Goal: Information Seeking & Learning: Learn about a topic

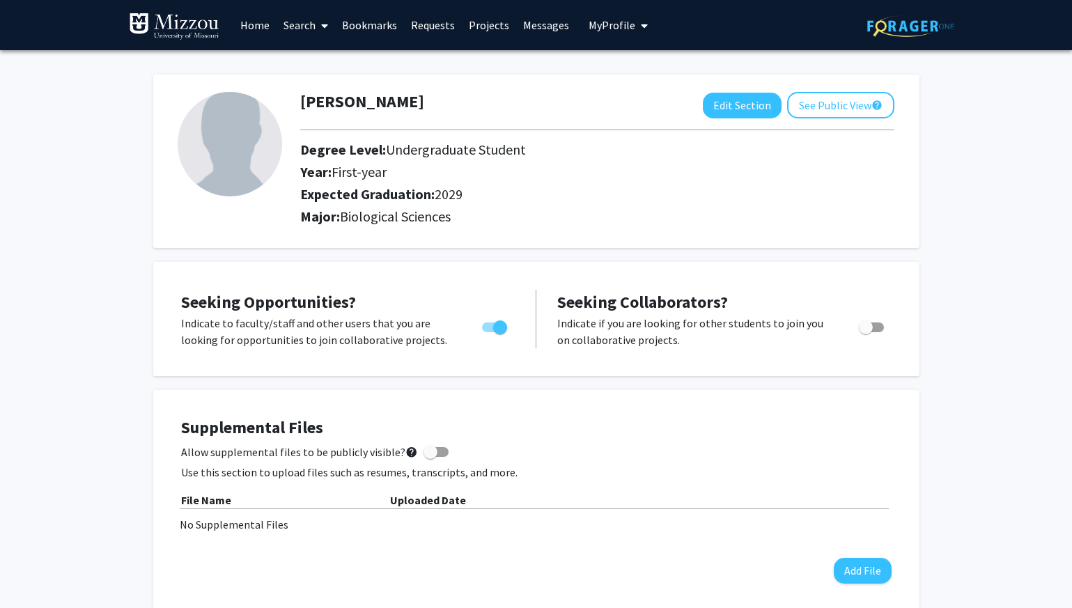
click at [255, 27] on link "Home" at bounding box center [254, 25] width 43 height 49
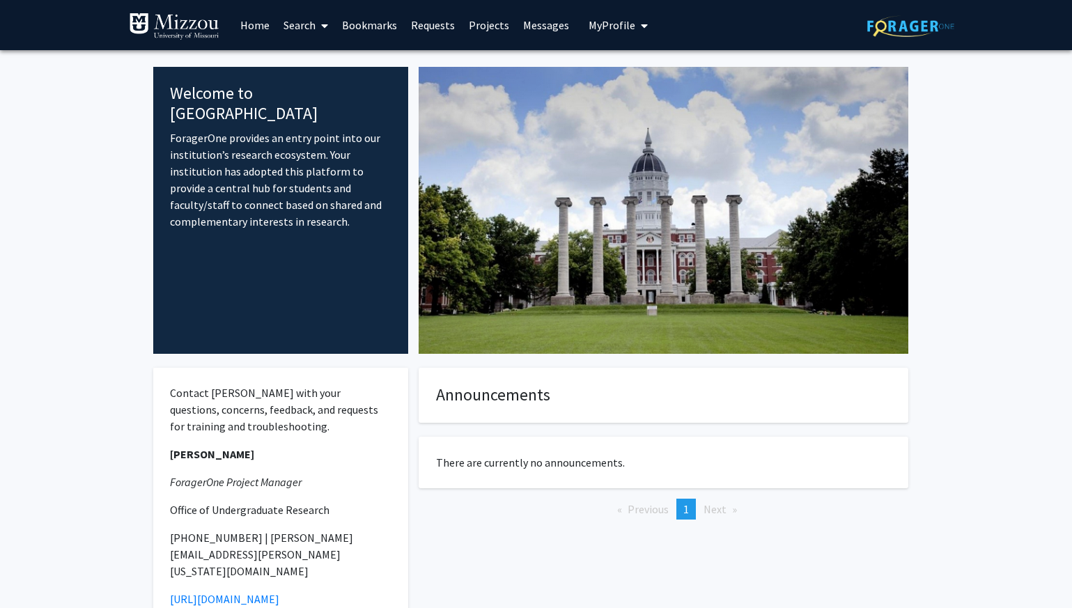
click at [298, 29] on link "Search" at bounding box center [306, 25] width 59 height 49
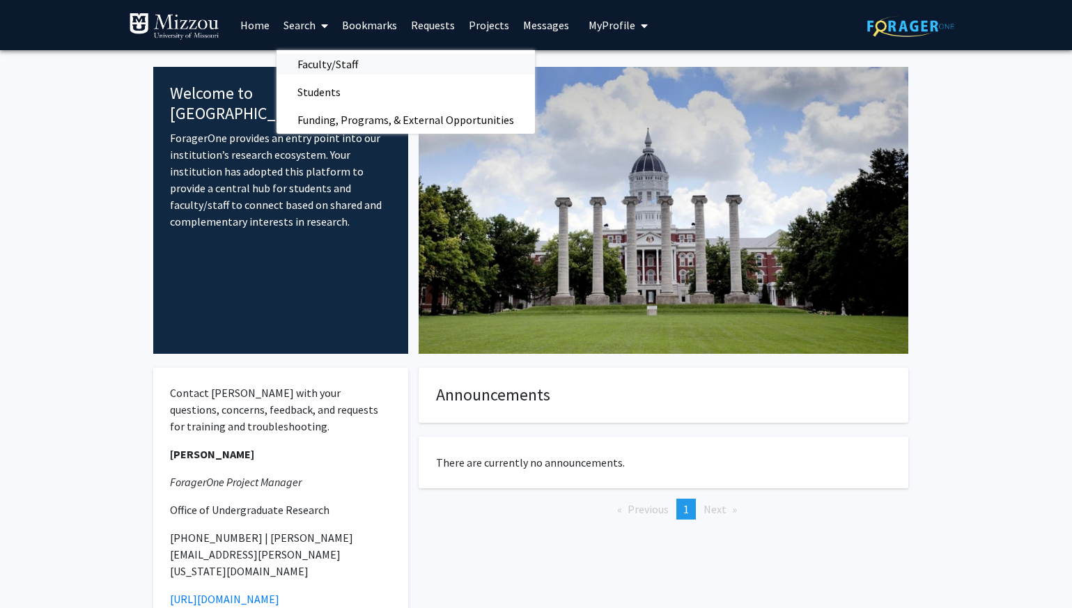
click at [337, 64] on span "Faculty/Staff" at bounding box center [328, 64] width 102 height 28
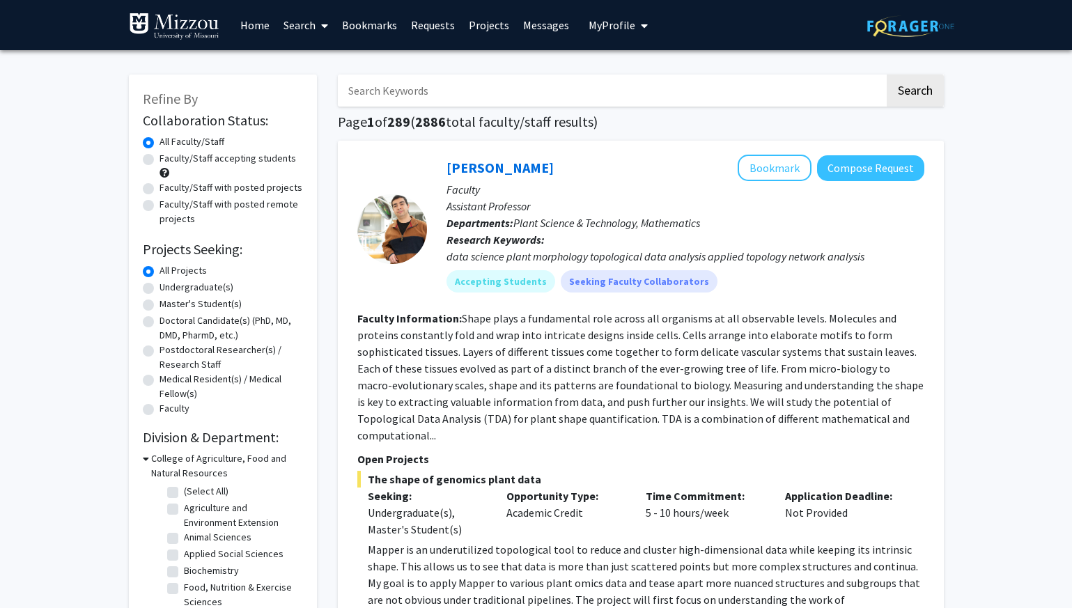
click at [160, 286] on label "Undergraduate(s)" at bounding box center [197, 287] width 74 height 15
click at [160, 286] on input "Undergraduate(s)" at bounding box center [164, 284] width 9 height 9
radio input "true"
click at [160, 274] on label "All Projects" at bounding box center [183, 270] width 47 height 15
click at [160, 272] on input "All Projects" at bounding box center [164, 267] width 9 height 9
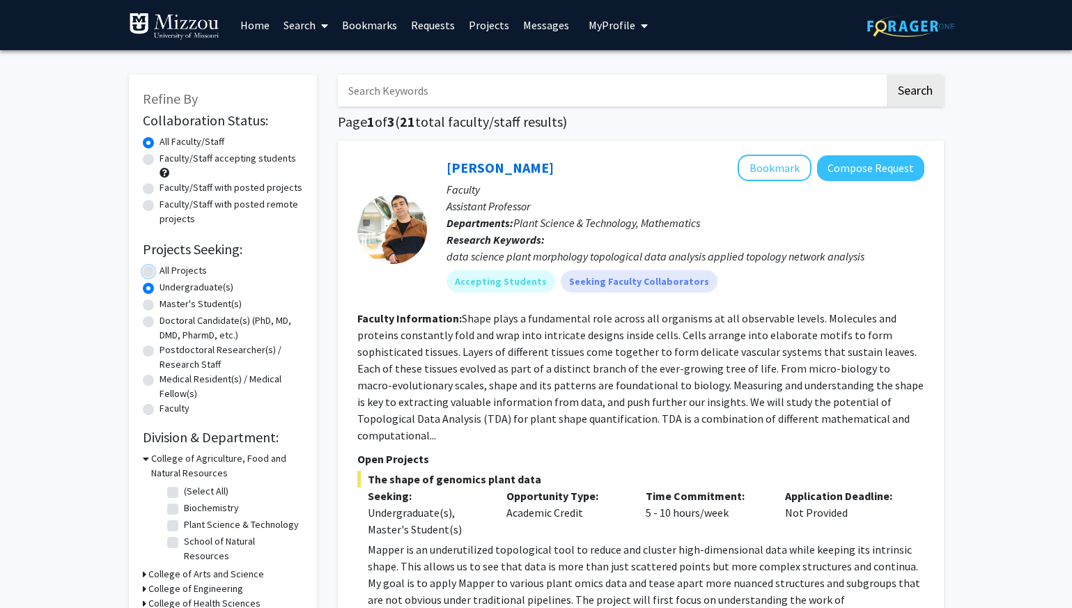
radio input "true"
click at [147, 281] on div "Undergraduate(s)" at bounding box center [223, 288] width 160 height 17
click at [520, 85] on input "Search Keywords" at bounding box center [611, 91] width 547 height 32
type input "microbe"
click at [887, 75] on button "Search" at bounding box center [915, 91] width 57 height 32
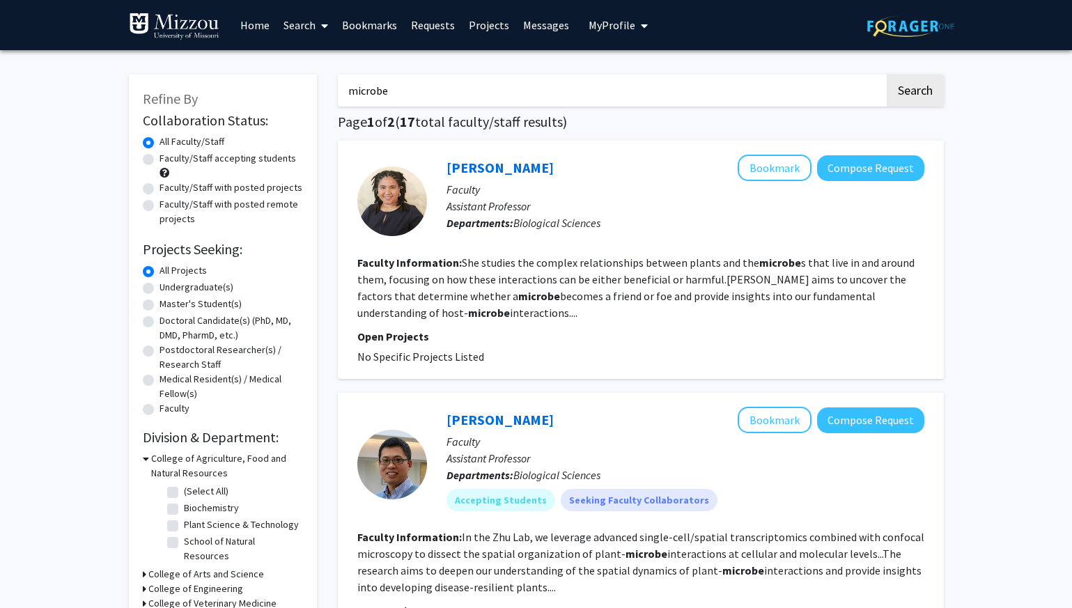
click at [401, 334] on p "Open Projects" at bounding box center [640, 336] width 567 height 17
click at [435, 351] on span "No Specific Projects Listed" at bounding box center [420, 357] width 127 height 14
click at [527, 92] on input "microbe" at bounding box center [611, 91] width 547 height 32
type input "bacteria"
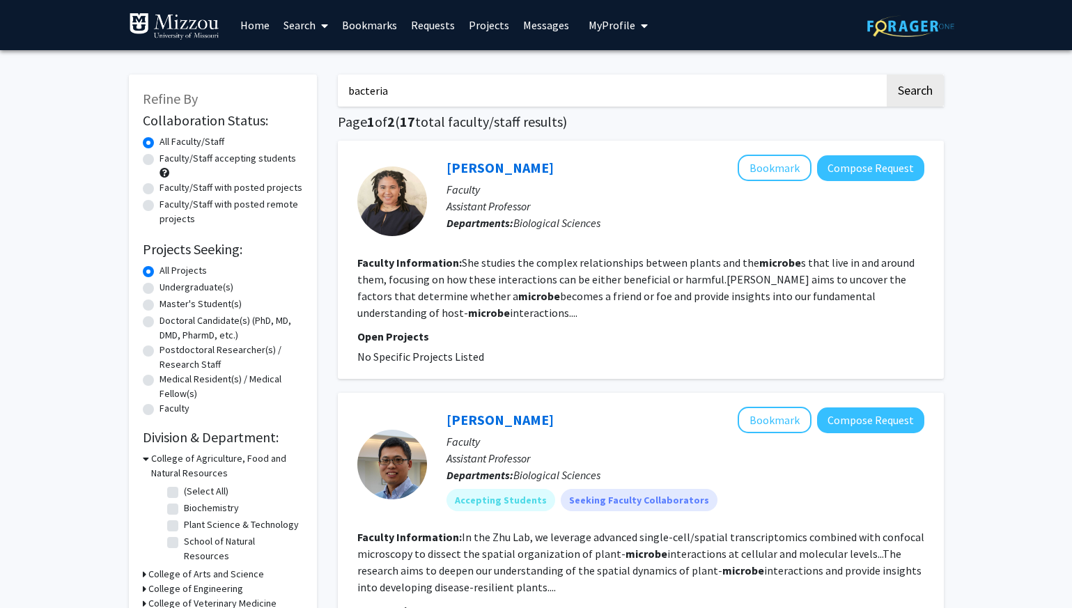
click at [887, 75] on button "Search" at bounding box center [915, 91] width 57 height 32
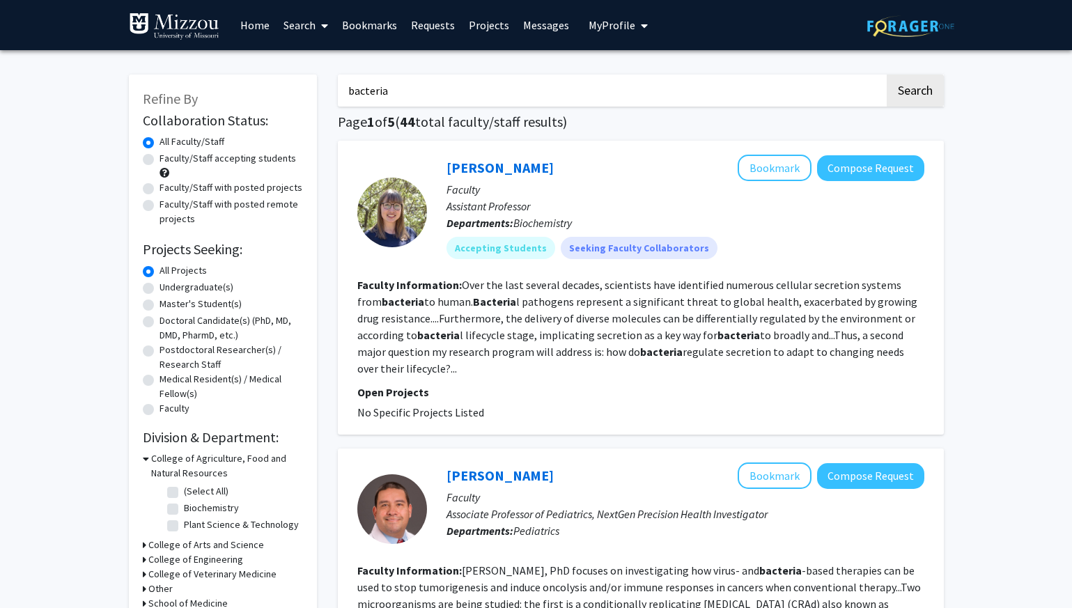
click at [160, 286] on label "Undergraduate(s)" at bounding box center [197, 287] width 74 height 15
click at [160, 286] on input "Undergraduate(s)" at bounding box center [164, 284] width 9 height 9
radio input "true"
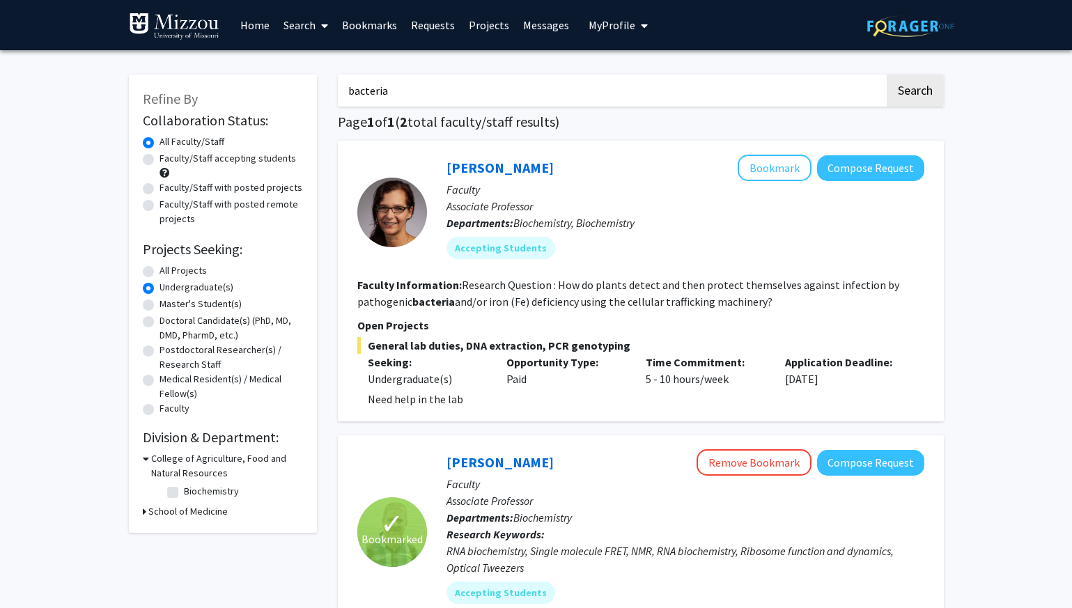
click at [160, 270] on label "All Projects" at bounding box center [183, 270] width 47 height 15
click at [160, 270] on input "All Projects" at bounding box center [164, 267] width 9 height 9
radio input "true"
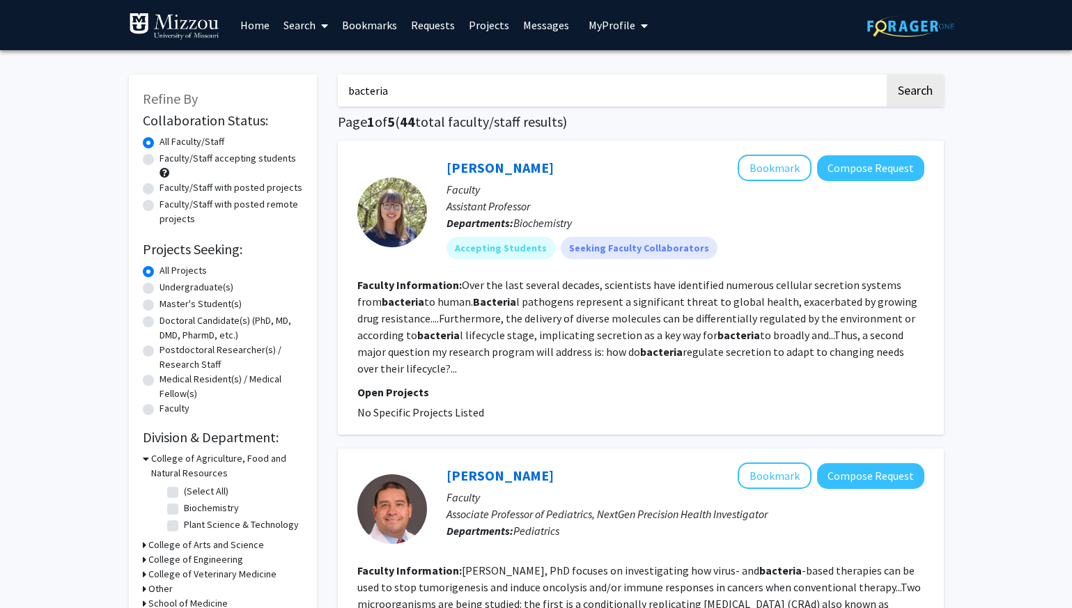
click at [160, 159] on label "Faculty/Staff accepting students" at bounding box center [228, 158] width 137 height 15
click at [160, 159] on input "Faculty/Staff accepting students" at bounding box center [164, 155] width 9 height 9
radio input "true"
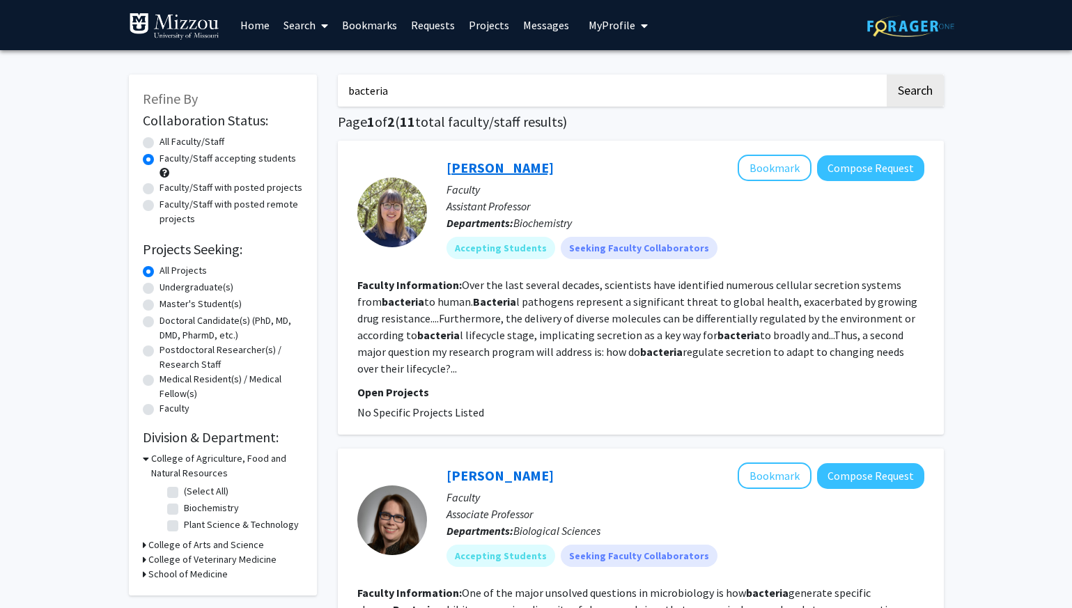
click at [476, 164] on link "[PERSON_NAME]" at bounding box center [500, 167] width 107 height 17
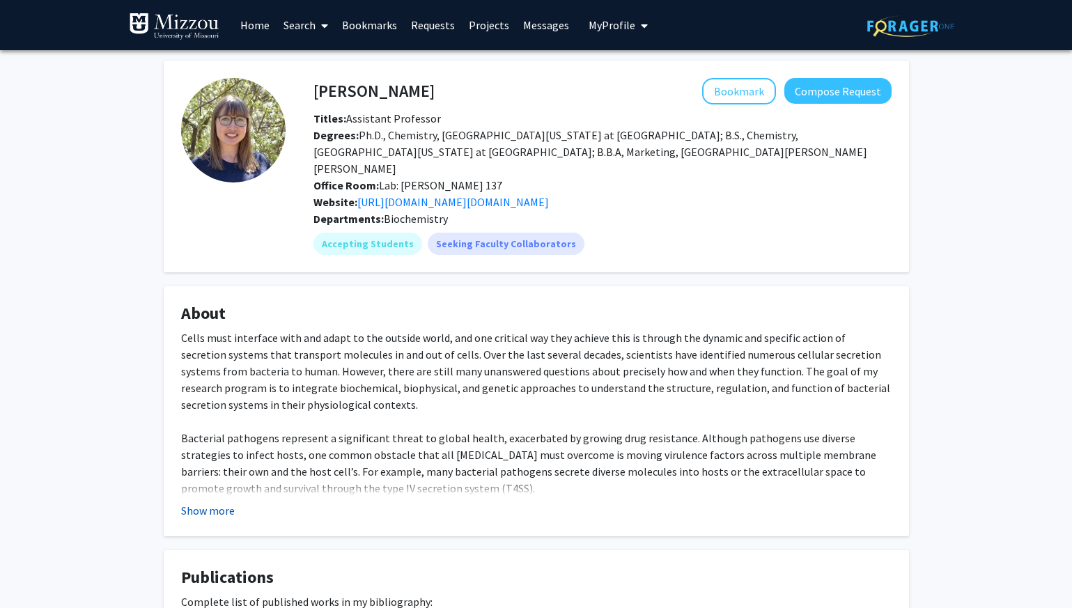
click at [207, 502] on button "Show more" at bounding box center [208, 510] width 54 height 17
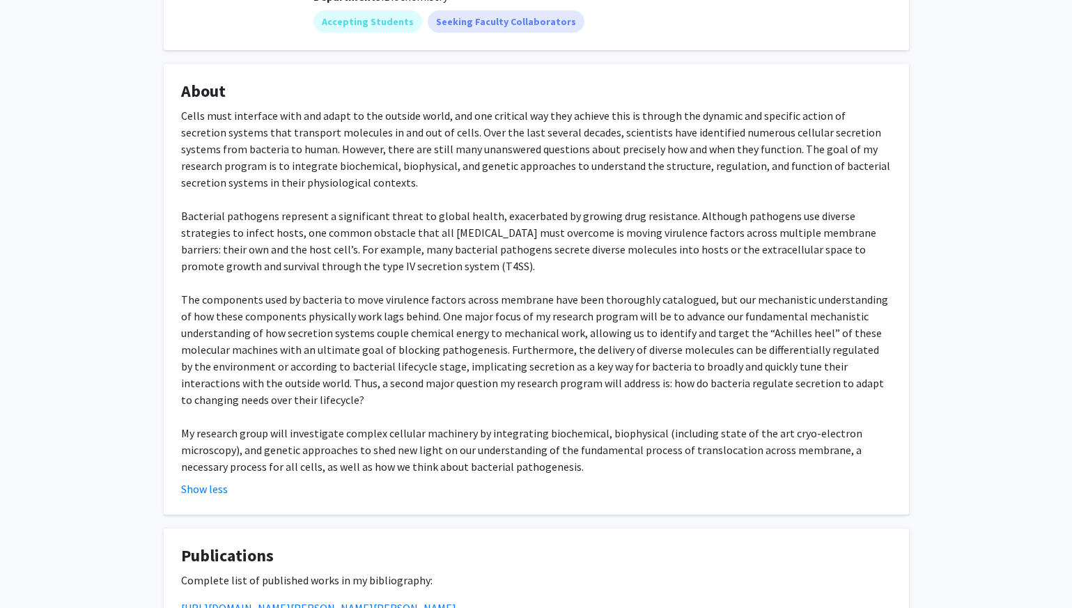
scroll to position [174, 0]
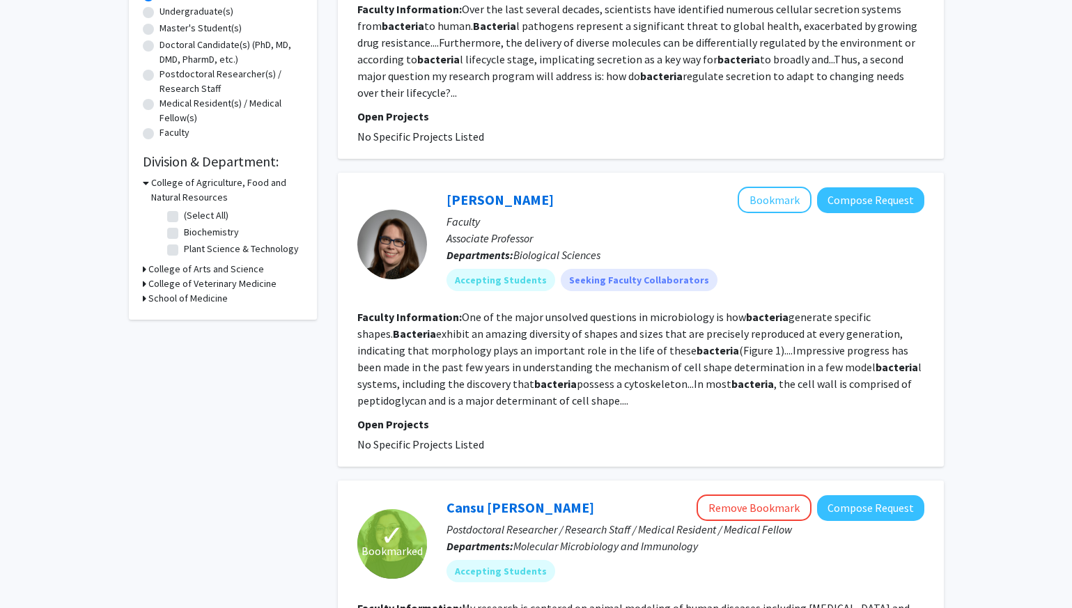
scroll to position [284, 0]
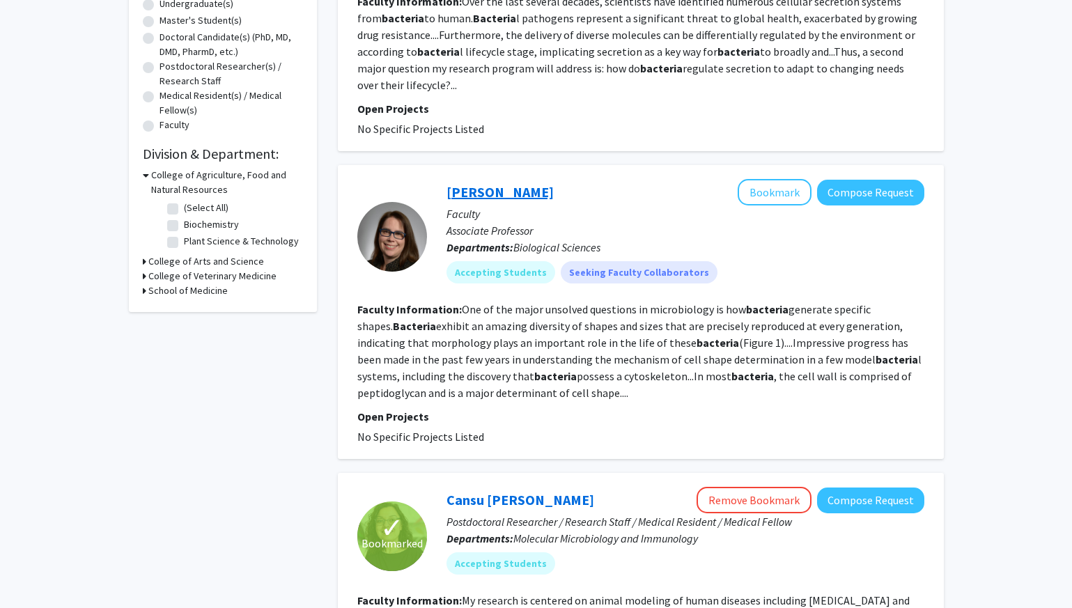
click at [488, 194] on link "[PERSON_NAME]" at bounding box center [500, 191] width 107 height 17
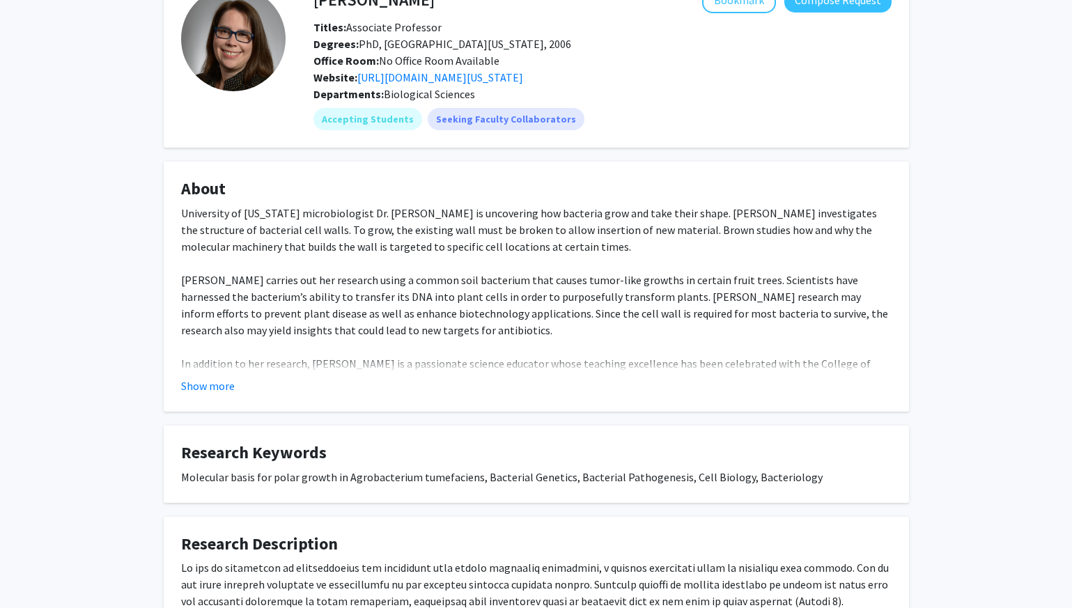
scroll to position [111, 0]
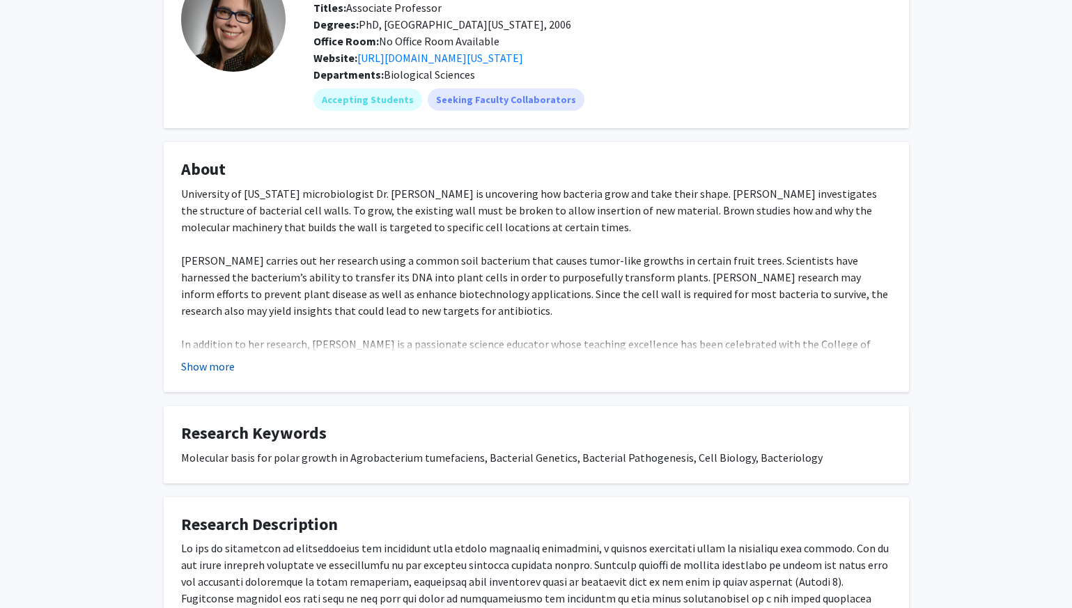
click at [194, 369] on button "Show more" at bounding box center [208, 366] width 54 height 17
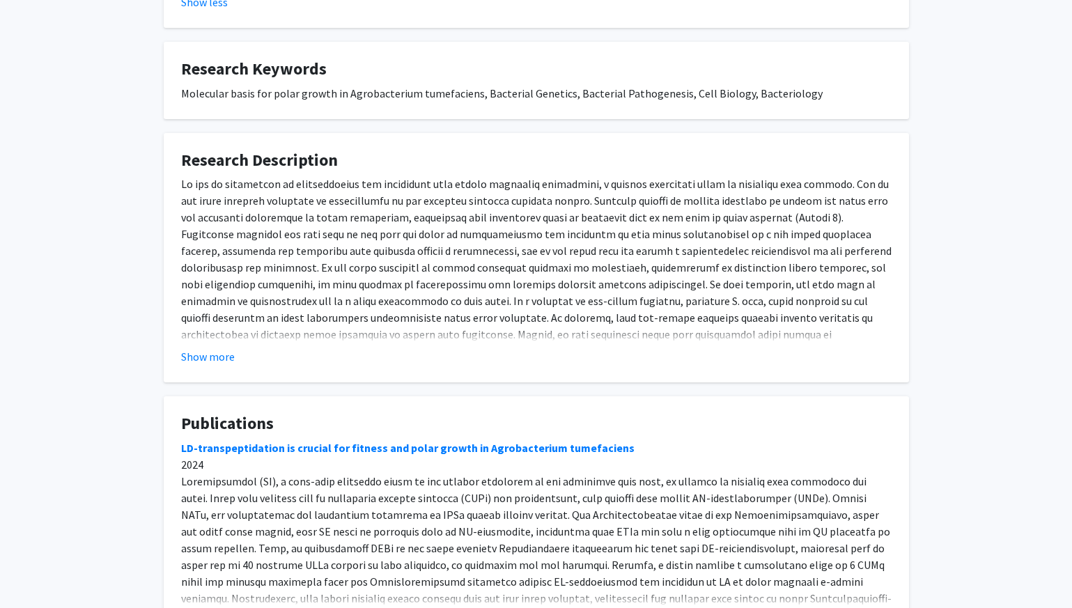
scroll to position [566, 0]
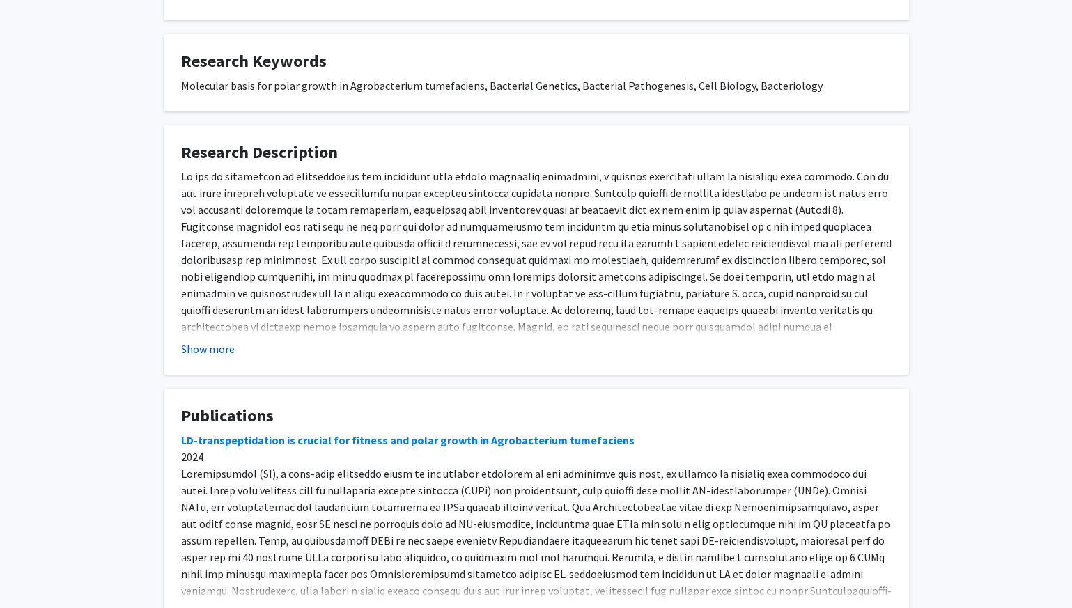
click at [215, 351] on button "Show more" at bounding box center [208, 349] width 54 height 17
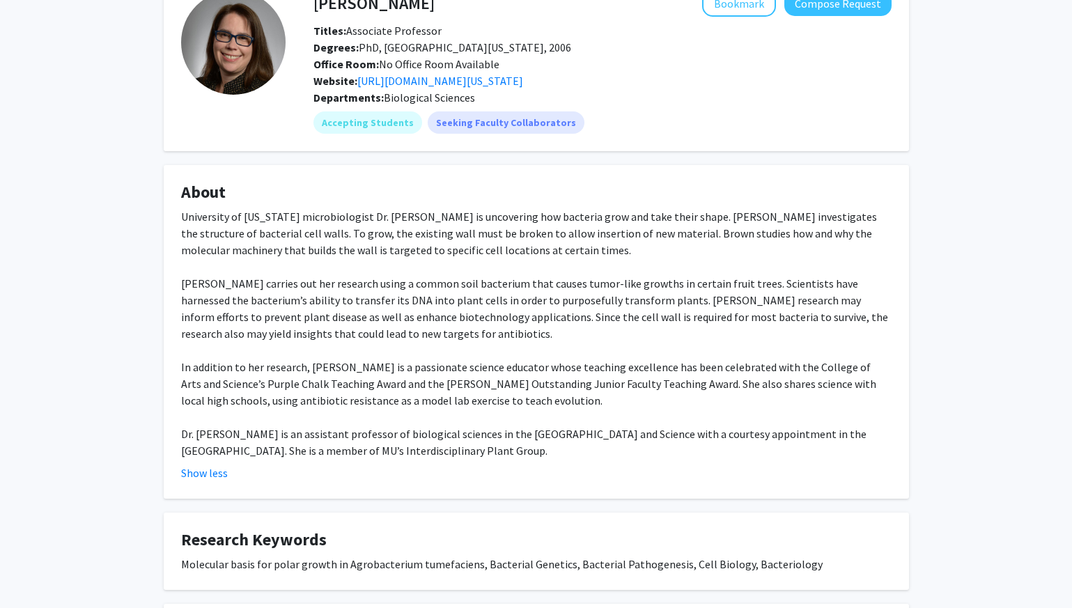
scroll to position [0, 0]
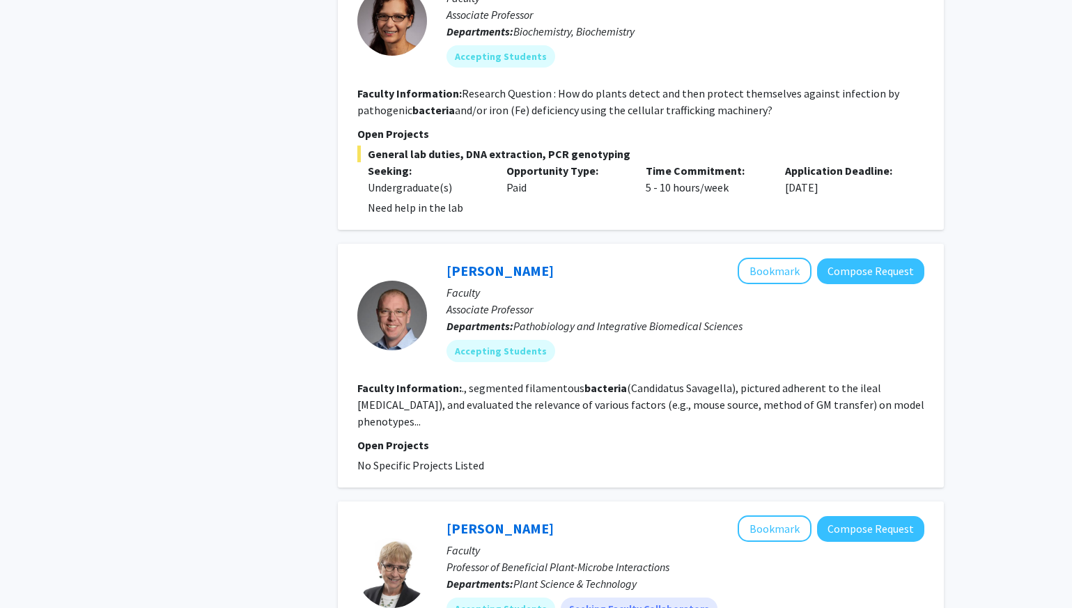
scroll to position [1134, 0]
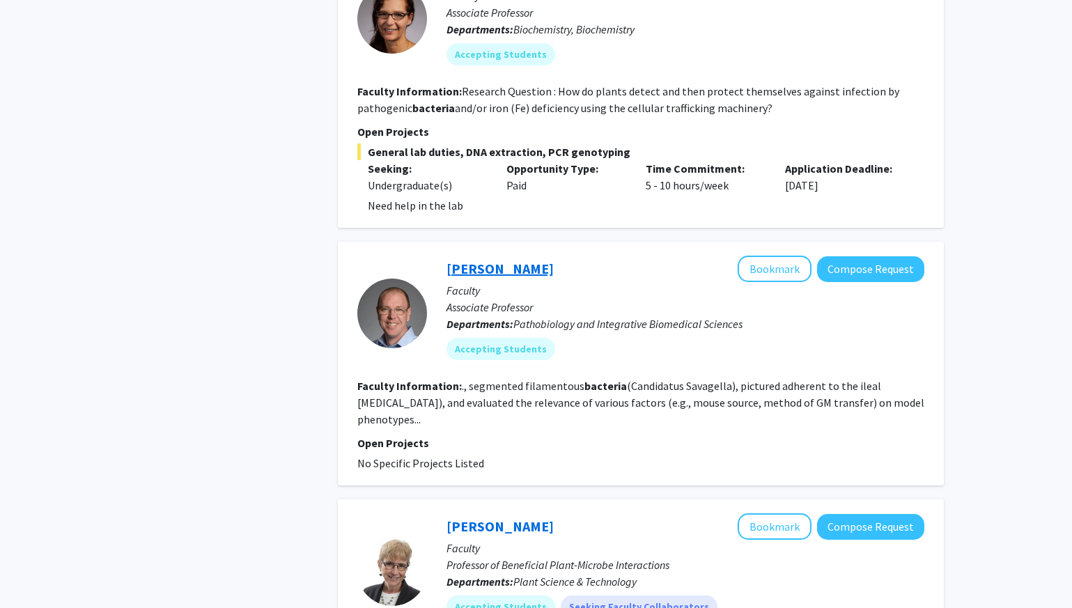
click at [506, 260] on link "[PERSON_NAME]" at bounding box center [500, 268] width 107 height 17
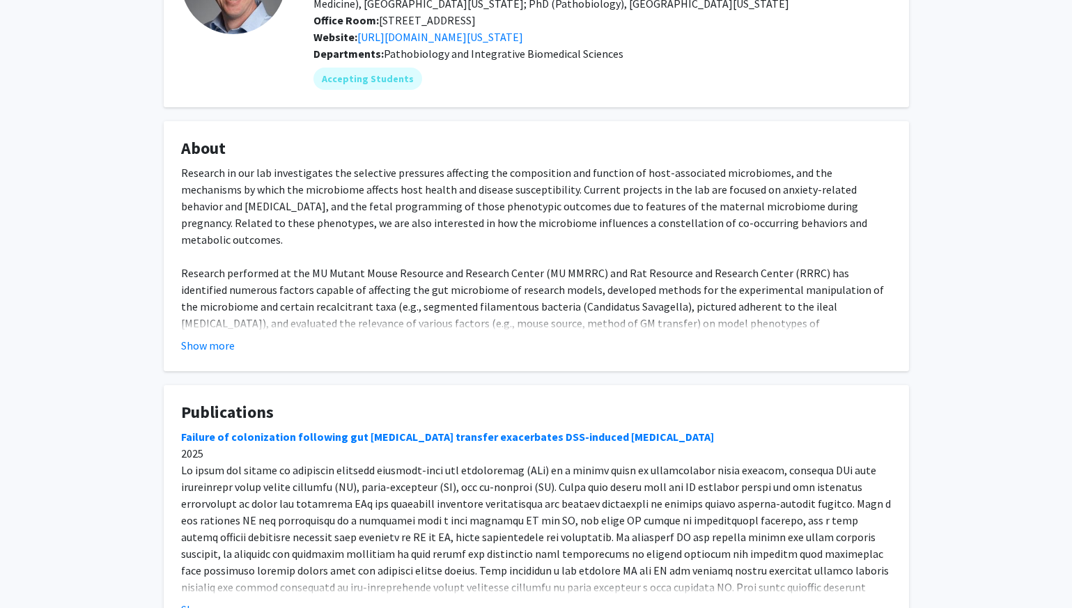
scroll to position [157, 0]
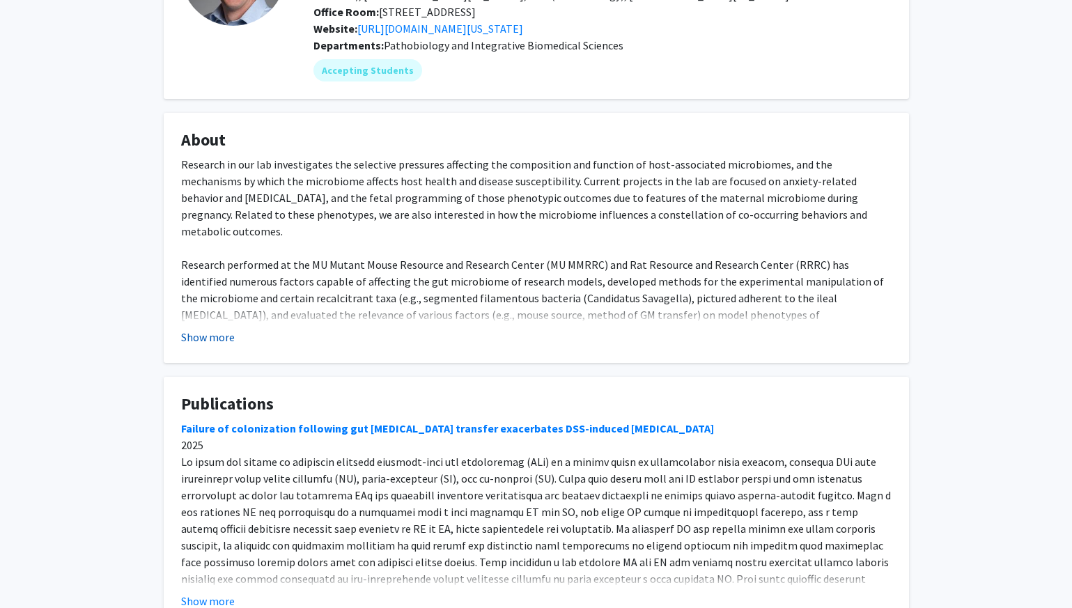
click at [212, 335] on button "Show more" at bounding box center [208, 337] width 54 height 17
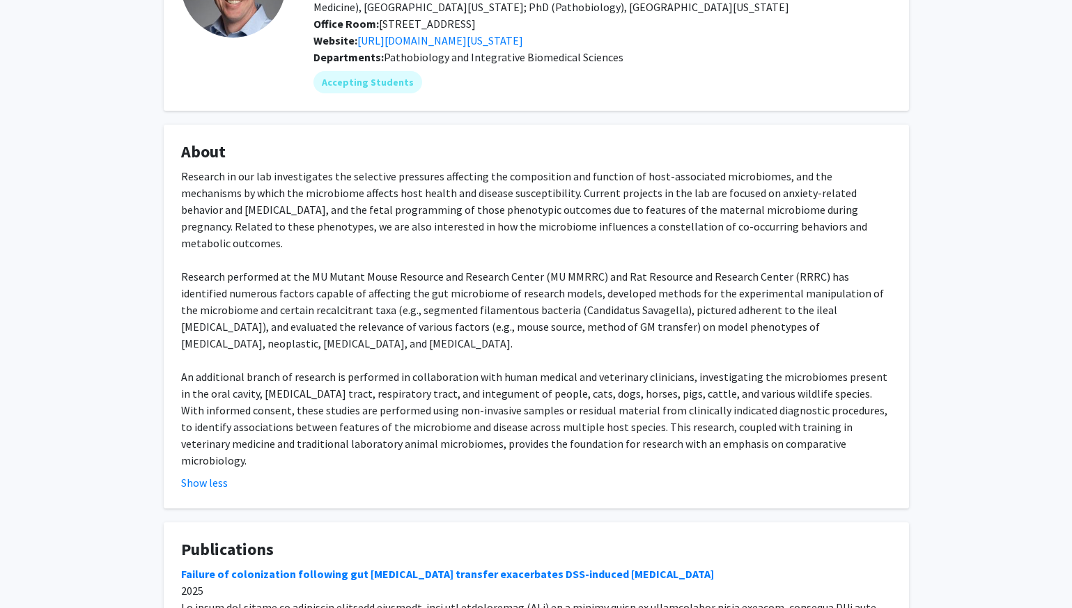
scroll to position [0, 0]
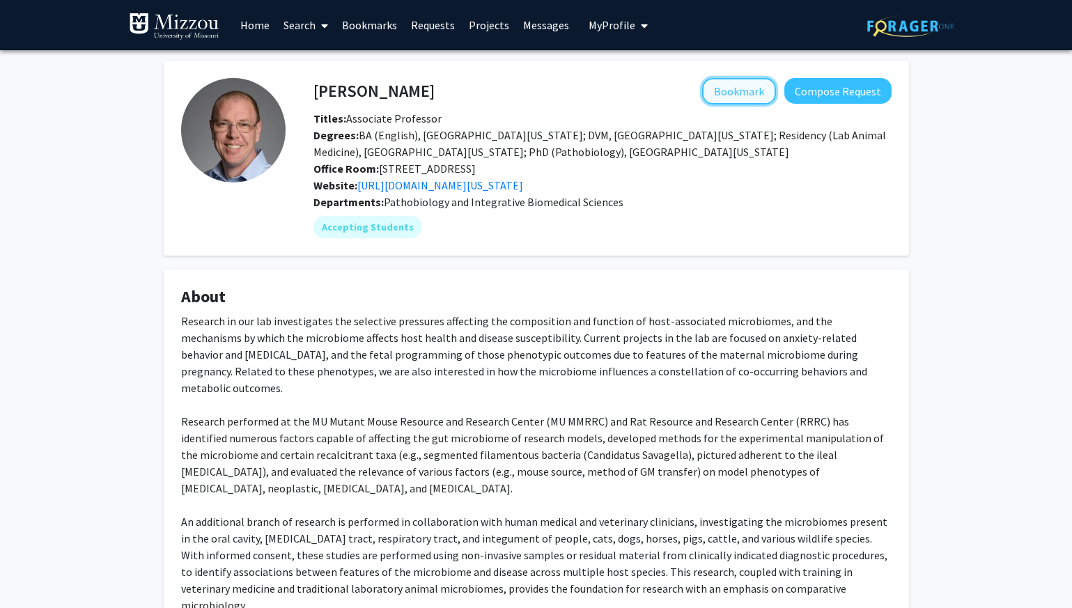
click at [742, 89] on button "Bookmark" at bounding box center [739, 91] width 74 height 26
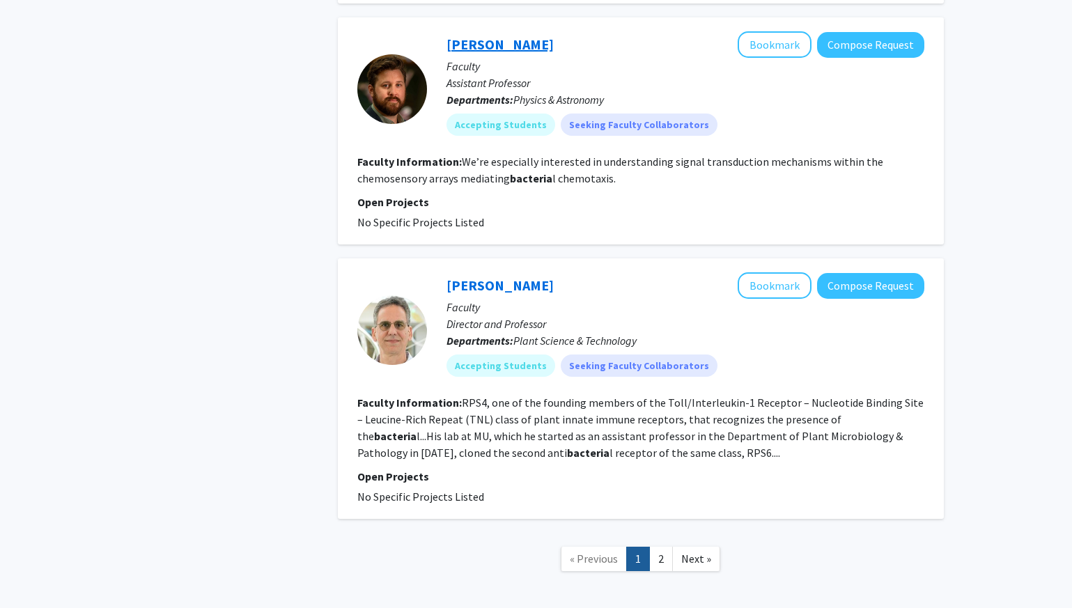
scroll to position [3218, 0]
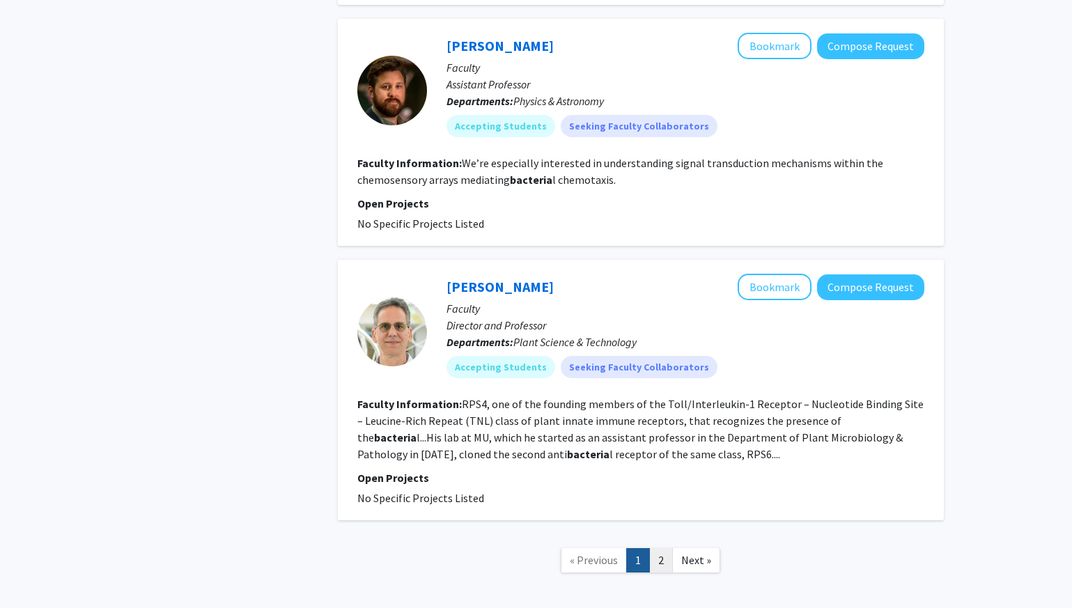
click at [659, 548] on link "2" at bounding box center [661, 560] width 24 height 24
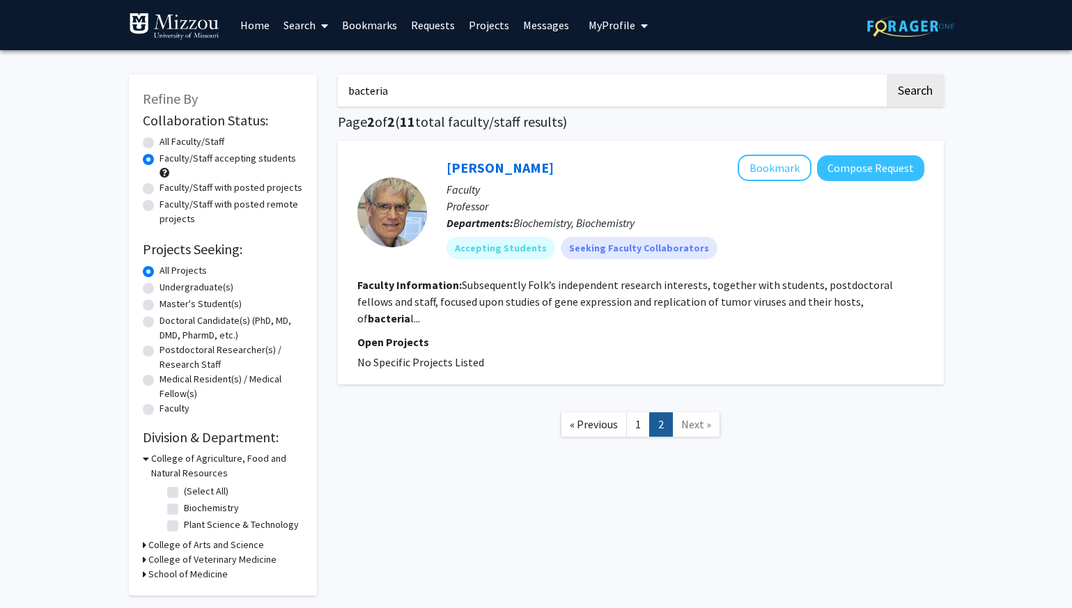
click at [160, 290] on label "Undergraduate(s)" at bounding box center [197, 287] width 74 height 15
click at [160, 289] on input "Undergraduate(s)" at bounding box center [164, 284] width 9 height 9
radio input "true"
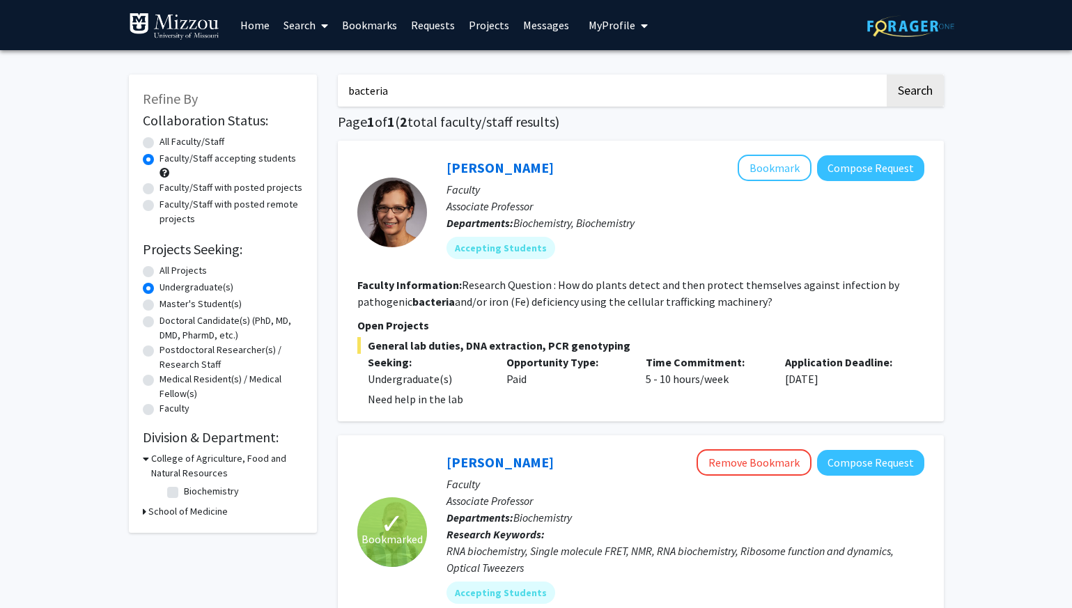
click at [154, 286] on div "Undergraduate(s)" at bounding box center [223, 288] width 160 height 17
click at [160, 271] on label "All Projects" at bounding box center [183, 270] width 47 height 15
click at [160, 271] on input "All Projects" at bounding box center [164, 267] width 9 height 9
radio input "true"
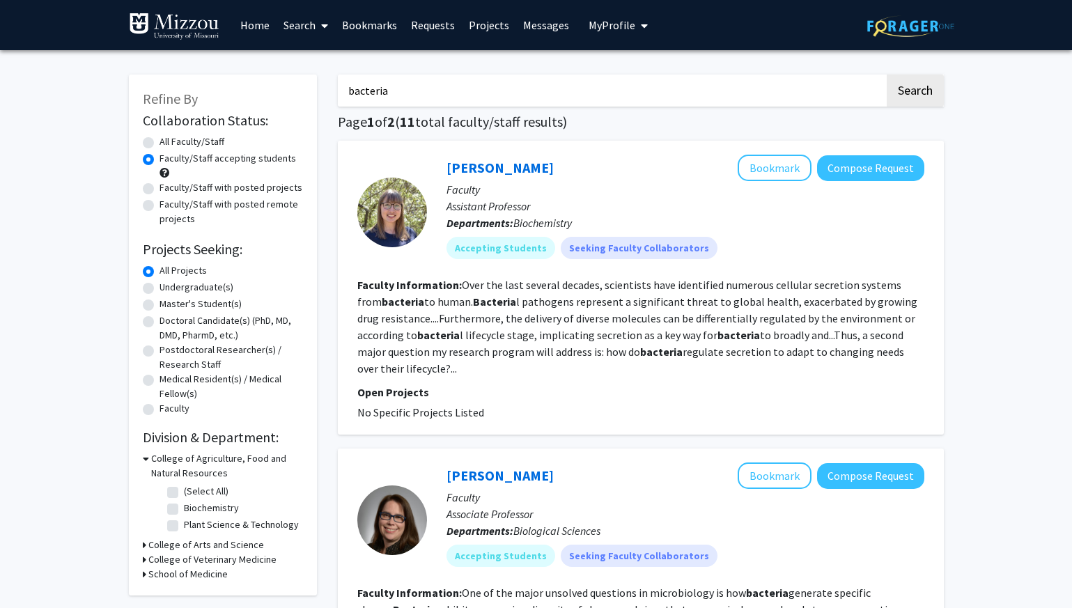
click at [377, 84] on input "bacteria" at bounding box center [611, 91] width 547 height 32
type input "m"
type input "microbiome"
click at [887, 75] on button "Search" at bounding box center [915, 91] width 57 height 32
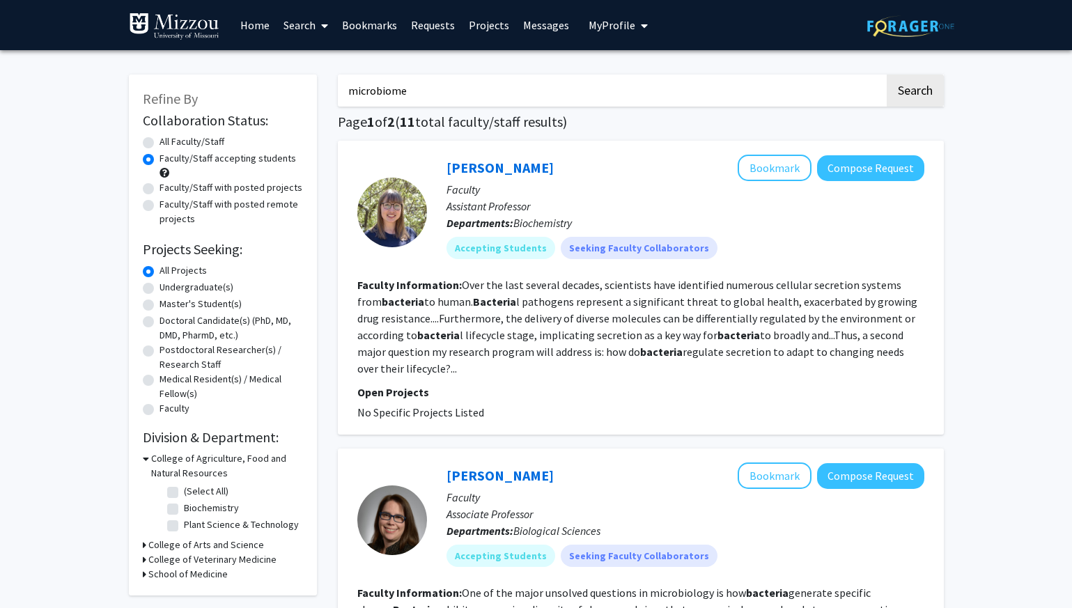
radio input "true"
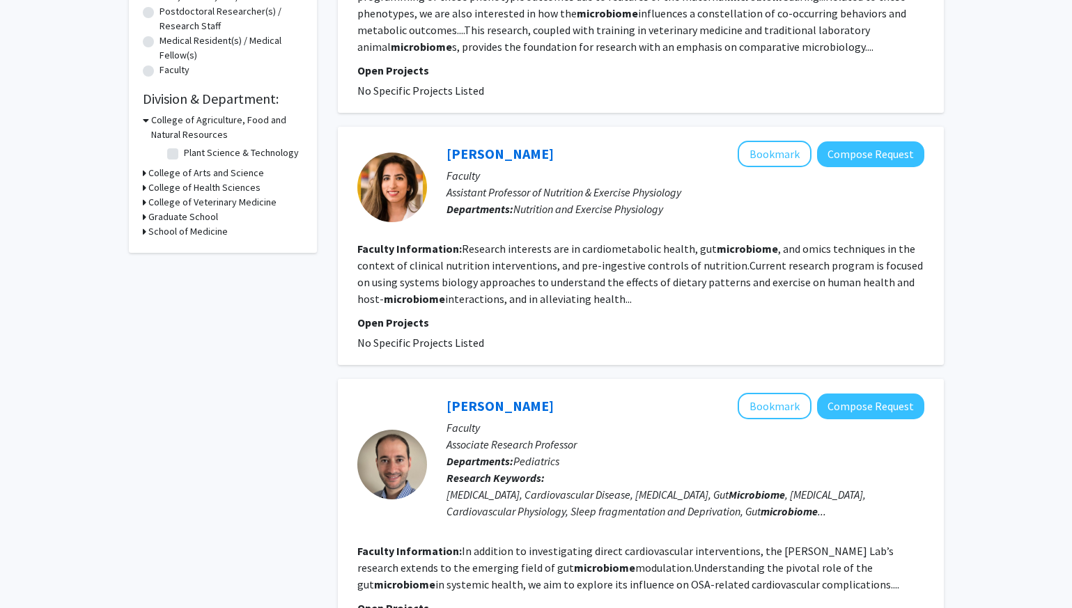
scroll to position [340, 0]
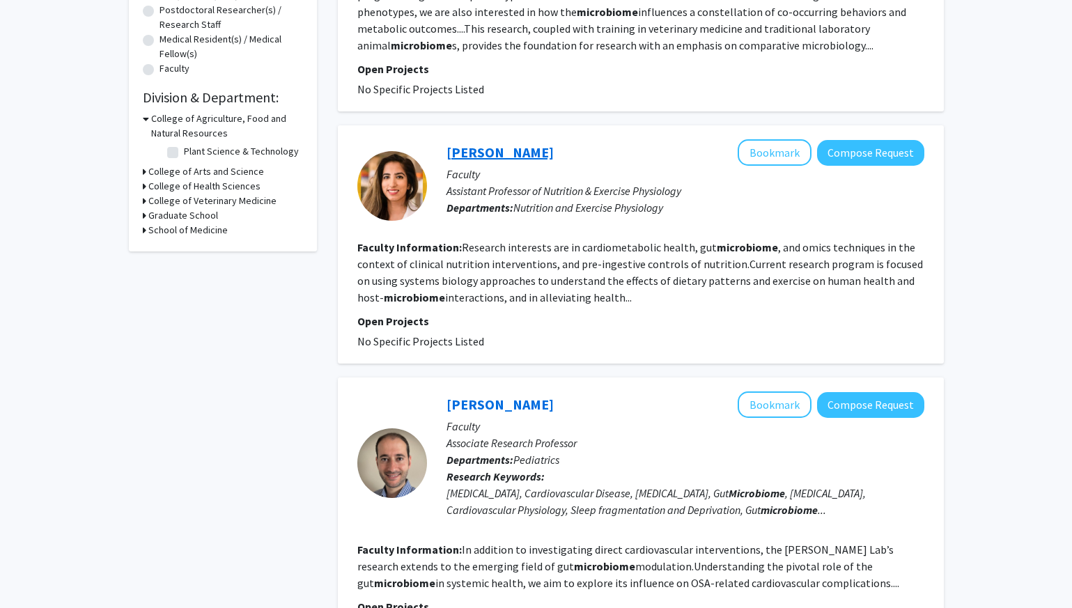
click at [495, 149] on link "[PERSON_NAME]" at bounding box center [500, 152] width 107 height 17
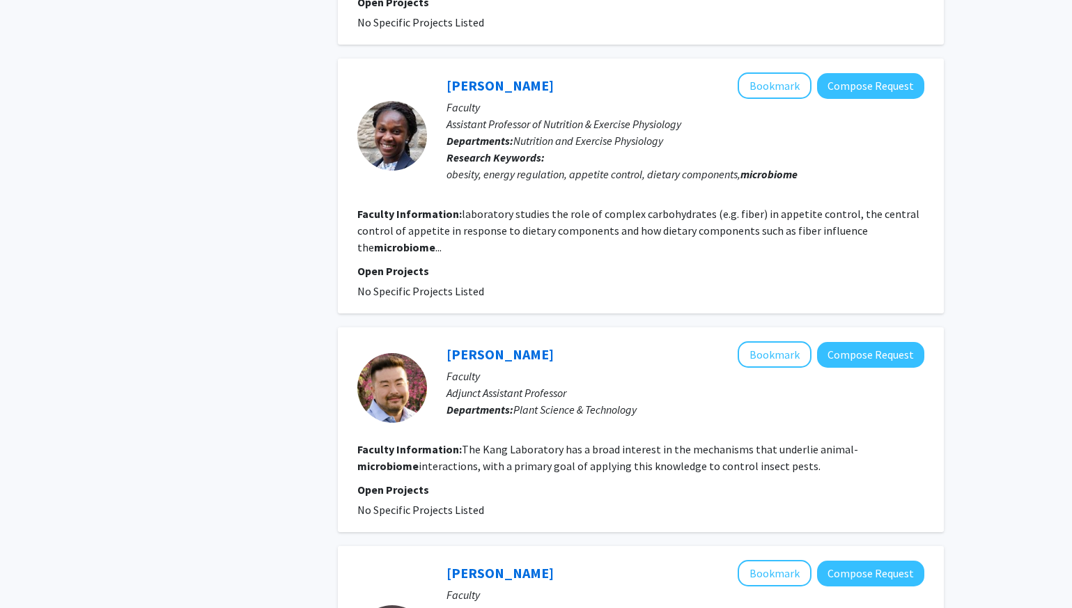
scroll to position [1399, 0]
click at [537, 82] on link "[PERSON_NAME]" at bounding box center [500, 84] width 107 height 17
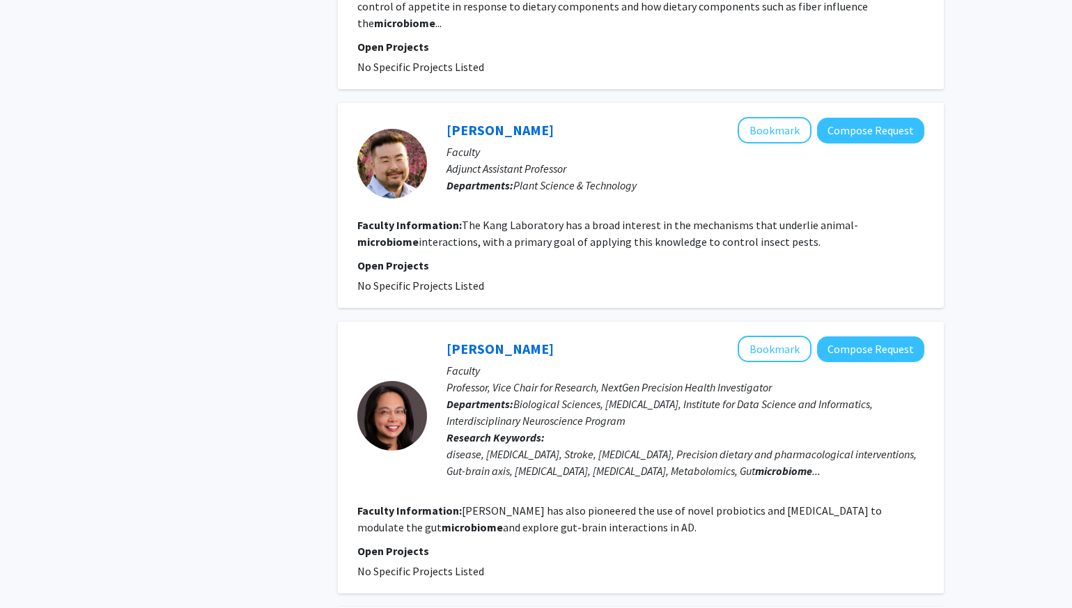
scroll to position [1624, 0]
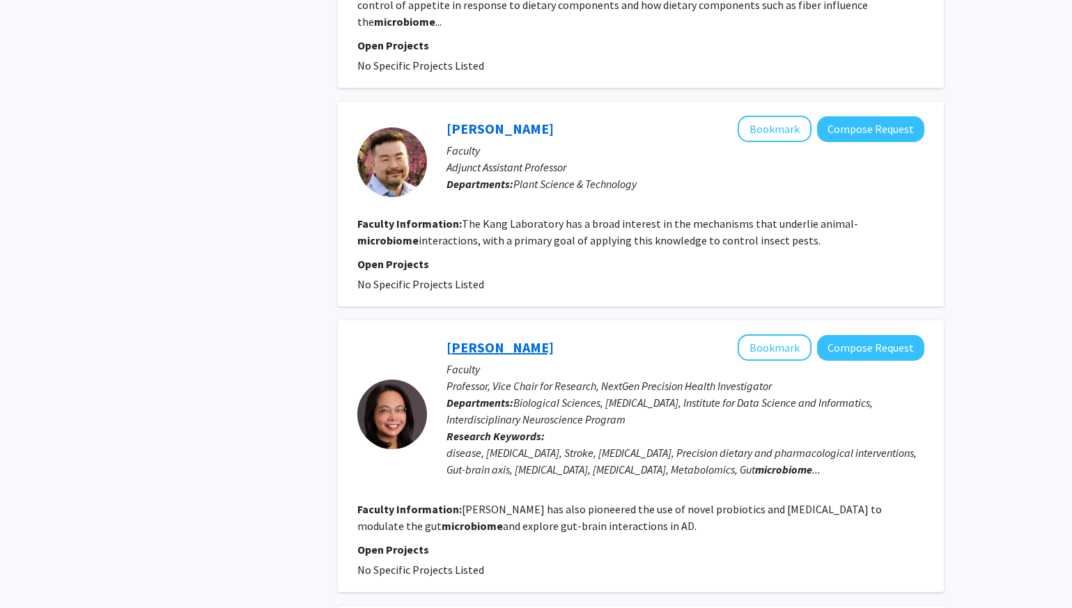
click at [468, 346] on link "[PERSON_NAME]" at bounding box center [500, 347] width 107 height 17
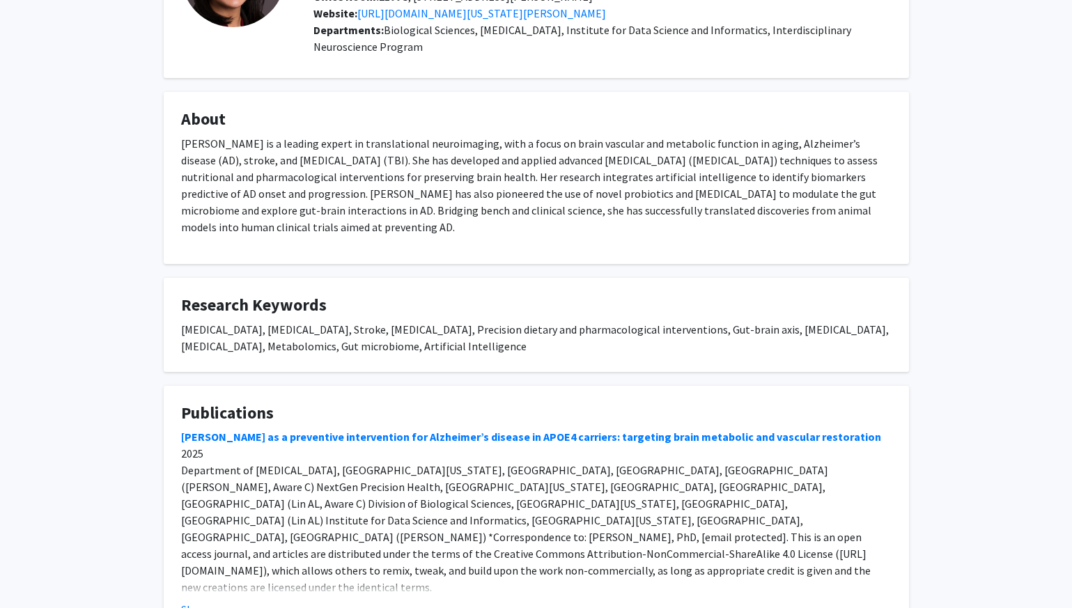
scroll to position [162, 0]
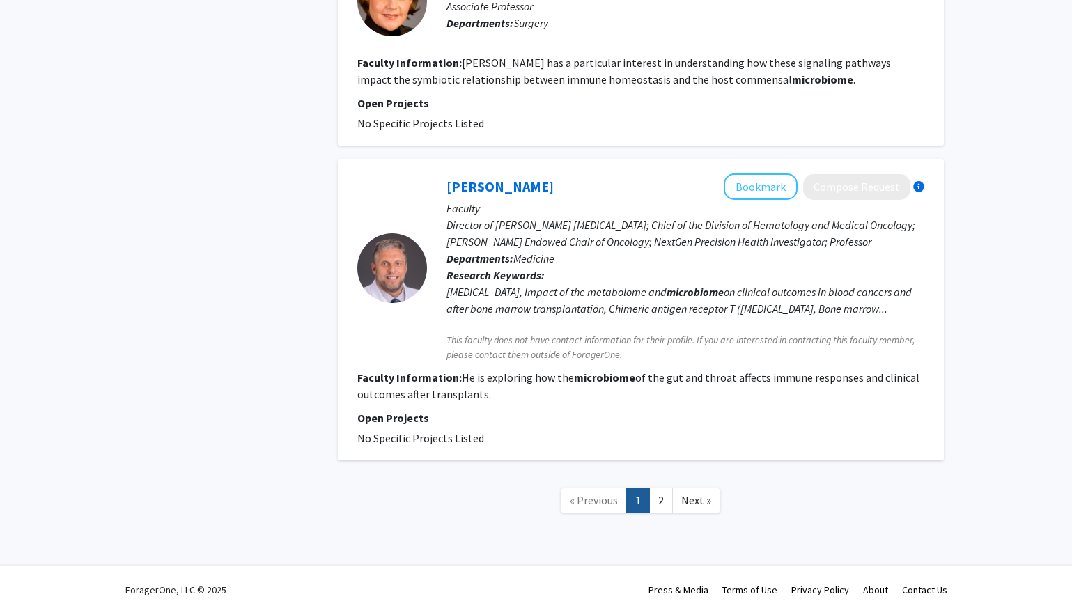
scroll to position [2329, 0]
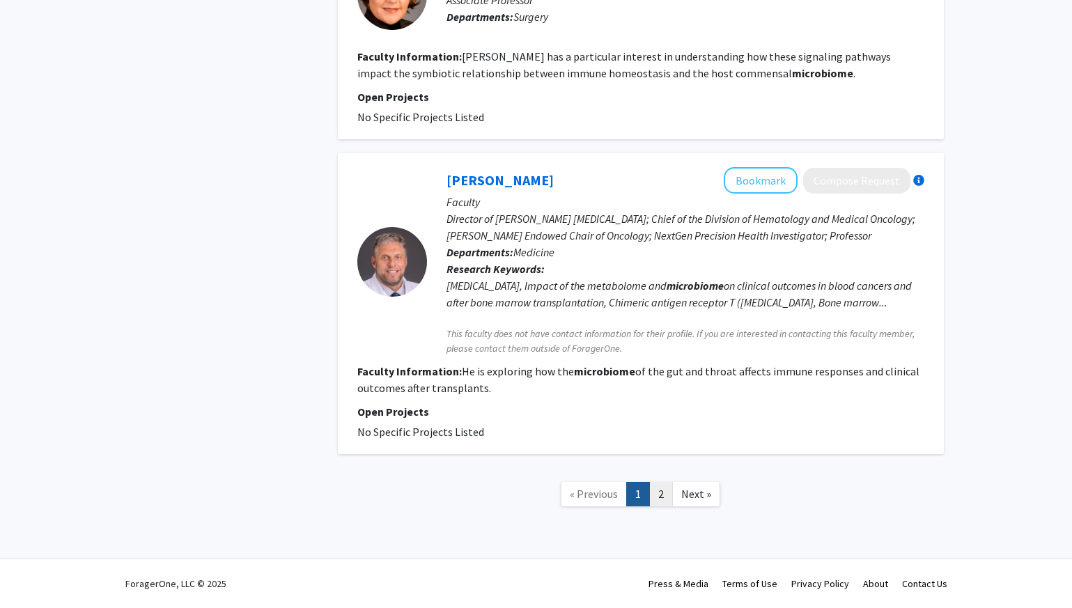
click at [667, 499] on link "2" at bounding box center [661, 494] width 24 height 24
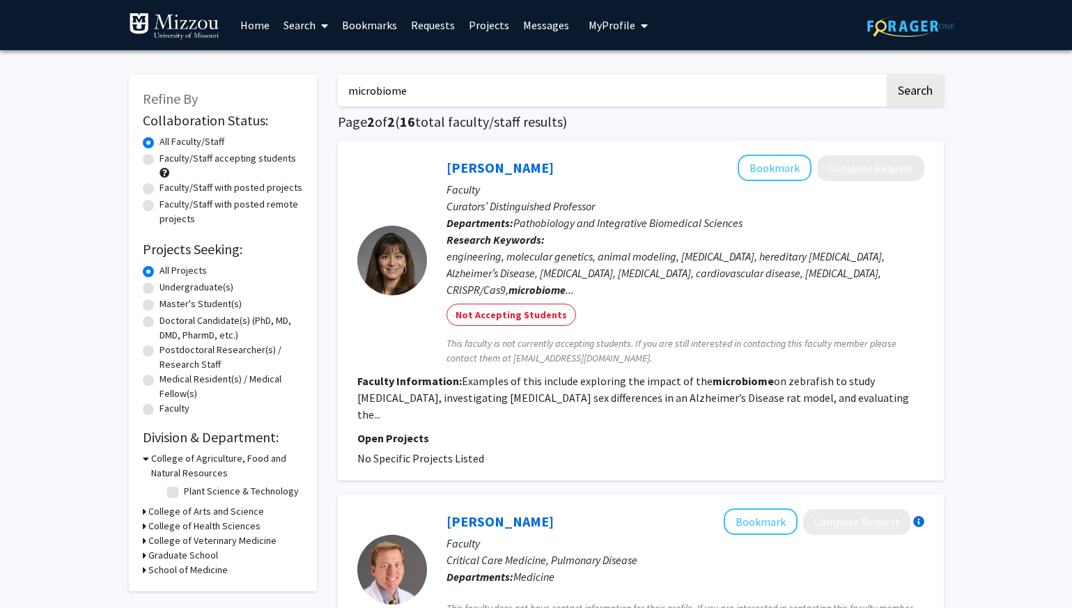
click at [160, 161] on label "Faculty/Staff accepting students" at bounding box center [228, 158] width 137 height 15
click at [160, 160] on input "Faculty/Staff accepting students" at bounding box center [164, 155] width 9 height 9
radio input "true"
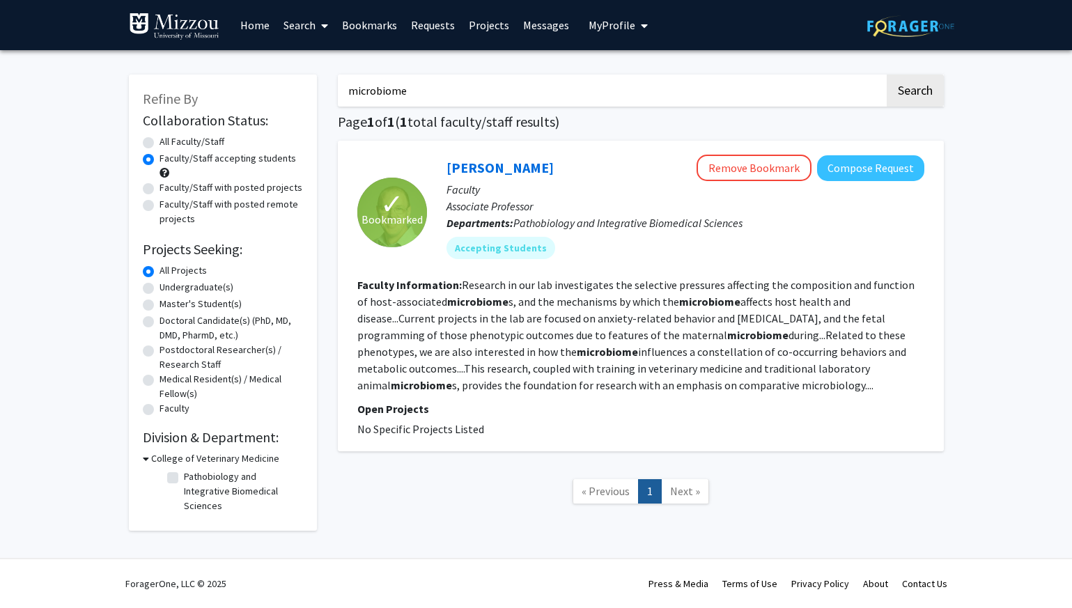
click at [160, 142] on label "All Faculty/Staff" at bounding box center [192, 141] width 65 height 15
click at [160, 142] on input "All Faculty/Staff" at bounding box center [164, 138] width 9 height 9
radio input "true"
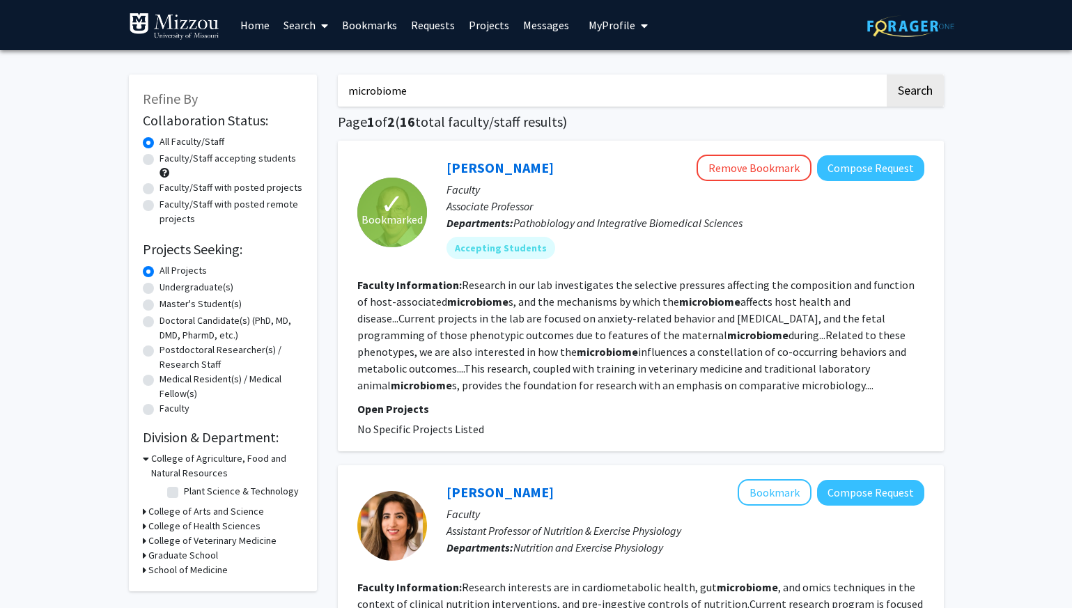
click at [160, 154] on label "Faculty/Staff accepting students" at bounding box center [228, 158] width 137 height 15
click at [160, 154] on input "Faculty/Staff accepting students" at bounding box center [164, 155] width 9 height 9
radio input "true"
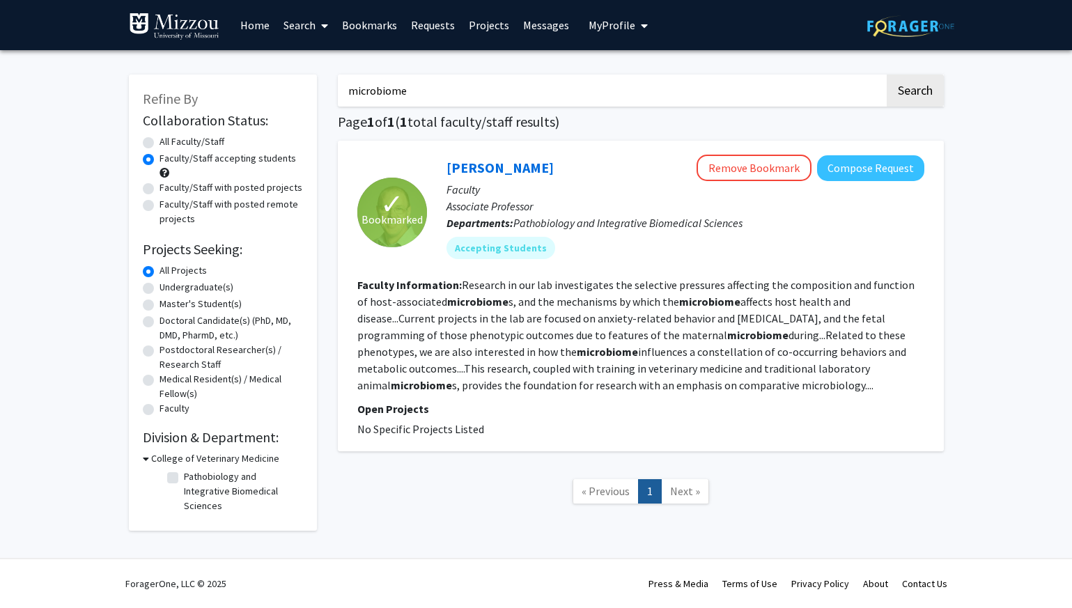
click at [463, 97] on input "microbiome" at bounding box center [611, 91] width 547 height 32
type input "microbe"
click at [887, 75] on button "Search" at bounding box center [915, 91] width 57 height 32
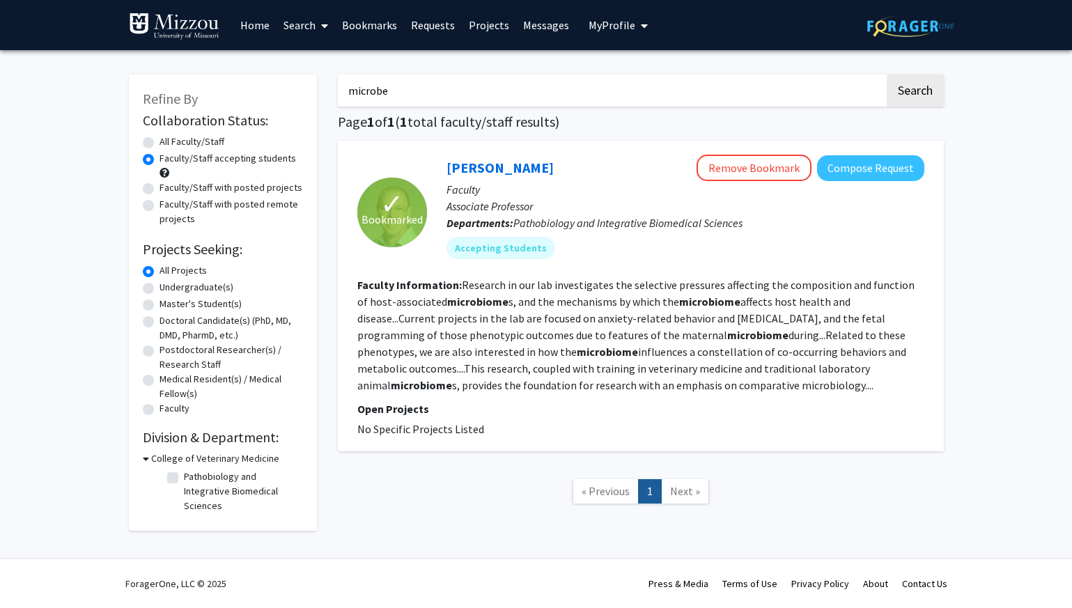
radio input "true"
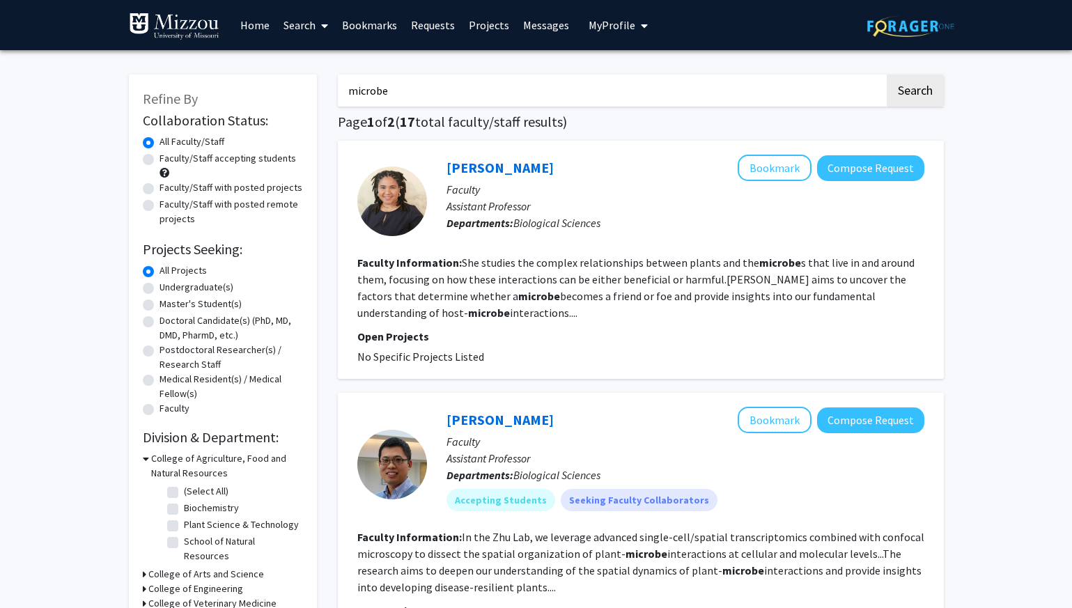
click at [245, 160] on label "Faculty/Staff accepting students" at bounding box center [228, 158] width 137 height 15
click at [169, 160] on input "Faculty/Staff accepting students" at bounding box center [164, 155] width 9 height 9
radio input "true"
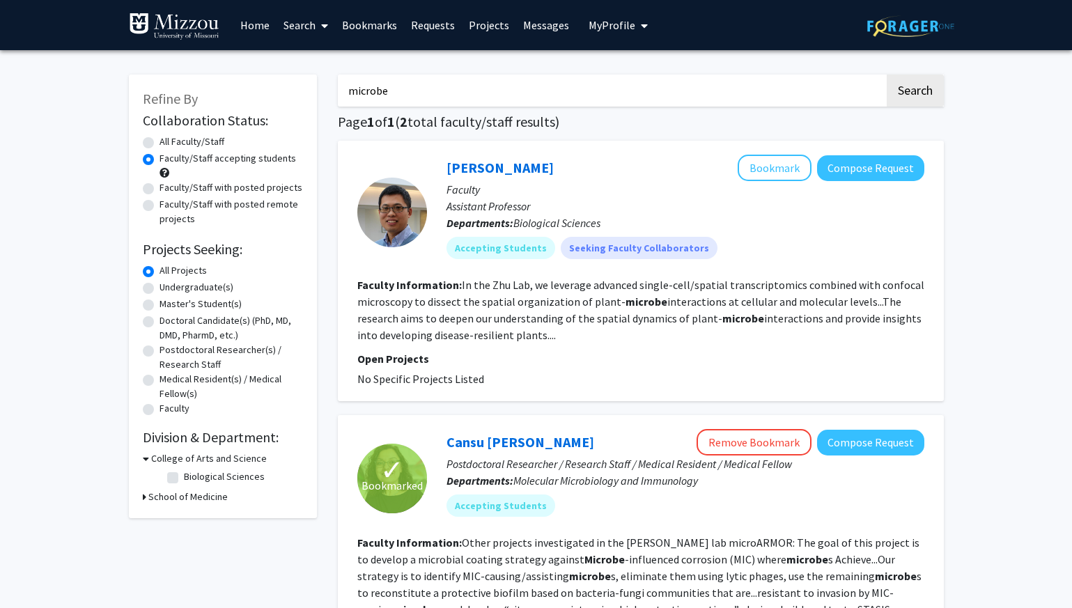
click at [456, 93] on input "microbe" at bounding box center [611, 91] width 547 height 32
type input "[MEDICAL_DATA]"
click at [887, 75] on button "Search" at bounding box center [915, 91] width 57 height 32
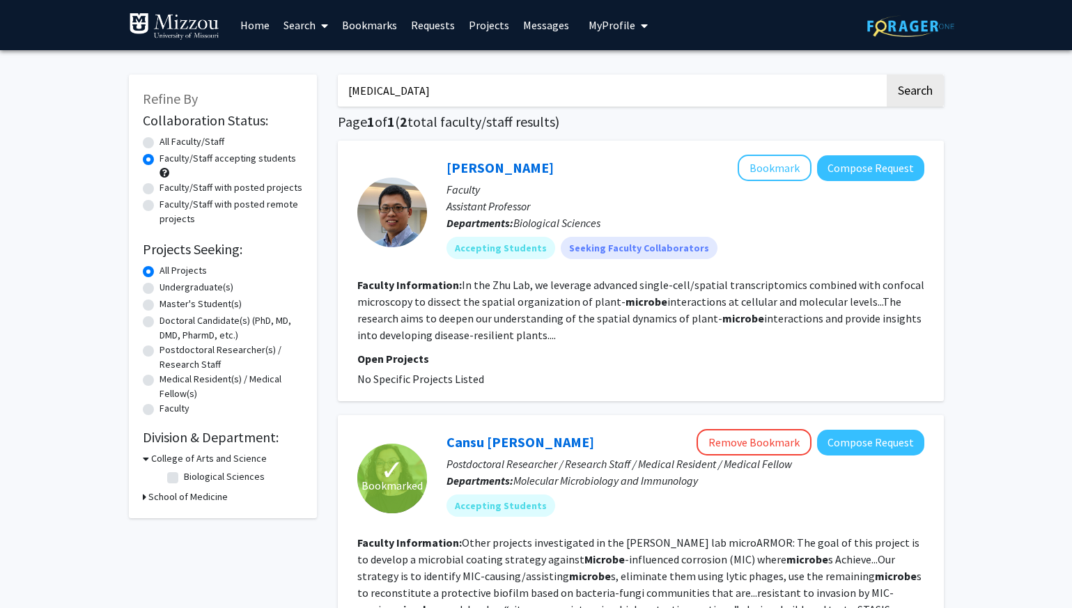
radio input "true"
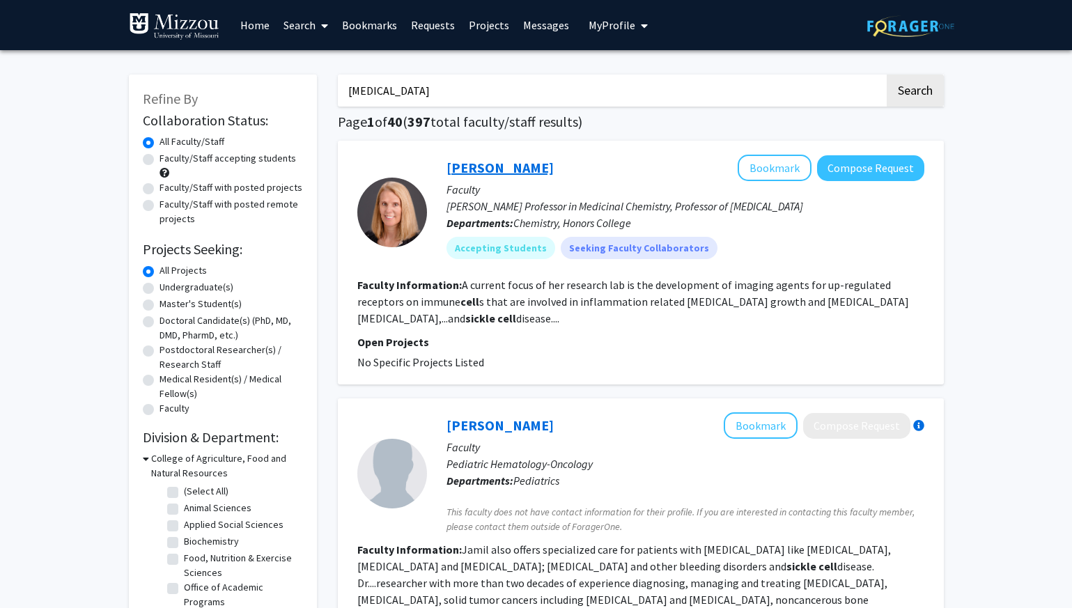
click at [505, 165] on link "[PERSON_NAME]" at bounding box center [500, 167] width 107 height 17
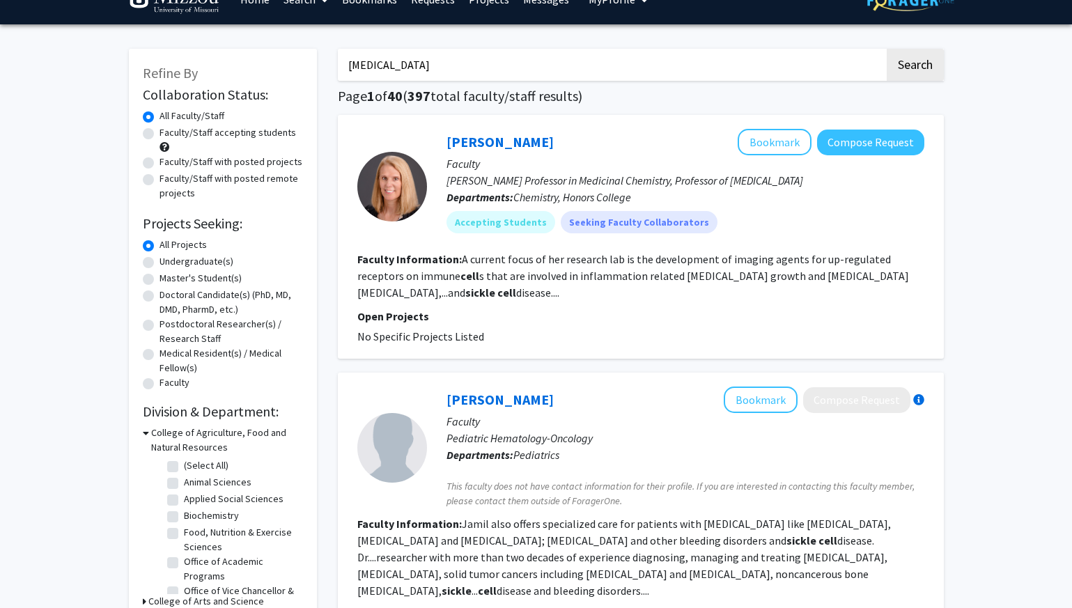
scroll to position [25, 0]
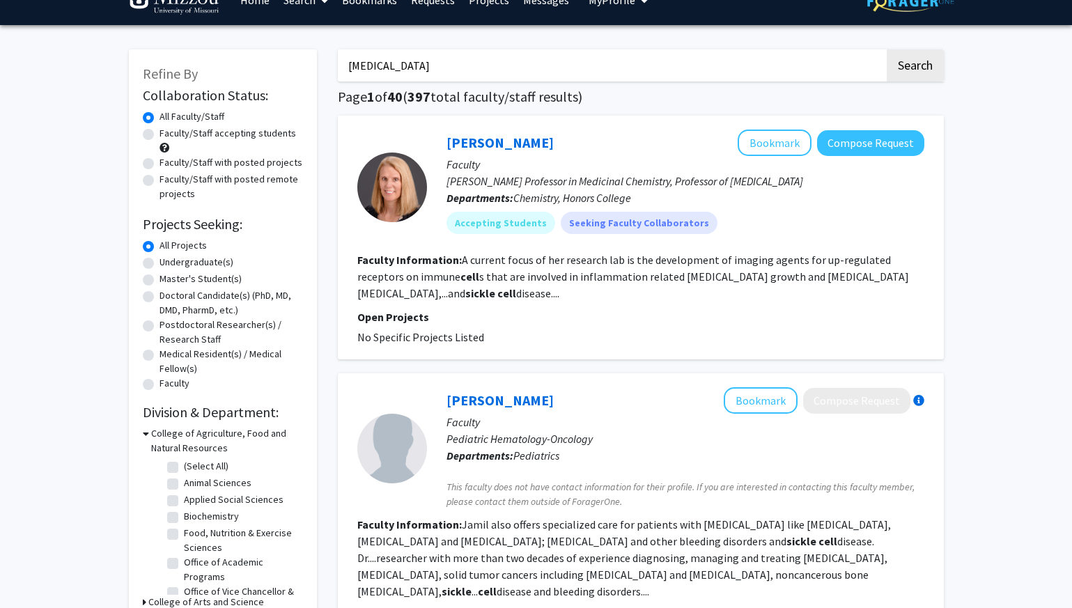
click at [259, 141] on div "Faculty/Staff accepting students" at bounding box center [223, 140] width 160 height 29
click at [218, 135] on label "Faculty/Staff accepting students" at bounding box center [228, 133] width 137 height 15
click at [169, 135] on input "Faculty/Staff accepting students" at bounding box center [164, 130] width 9 height 9
radio input "true"
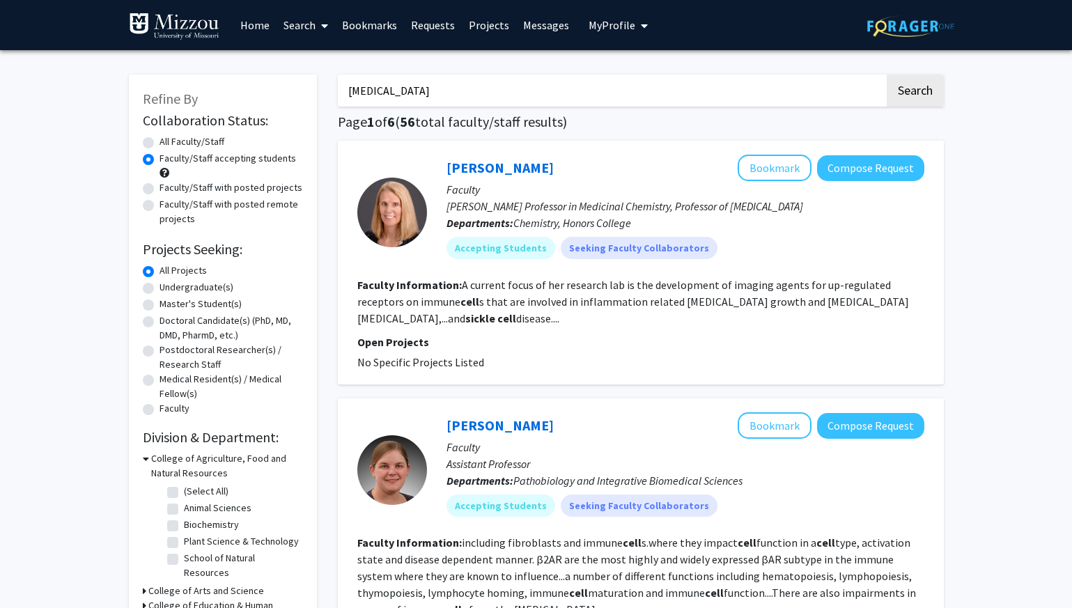
click at [388, 86] on input "[MEDICAL_DATA]" at bounding box center [611, 91] width 547 height 32
type input "m"
type input "bacteria"
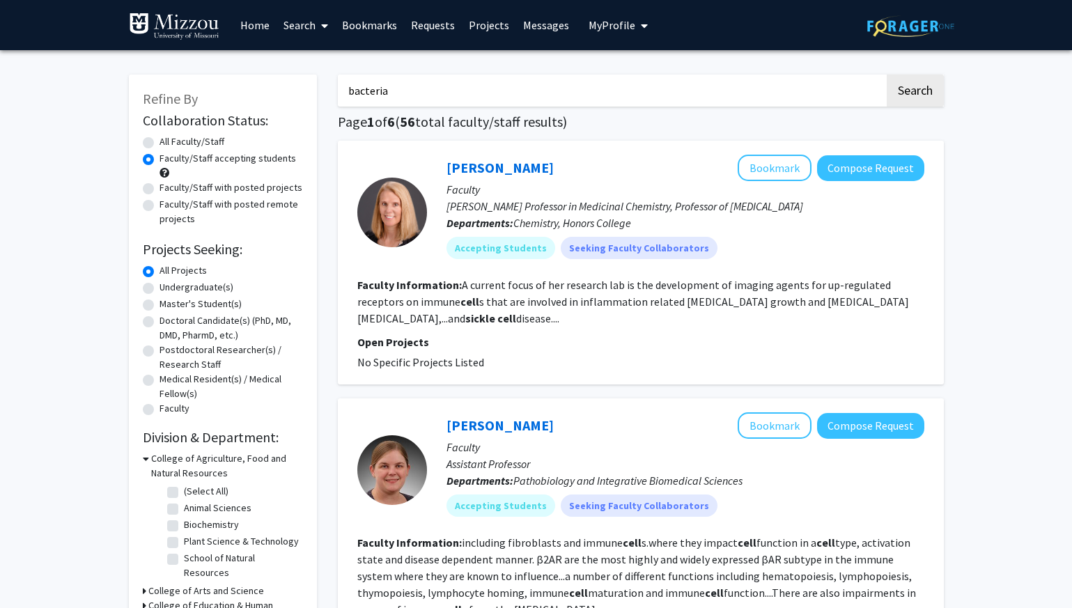
click at [887, 75] on button "Search" at bounding box center [915, 91] width 57 height 32
radio input "true"
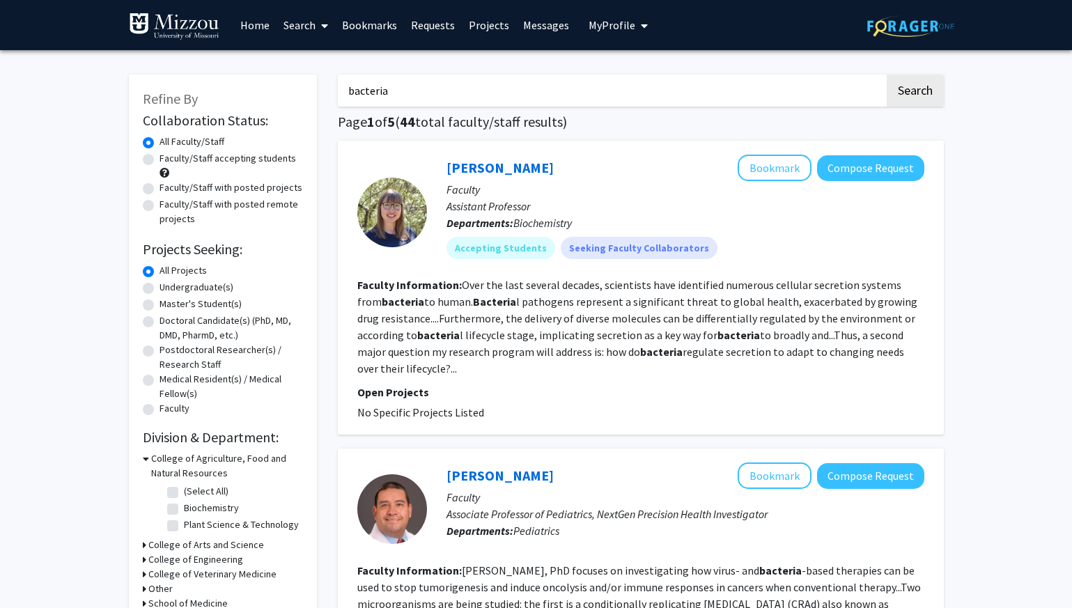
click at [160, 157] on label "Faculty/Staff accepting students" at bounding box center [228, 158] width 137 height 15
click at [160, 157] on input "Faculty/Staff accepting students" at bounding box center [164, 155] width 9 height 9
radio input "true"
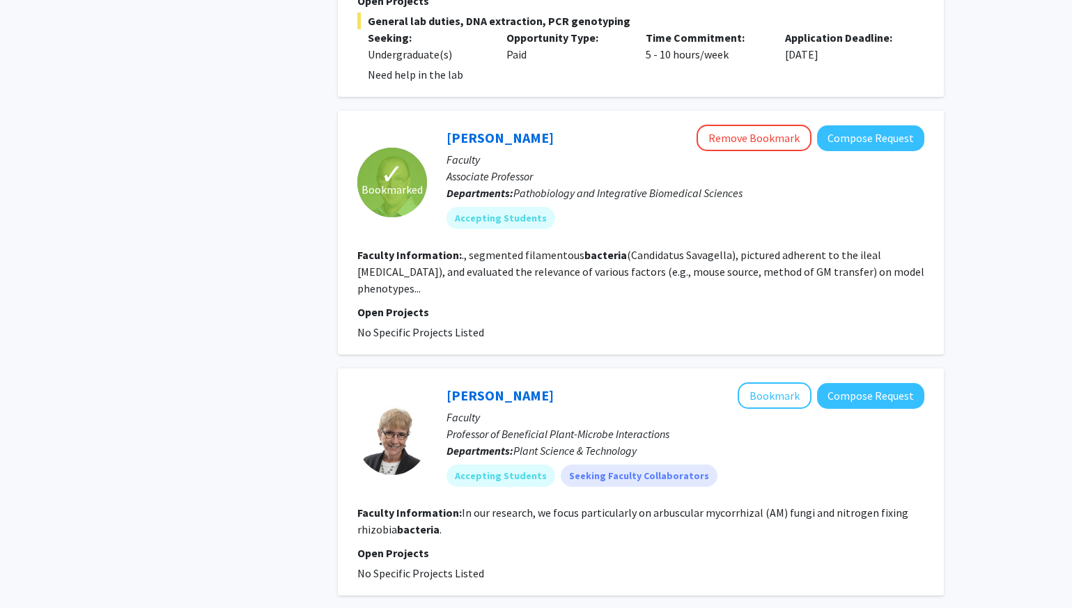
scroll to position [1250, 0]
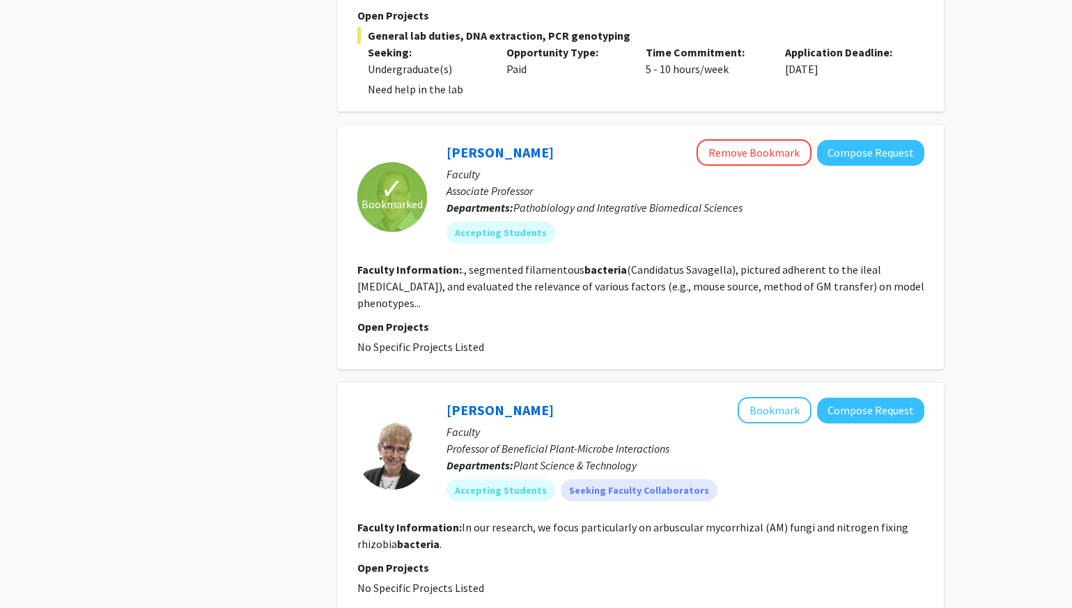
click at [716, 240] on fg-search-faculty "✓ Bookmarked [PERSON_NAME] Remove Bookmark Compose Request Faculty Associate Pr…" at bounding box center [640, 247] width 567 height 216
click at [506, 139] on div "[PERSON_NAME] Remove Bookmark Compose Request" at bounding box center [686, 152] width 478 height 26
click at [511, 144] on link "[PERSON_NAME]" at bounding box center [500, 152] width 107 height 17
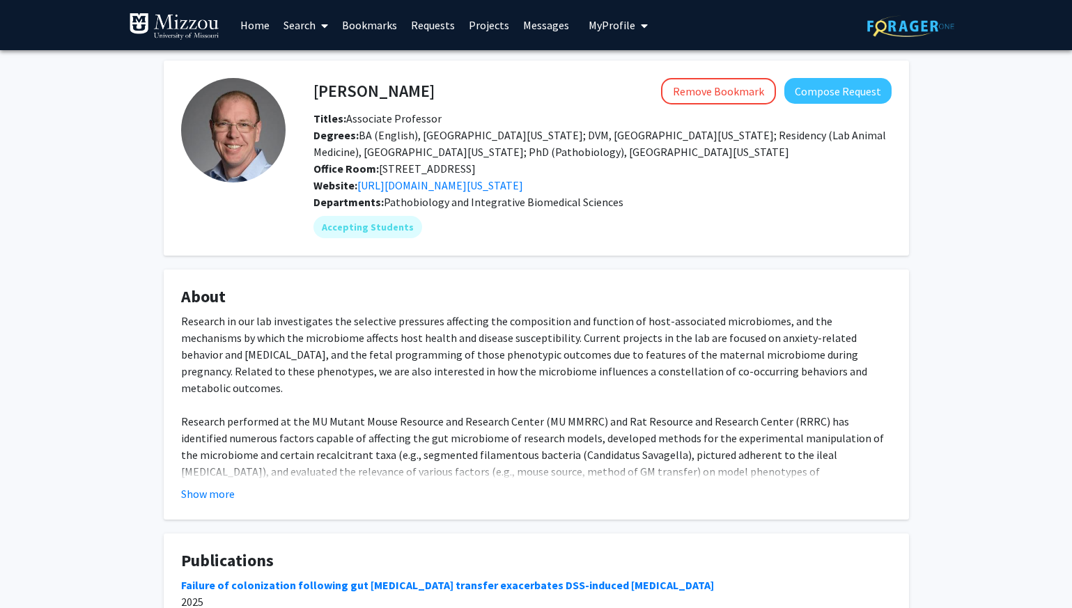
click at [505, 326] on div "Research in our lab investigates the selective pressures affecting the composit…" at bounding box center [536, 463] width 711 height 301
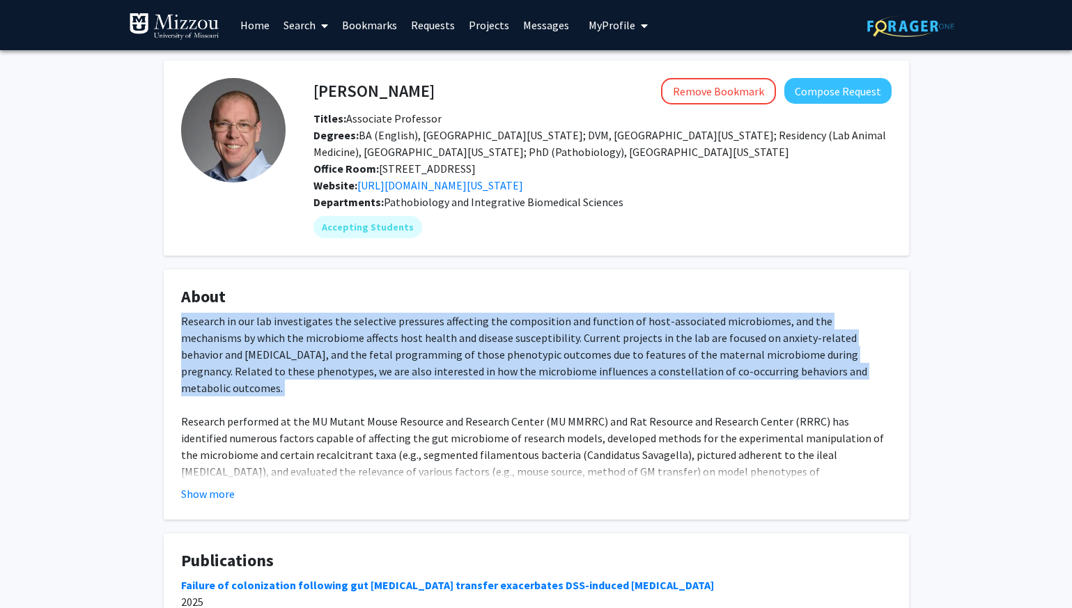
click at [505, 326] on div "Research in our lab investigates the selective pressures affecting the composit…" at bounding box center [536, 463] width 711 height 301
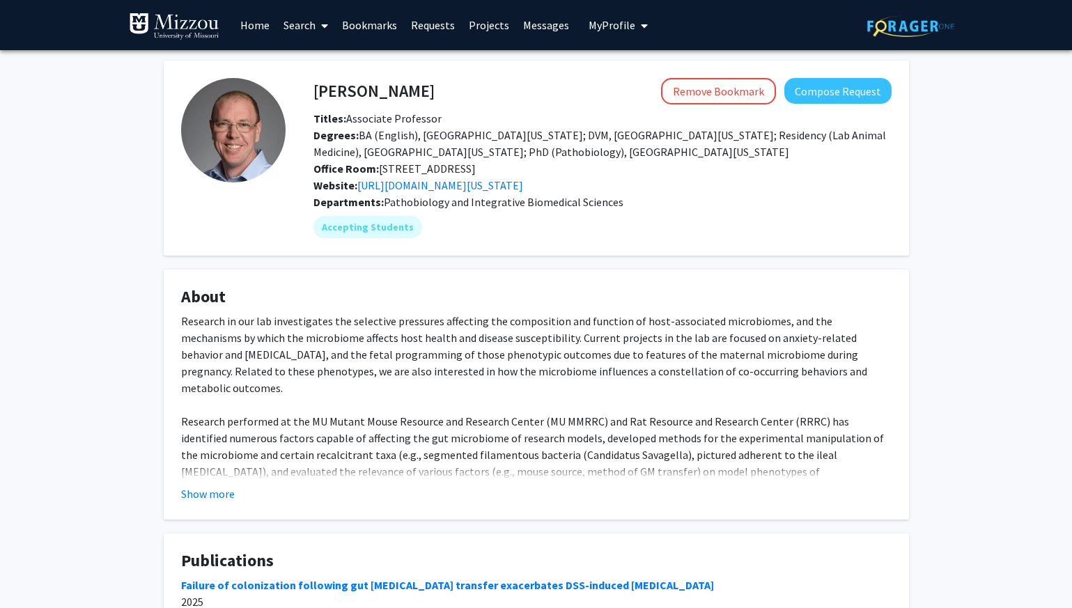
click at [218, 482] on fg-read-more "Research in our lab investigates the selective pressures affecting the composit…" at bounding box center [536, 407] width 711 height 189
click at [208, 490] on button "Show more" at bounding box center [208, 494] width 54 height 17
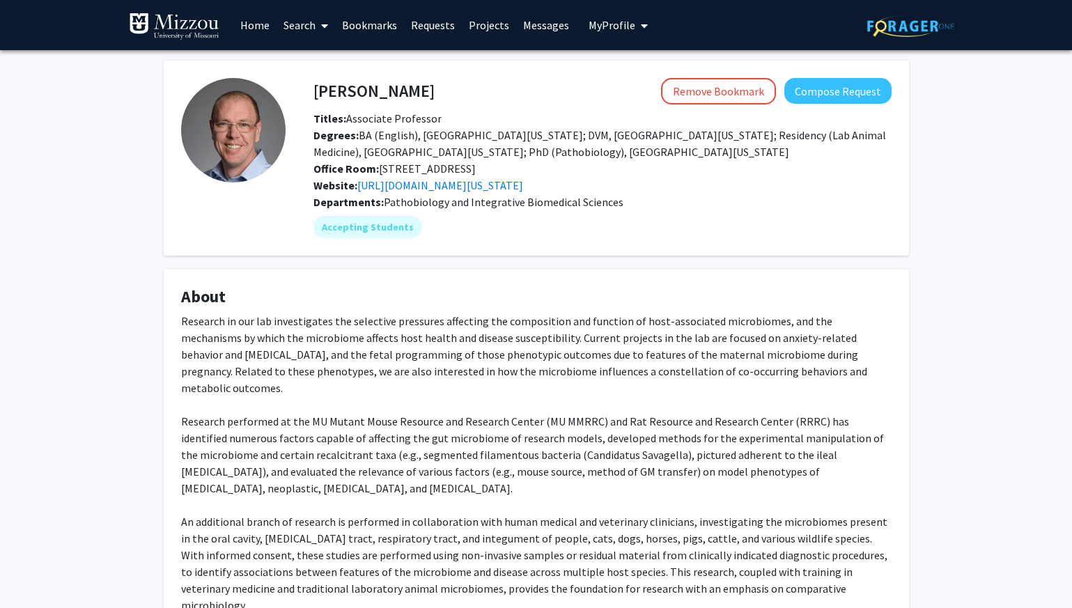
drag, startPoint x: 380, startPoint y: 167, endPoint x: 544, endPoint y: 164, distance: 163.7
click at [544, 164] on div "Office Room: [STREET_ADDRESS]" at bounding box center [602, 168] width 599 height 17
copy span "[STREET_ADDRESS]"
click at [431, 185] on link "[URL][DOMAIN_NAME][US_STATE]" at bounding box center [440, 185] width 166 height 14
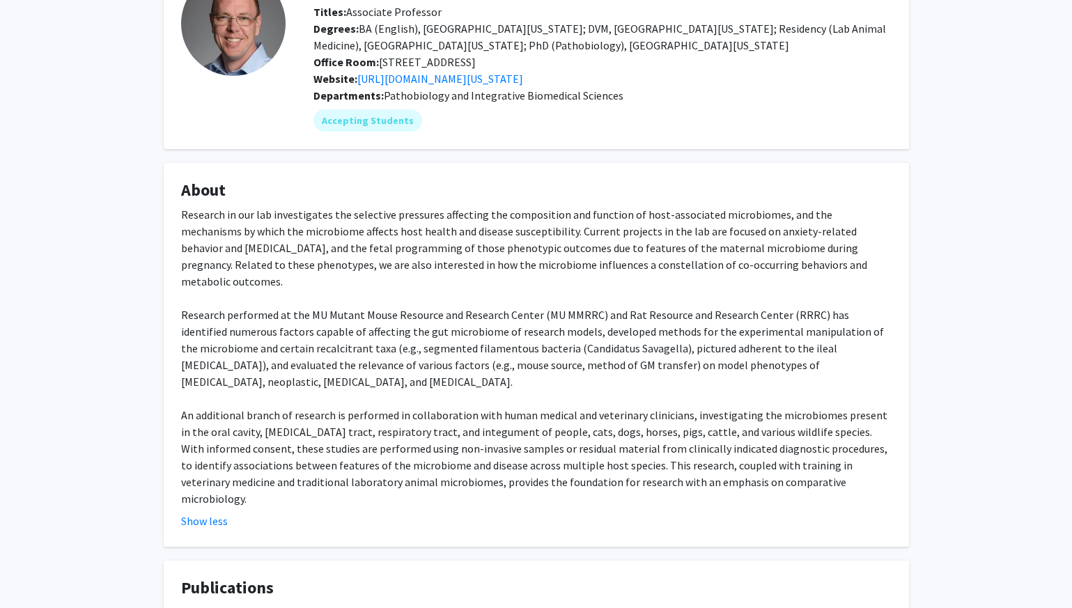
scroll to position [83, 0]
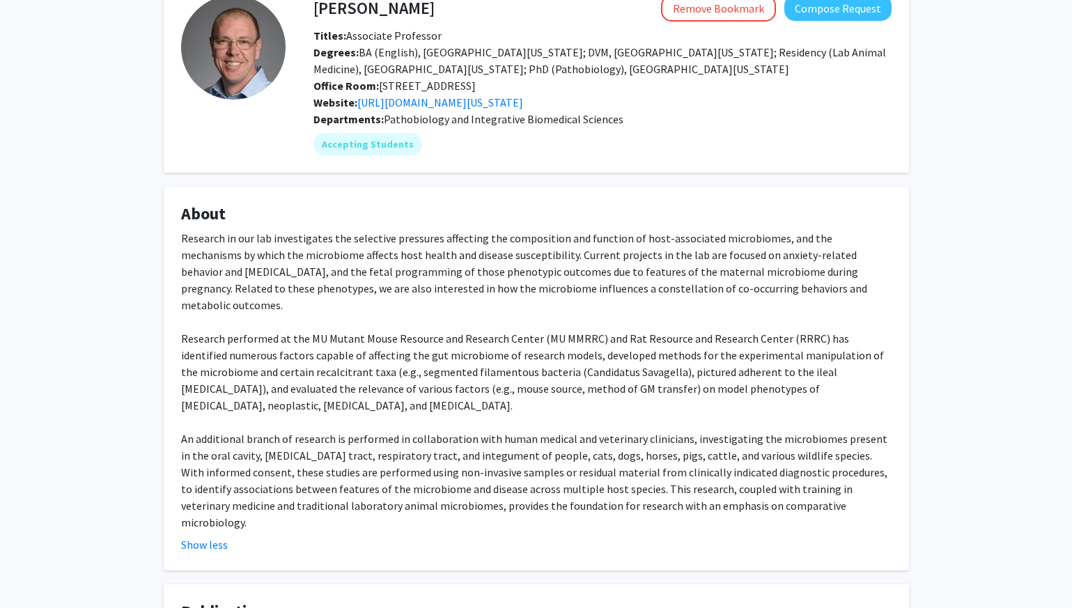
click at [311, 268] on div "Research in our lab investigates the selective pressures affecting the composit…" at bounding box center [536, 380] width 711 height 301
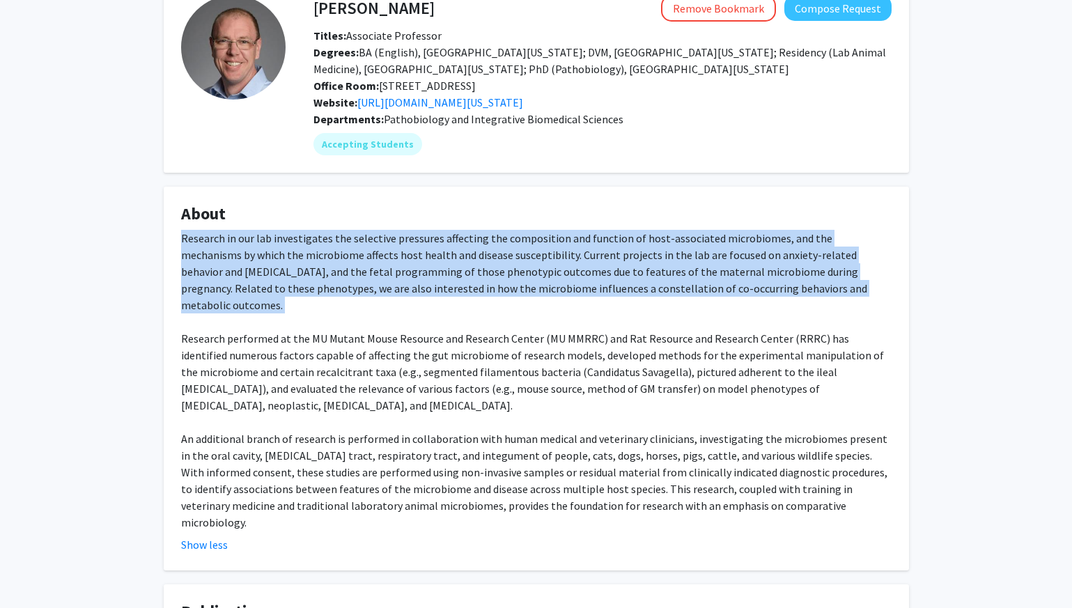
click at [311, 268] on div "Research in our lab investigates the selective pressures affecting the composit…" at bounding box center [536, 380] width 711 height 301
click at [497, 270] on div "Research in our lab investigates the selective pressures affecting the composit…" at bounding box center [536, 380] width 711 height 301
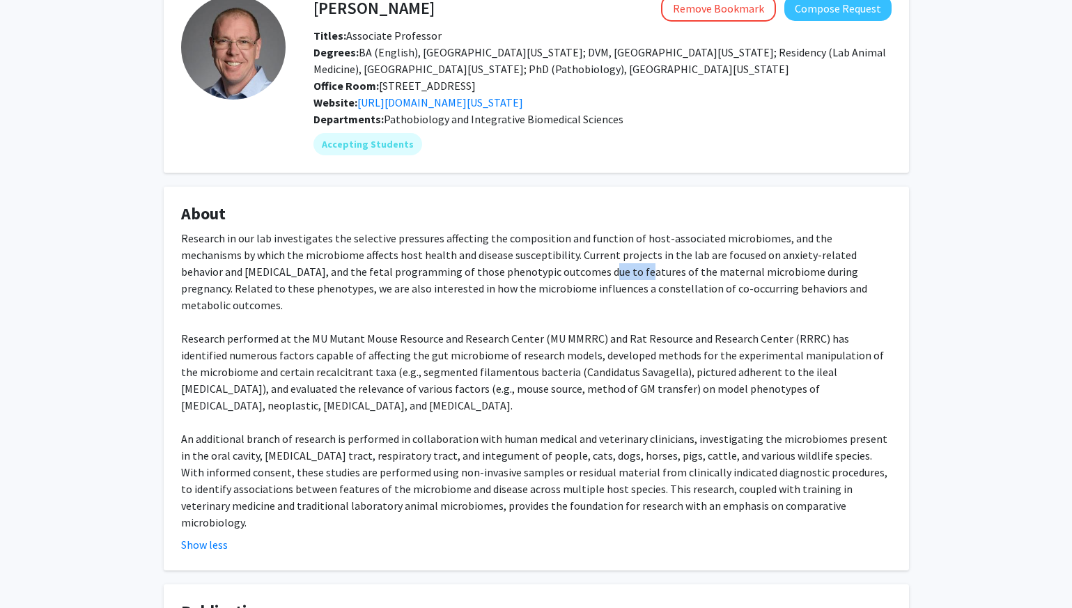
click at [497, 270] on div "Research in our lab investigates the selective pressures affecting the composit…" at bounding box center [536, 380] width 711 height 301
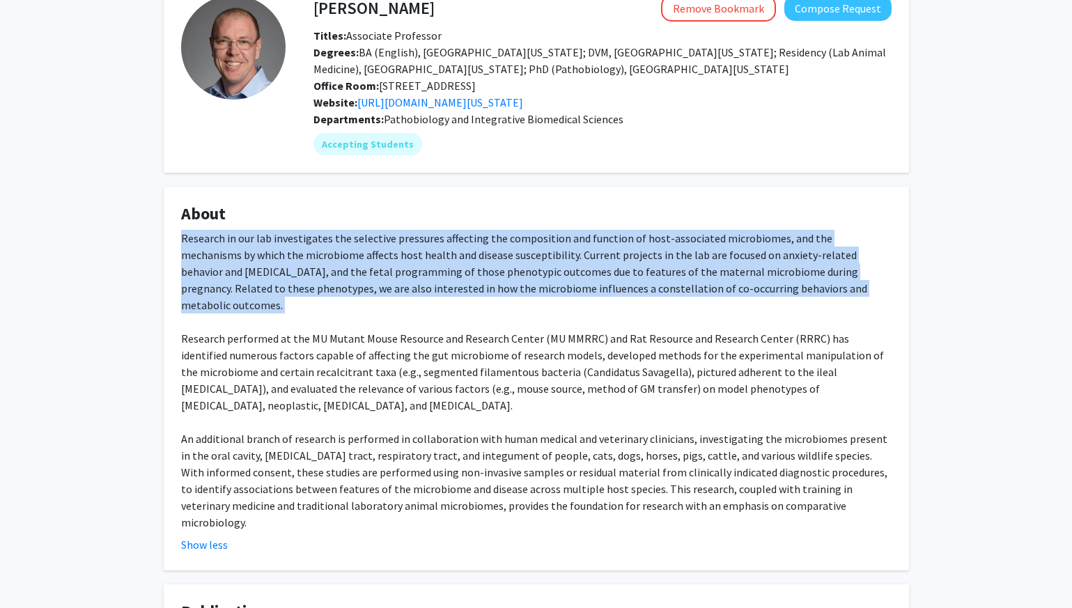
click at [497, 270] on div "Research in our lab investigates the selective pressures affecting the composit…" at bounding box center [536, 380] width 711 height 301
click at [608, 286] on div "Research in our lab investigates the selective pressures affecting the composit…" at bounding box center [536, 380] width 711 height 301
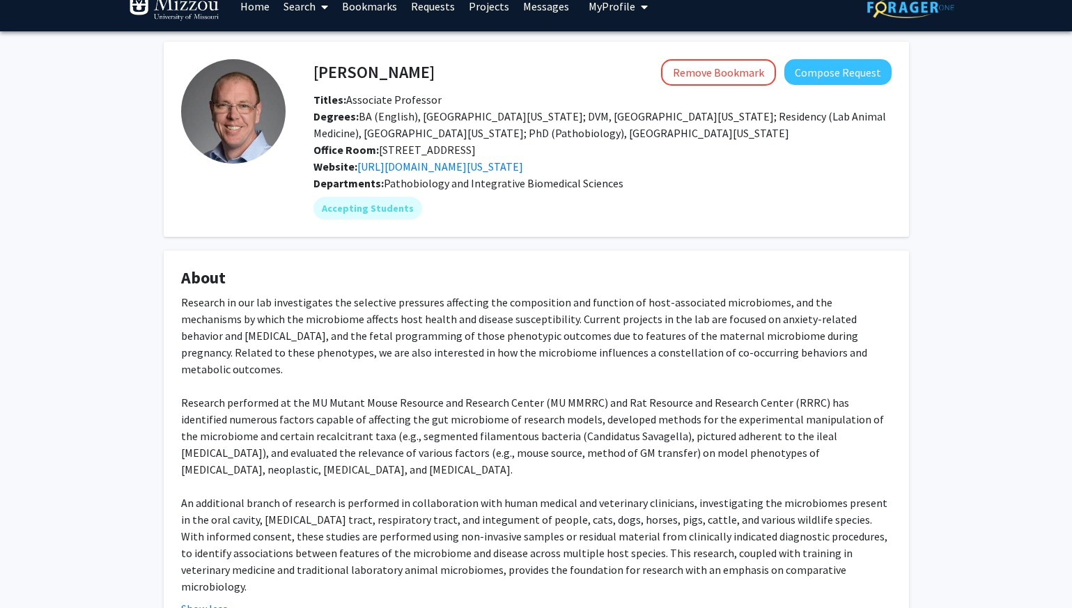
scroll to position [0, 0]
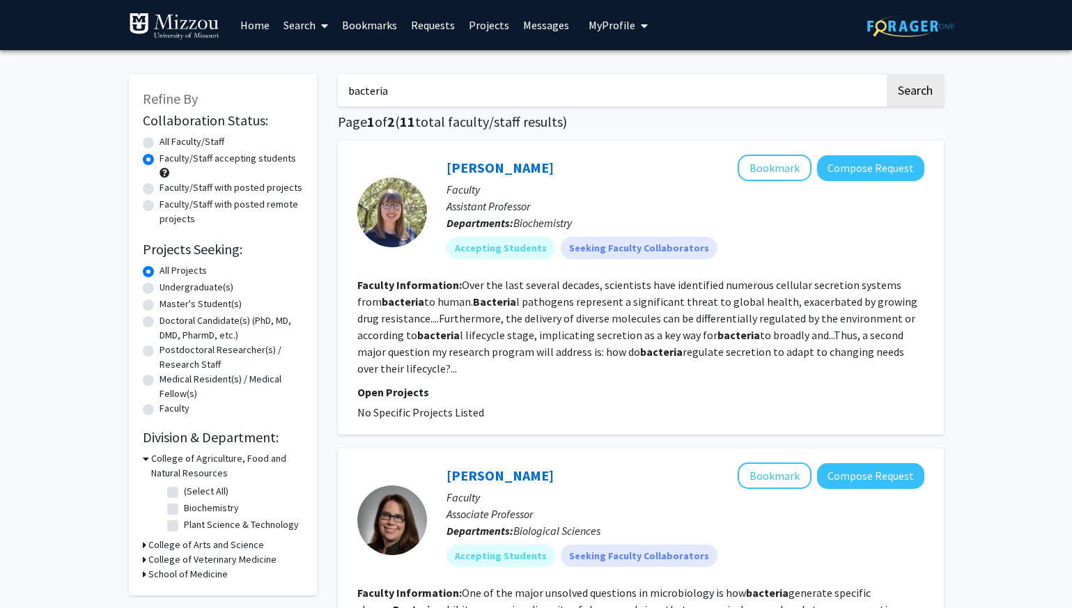
click at [160, 286] on label "Undergraduate(s)" at bounding box center [197, 287] width 74 height 15
click at [160, 286] on input "Undergraduate(s)" at bounding box center [164, 284] width 9 height 9
radio input "true"
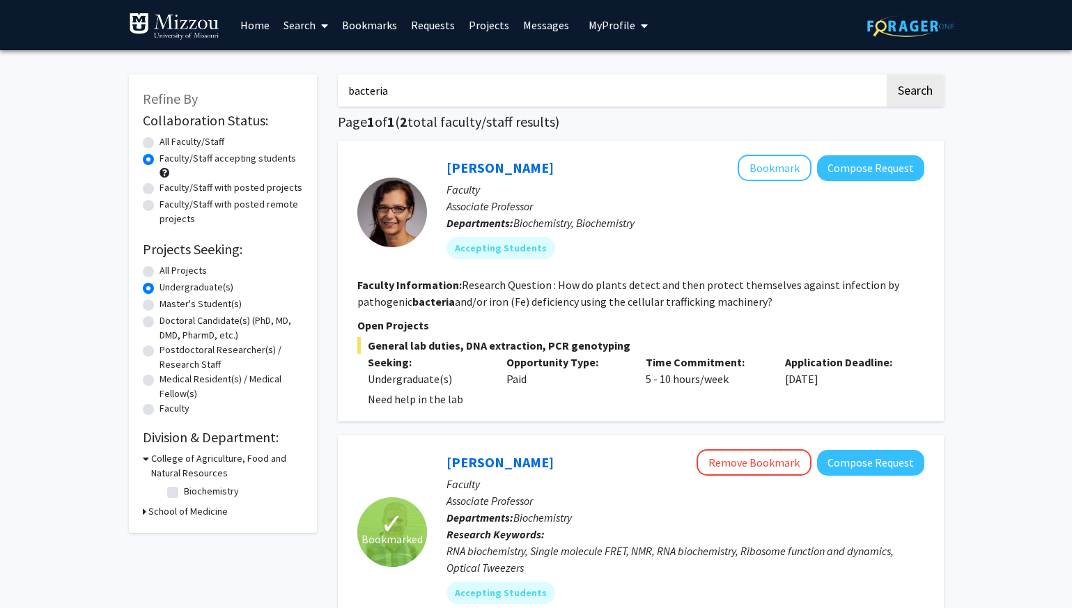
click at [385, 82] on input "bacteria" at bounding box center [611, 91] width 547 height 32
type input "cell"
click at [887, 75] on button "Search" at bounding box center [915, 91] width 57 height 32
radio input "true"
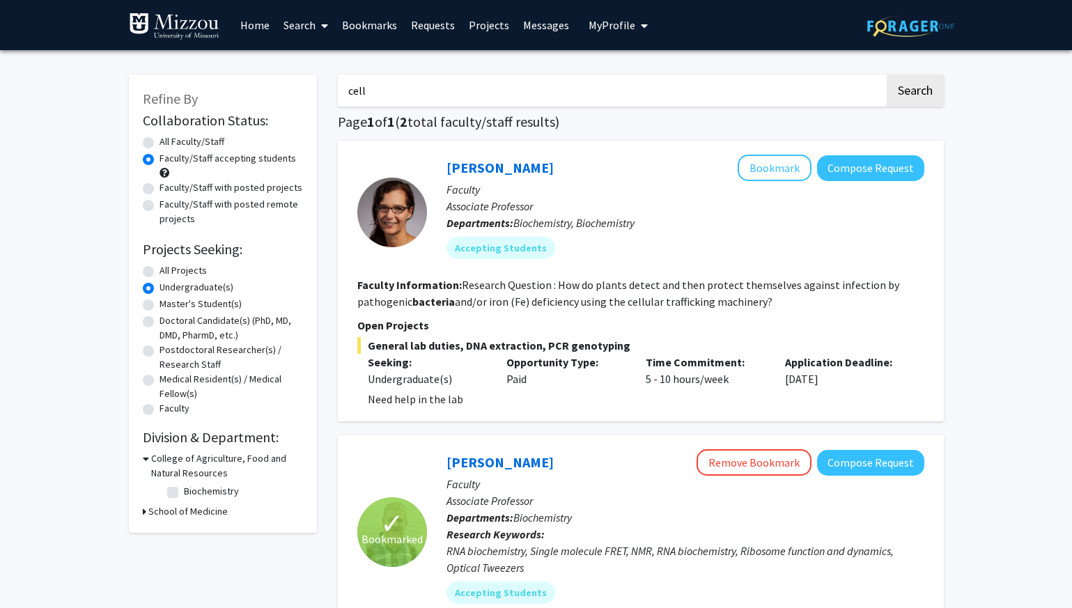
radio input "true"
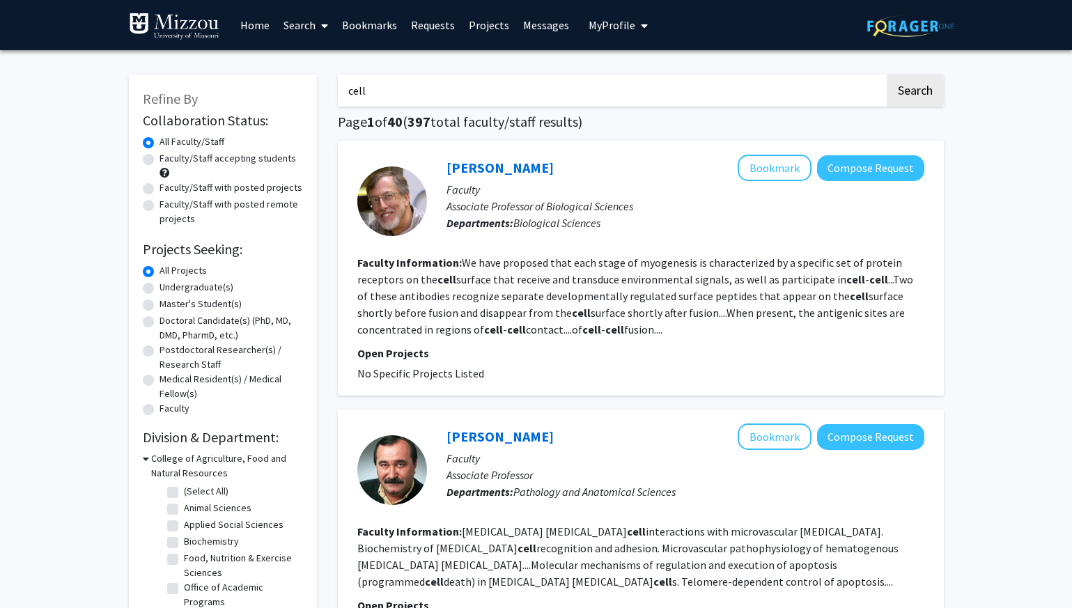
click at [160, 288] on label "Undergraduate(s)" at bounding box center [197, 287] width 74 height 15
click at [160, 288] on input "Undergraduate(s)" at bounding box center [164, 284] width 9 height 9
radio input "true"
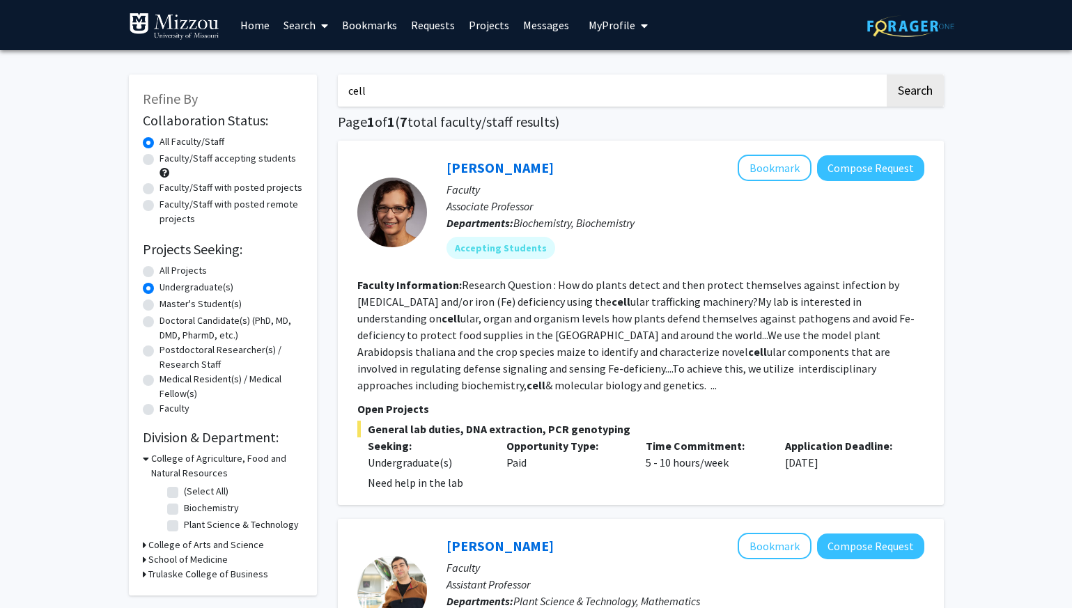
click at [160, 158] on label "Faculty/Staff accepting students" at bounding box center [228, 158] width 137 height 15
click at [160, 158] on input "Faculty/Staff accepting students" at bounding box center [164, 155] width 9 height 9
radio input "true"
click at [487, 169] on link "[PERSON_NAME]" at bounding box center [500, 167] width 107 height 17
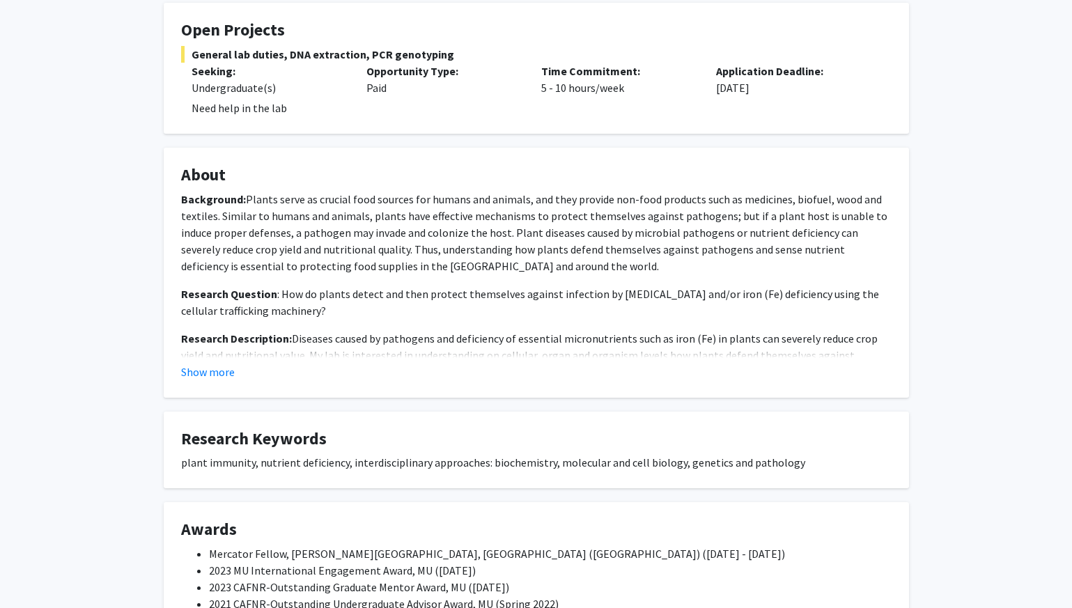
scroll to position [268, 0]
click at [204, 367] on button "Show more" at bounding box center [208, 370] width 54 height 17
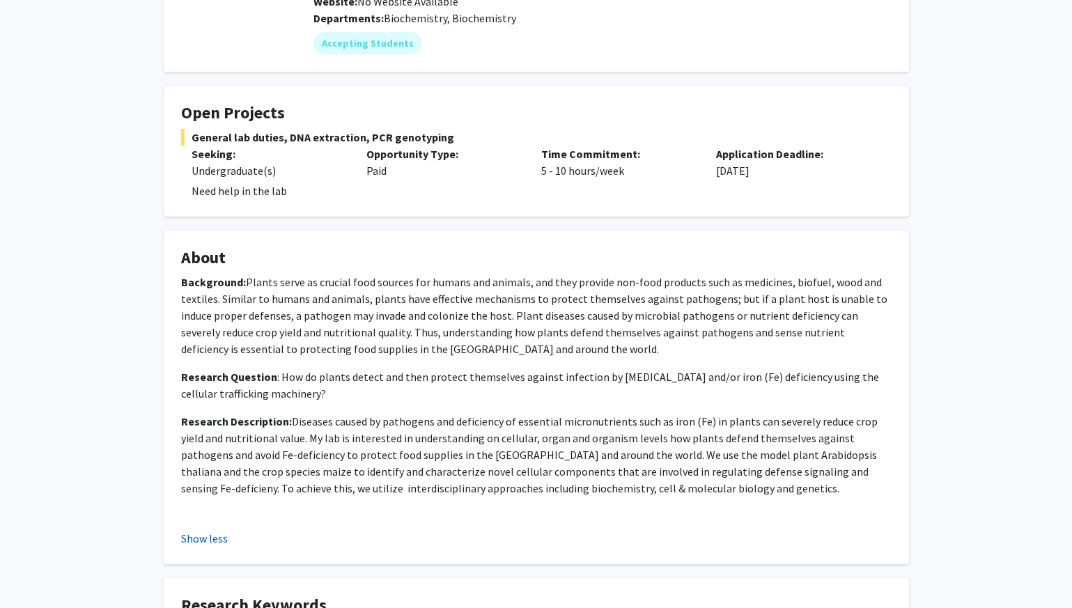
scroll to position [0, 0]
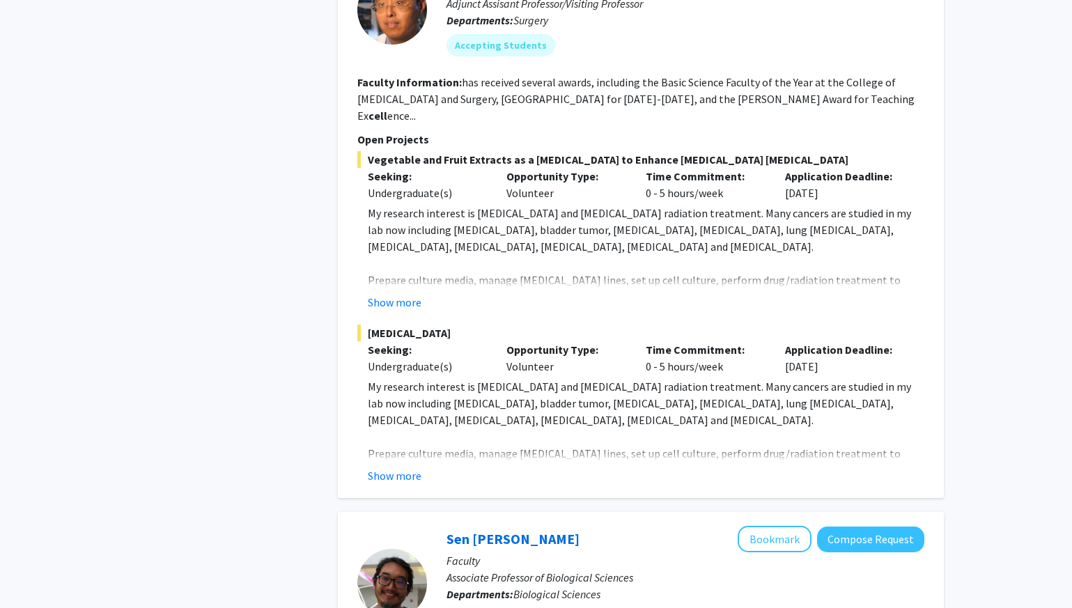
scroll to position [1244, 0]
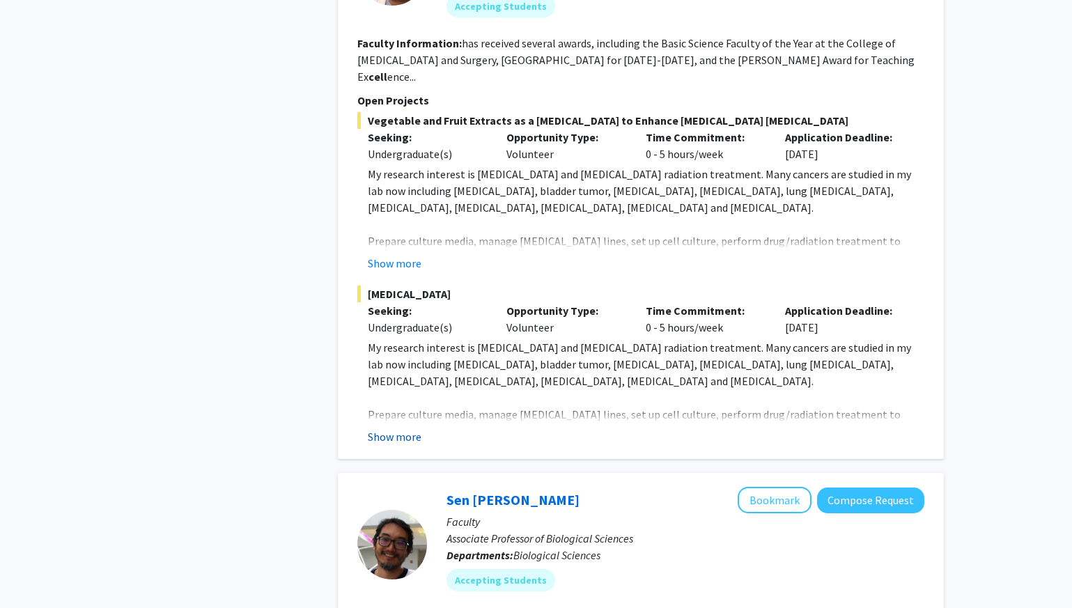
click at [387, 428] on button "Show more" at bounding box center [395, 436] width 54 height 17
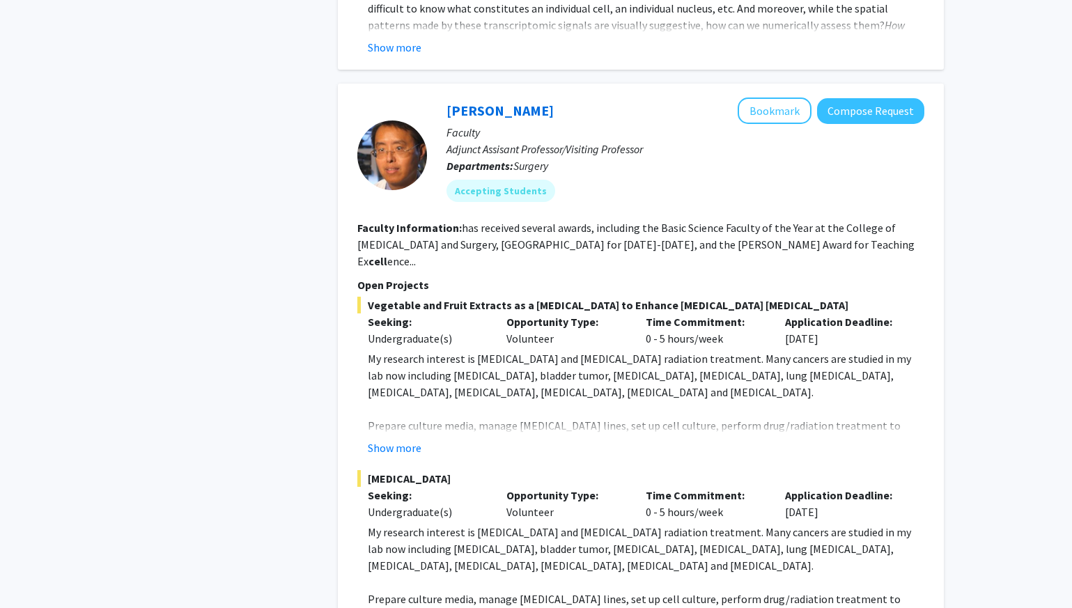
scroll to position [1050, 0]
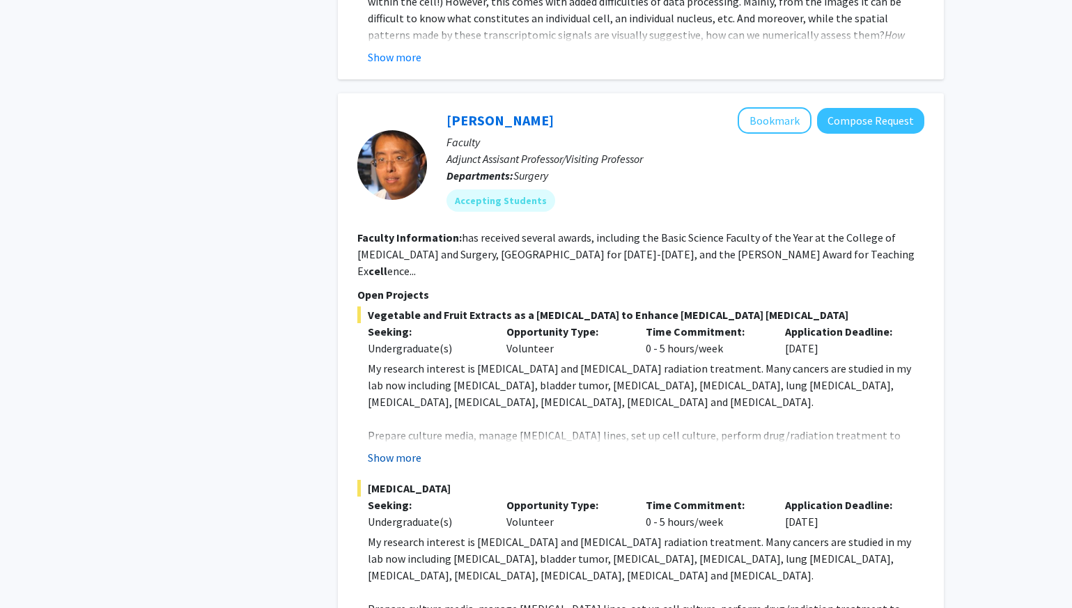
click at [402, 449] on button "Show more" at bounding box center [395, 457] width 54 height 17
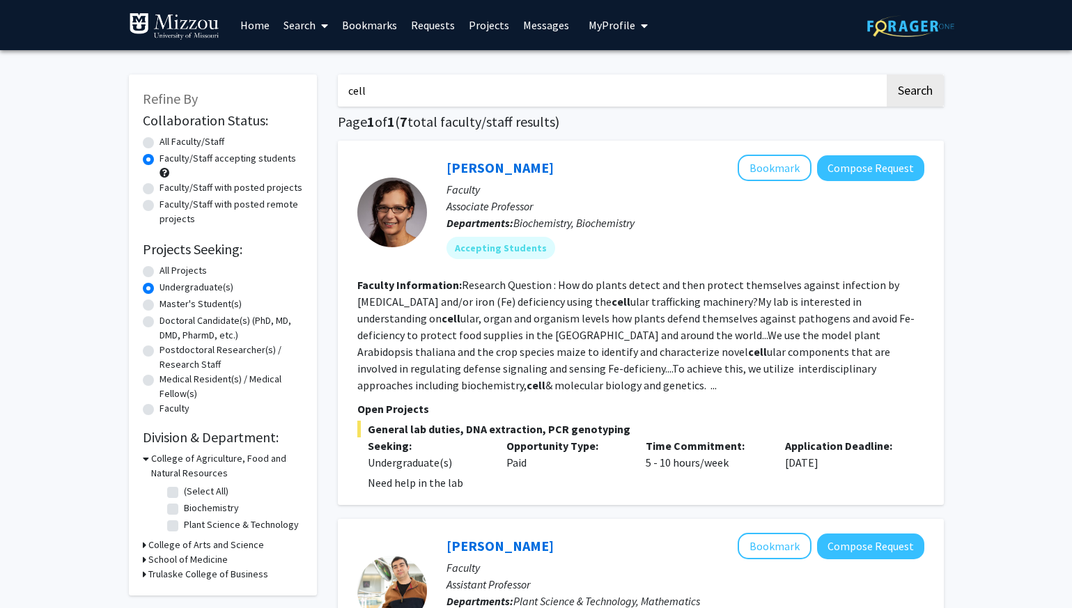
scroll to position [42, 0]
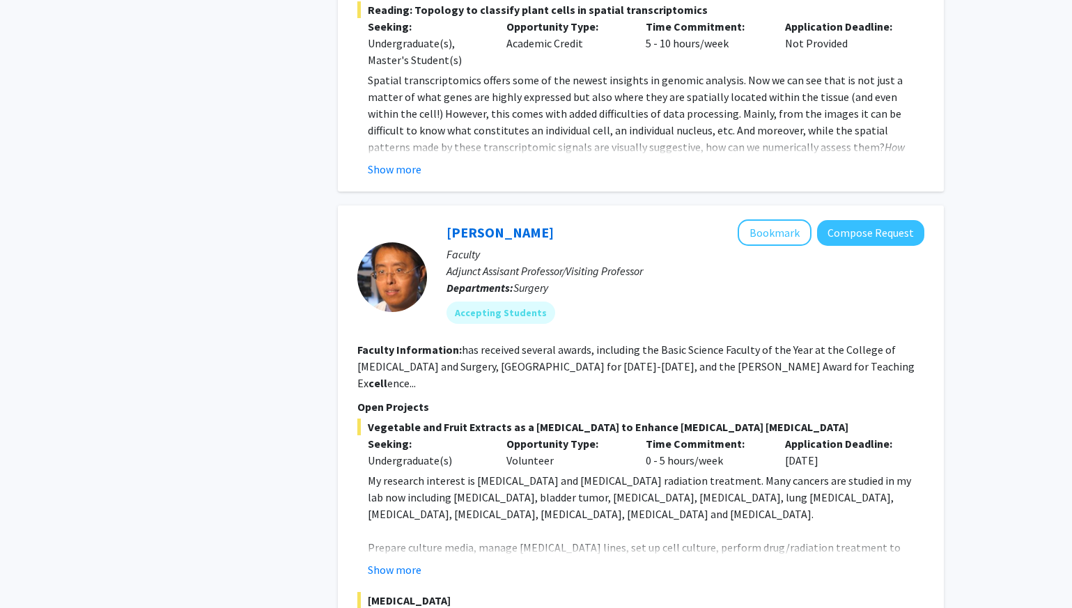
scroll to position [920, 0]
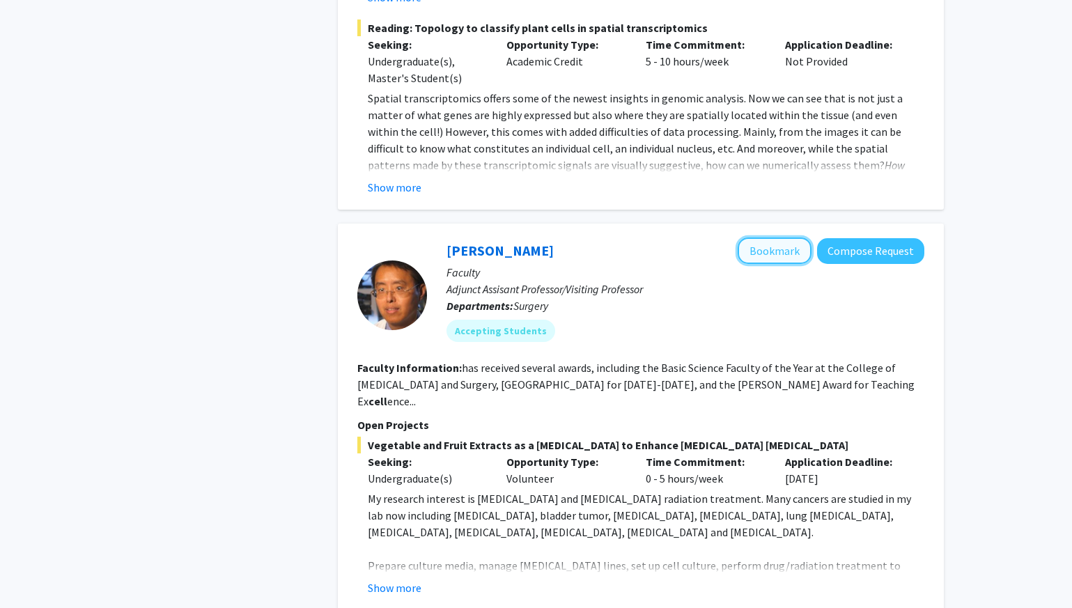
click at [789, 238] on button "Bookmark" at bounding box center [775, 251] width 74 height 26
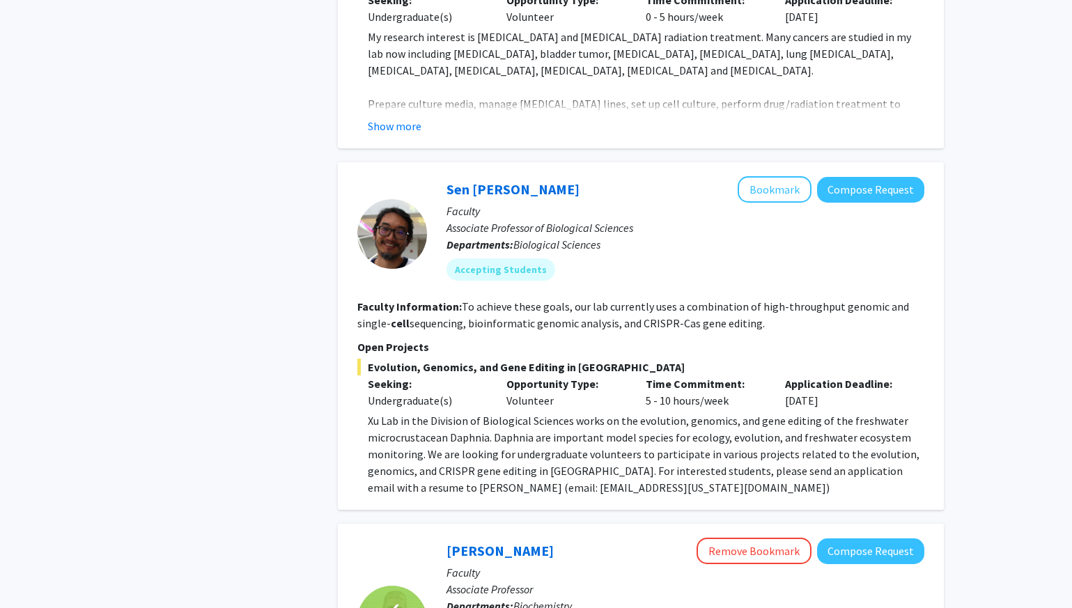
scroll to position [1557, 0]
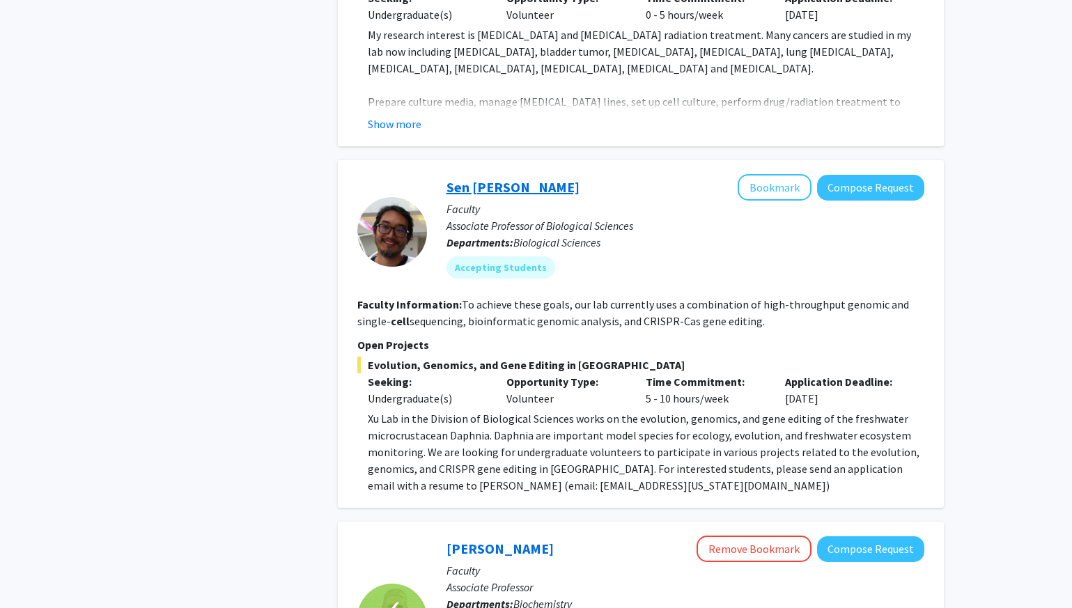
click at [471, 178] on link "Sen [PERSON_NAME]" at bounding box center [513, 186] width 133 height 17
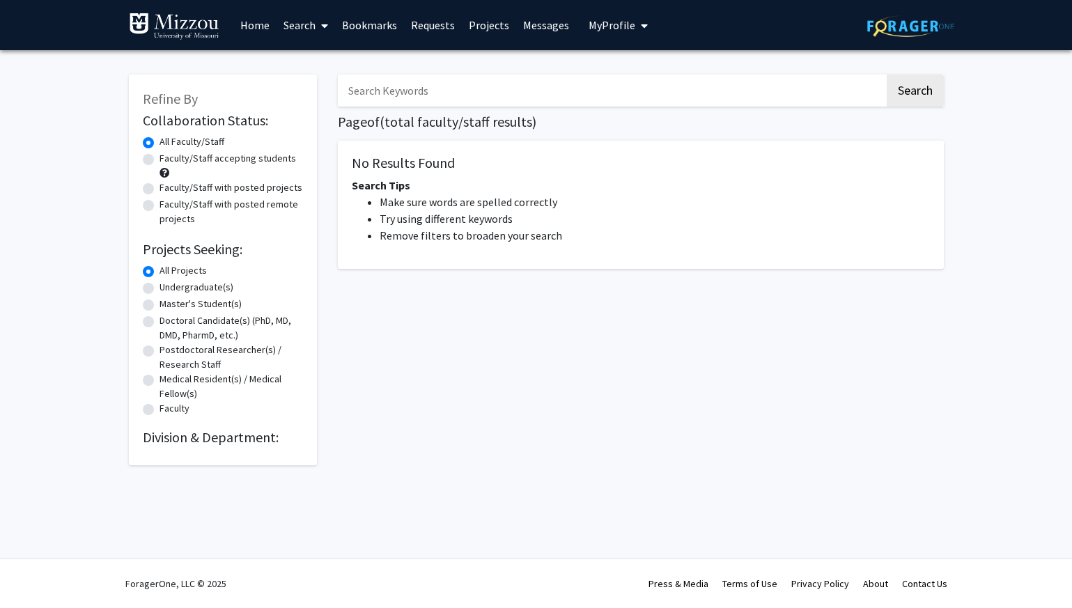
click at [160, 284] on label "Undergraduate(s)" at bounding box center [197, 287] width 74 height 15
click at [160, 284] on input "Undergraduate(s)" at bounding box center [164, 284] width 9 height 9
radio input "true"
click at [160, 161] on label "Faculty/Staff accepting students" at bounding box center [228, 158] width 137 height 15
click at [160, 160] on input "Faculty/Staff accepting students" at bounding box center [164, 155] width 9 height 9
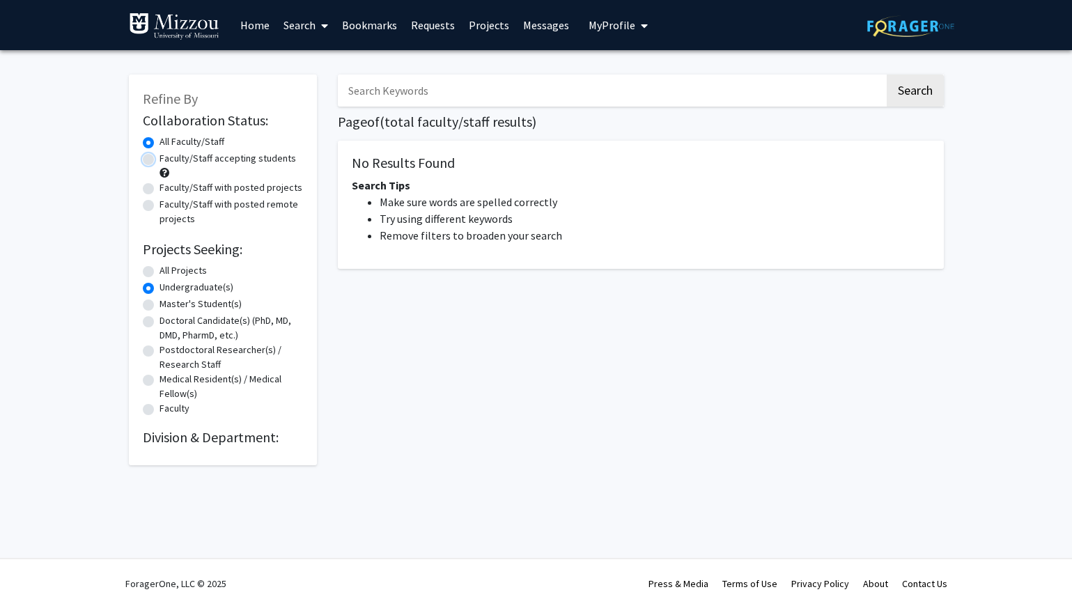
radio input "true"
click at [470, 92] on input "Search Keywords" at bounding box center [611, 91] width 547 height 32
click at [887, 75] on button "Search" at bounding box center [915, 91] width 57 height 32
click at [920, 90] on button "Search" at bounding box center [915, 91] width 57 height 32
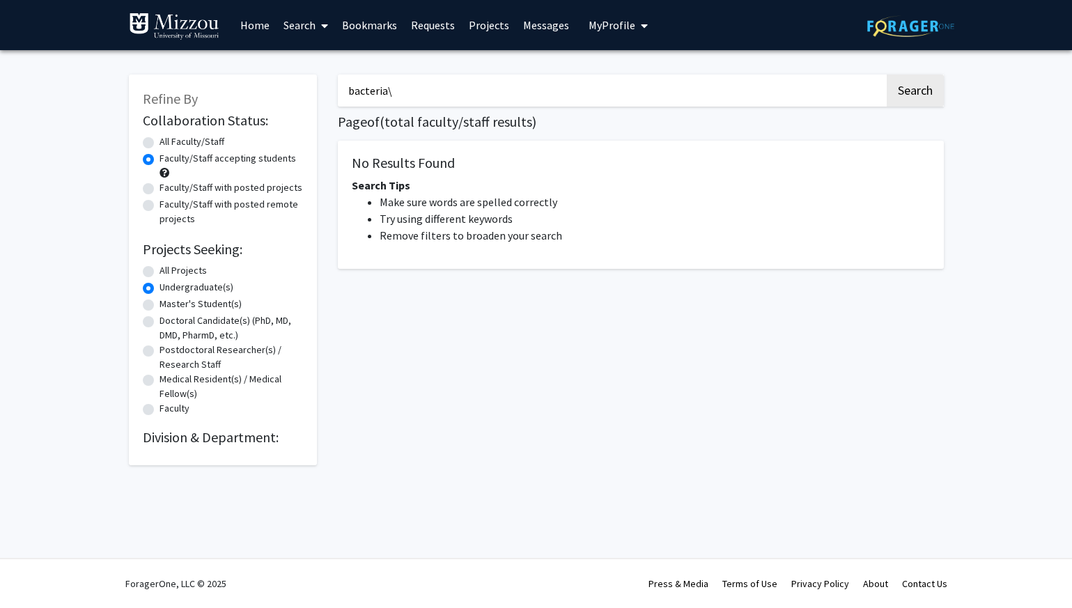
click at [410, 89] on input "bacteria\" at bounding box center [611, 91] width 547 height 32
type input "bacteria"
click at [900, 97] on button "Search" at bounding box center [915, 91] width 57 height 32
click at [626, 100] on input "bacteria" at bounding box center [611, 91] width 547 height 32
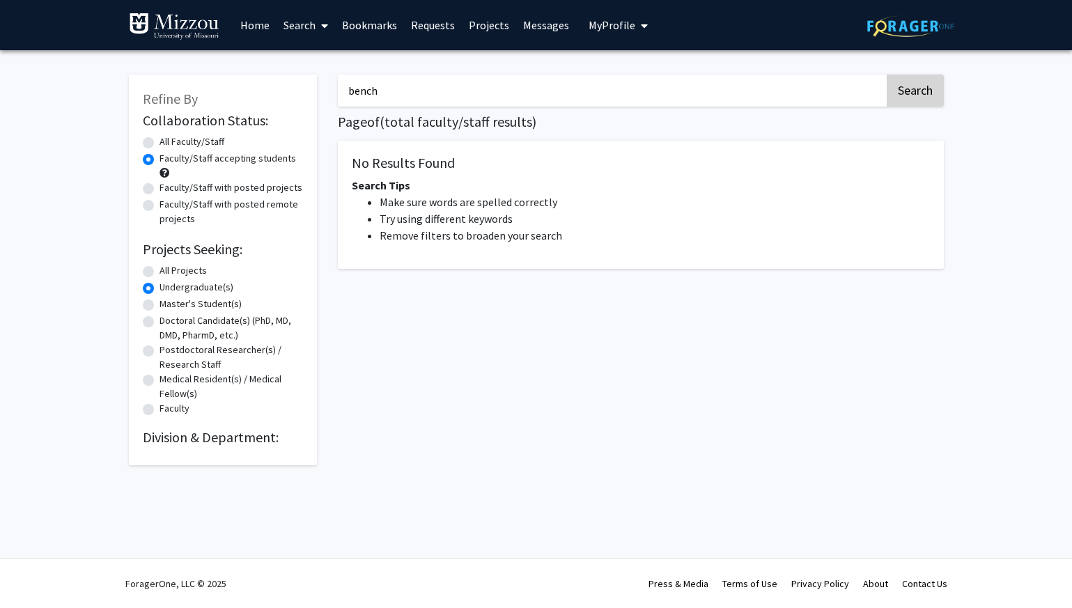
type input "bench"
click at [922, 93] on button "Search" at bounding box center [915, 91] width 57 height 32
click at [160, 144] on label "All Faculty/Staff" at bounding box center [192, 141] width 65 height 15
click at [160, 144] on input "All Faculty/Staff" at bounding box center [164, 138] width 9 height 9
radio input "true"
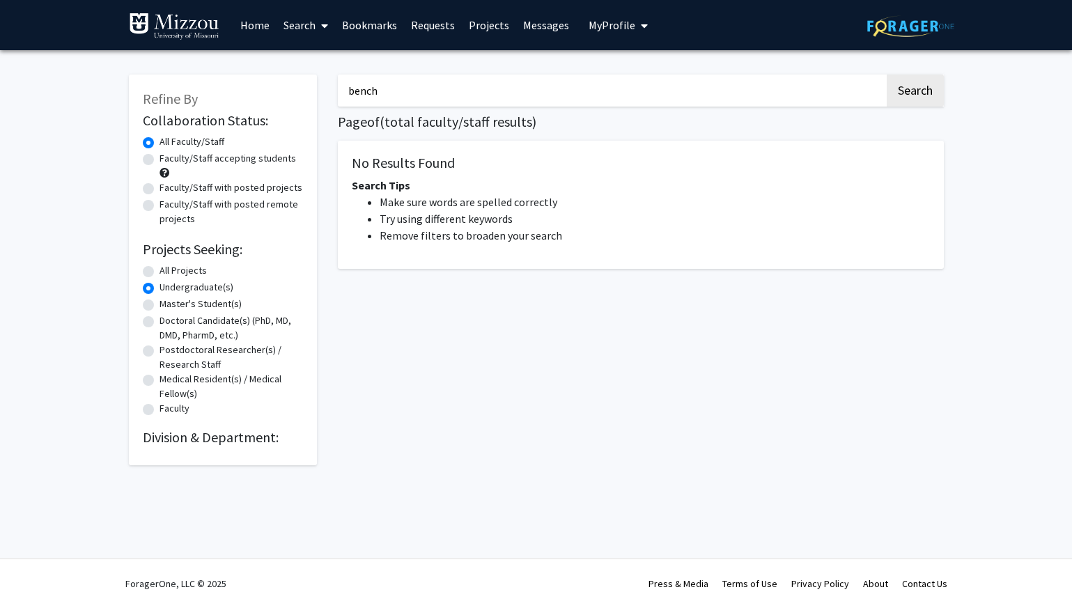
click at [160, 275] on label "All Projects" at bounding box center [183, 270] width 47 height 15
click at [160, 272] on input "All Projects" at bounding box center [164, 267] width 9 height 9
radio input "true"
click at [905, 85] on button "Search" at bounding box center [915, 91] width 57 height 32
click at [915, 97] on button "Search" at bounding box center [915, 91] width 57 height 32
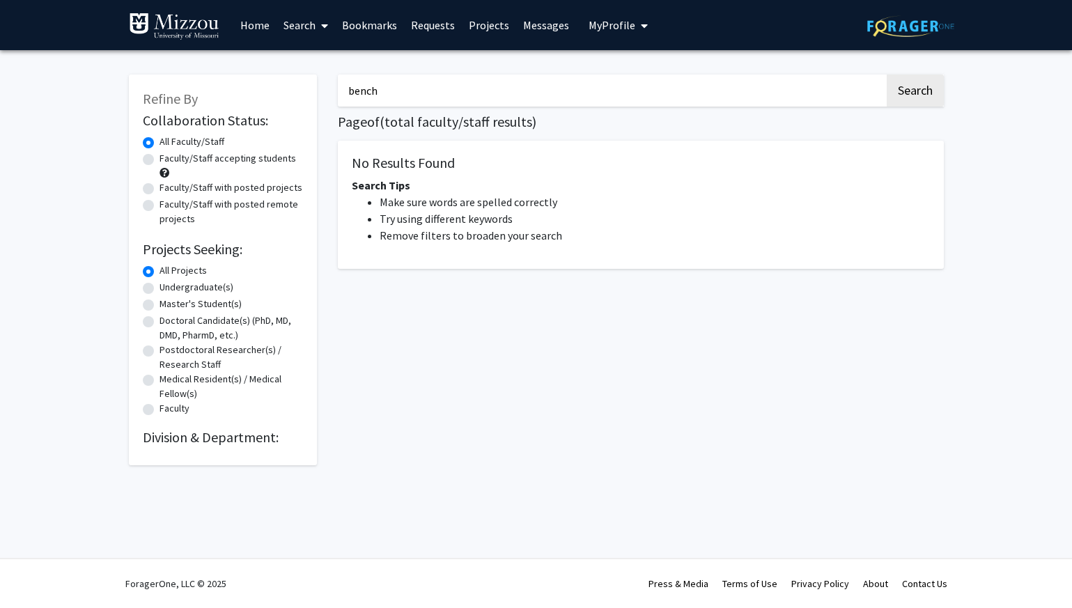
click at [385, 98] on input "bench" at bounding box center [611, 91] width 547 height 32
type input "bacteria"
click at [887, 75] on button "Search" at bounding box center [915, 91] width 57 height 32
click at [926, 96] on button "Search" at bounding box center [915, 91] width 57 height 32
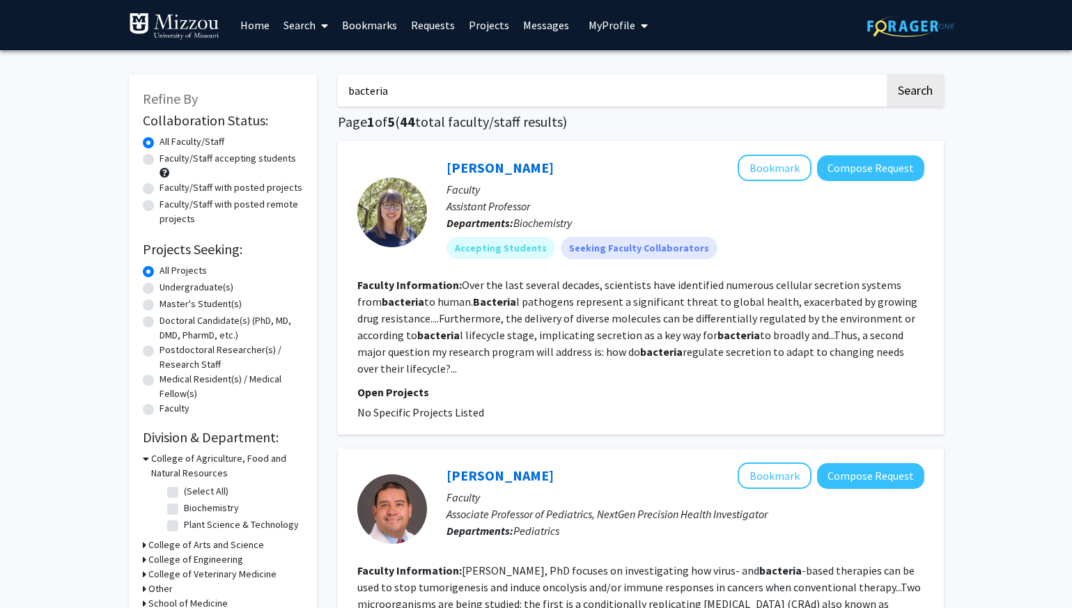
click at [139, 292] on div "Refine By Collaboration Status: Collaboration Status All Faculty/Staff Collabor…" at bounding box center [223, 350] width 188 height 550
click at [160, 289] on label "Undergraduate(s)" at bounding box center [197, 287] width 74 height 15
click at [160, 289] on input "Undergraduate(s)" at bounding box center [164, 284] width 9 height 9
radio input "true"
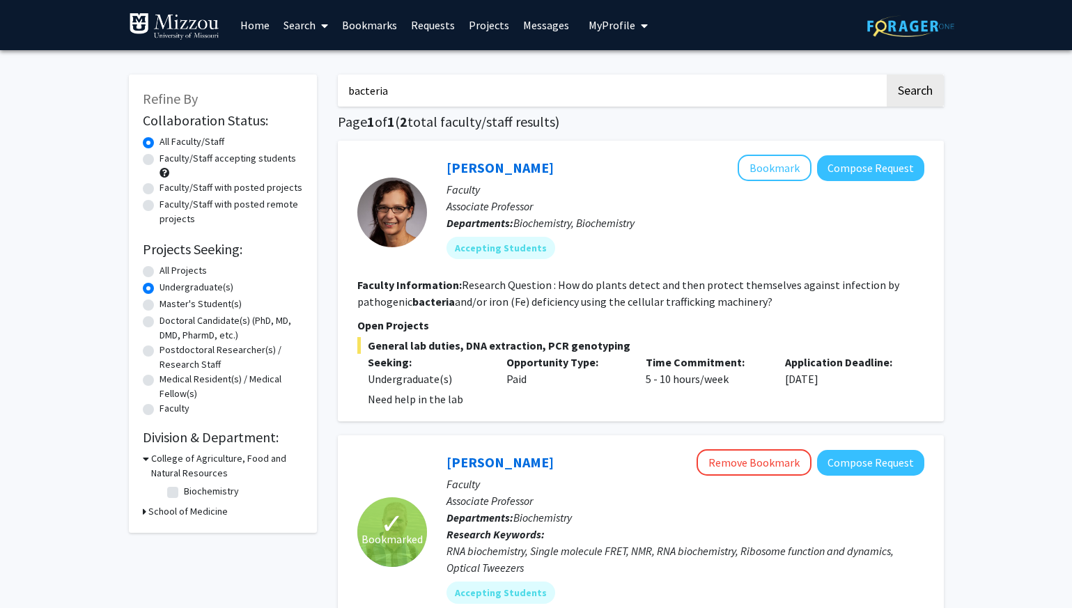
click at [145, 151] on div "Faculty/Staff accepting students" at bounding box center [223, 165] width 160 height 29
click at [160, 153] on label "Faculty/Staff accepting students" at bounding box center [228, 158] width 137 height 15
click at [160, 153] on input "Faculty/Staff accepting students" at bounding box center [164, 155] width 9 height 9
radio input "true"
click at [387, 93] on input "bacteria" at bounding box center [611, 91] width 547 height 32
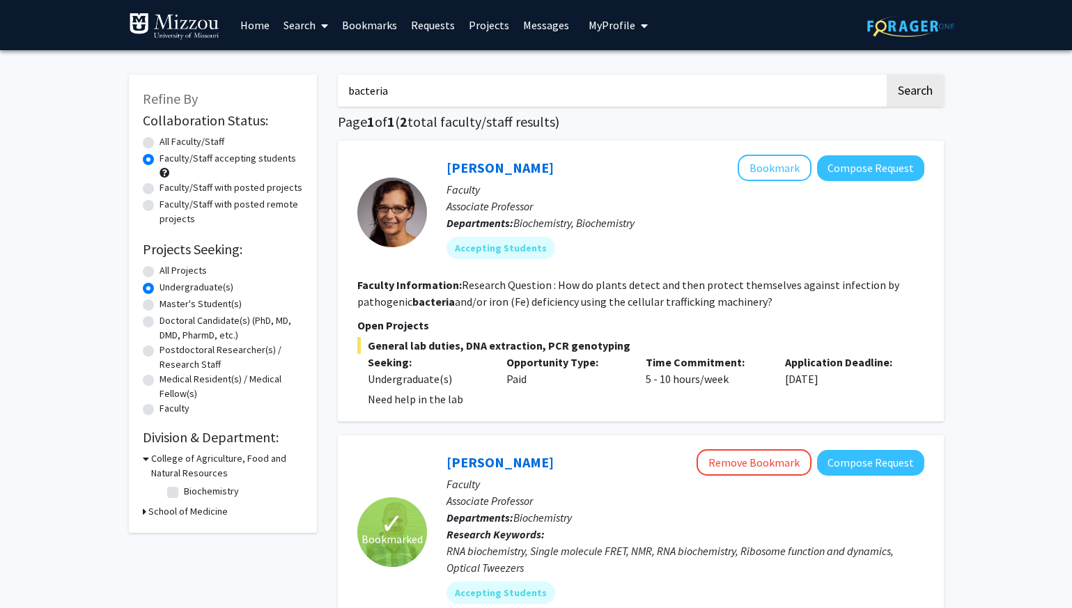
click at [387, 93] on input "bacteria" at bounding box center [611, 91] width 547 height 32
type input "n"
type input "bench"
click at [887, 75] on button "Search" at bounding box center [915, 91] width 57 height 32
radio input "true"
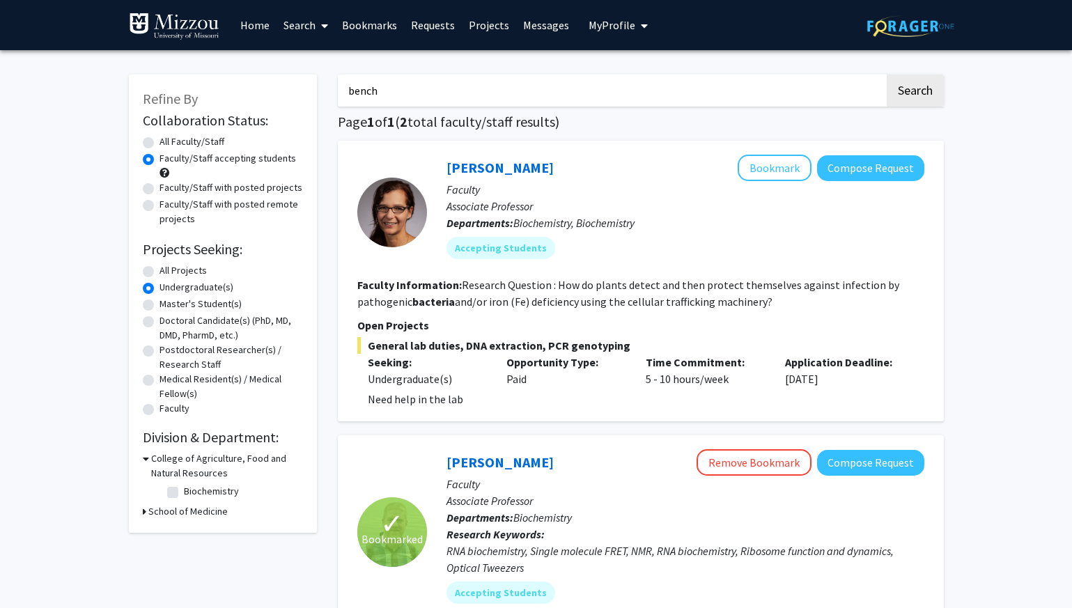
radio input "true"
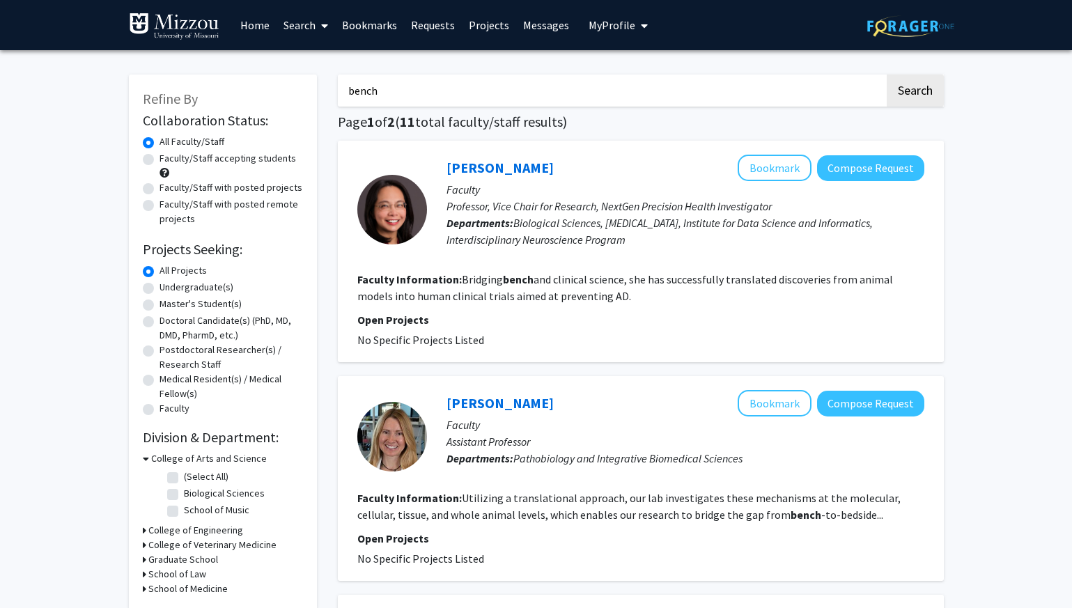
click at [160, 160] on label "Faculty/Staff accepting students" at bounding box center [228, 158] width 137 height 15
click at [160, 160] on input "Faculty/Staff accepting students" at bounding box center [164, 155] width 9 height 9
radio input "true"
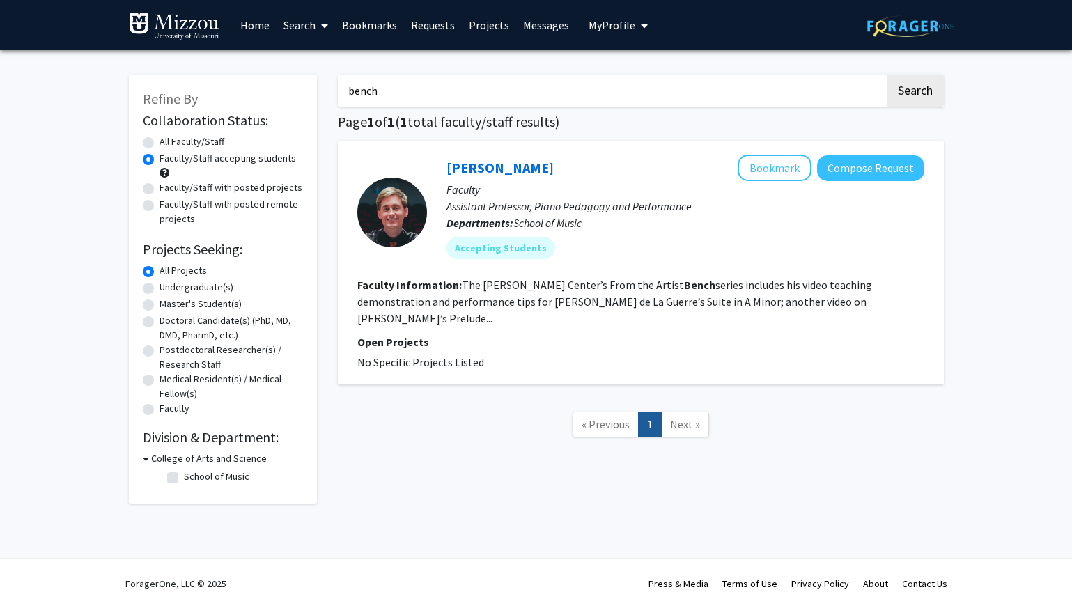
click at [160, 139] on label "All Faculty/Staff" at bounding box center [192, 141] width 65 height 15
click at [160, 139] on input "All Faculty/Staff" at bounding box center [164, 138] width 9 height 9
radio input "true"
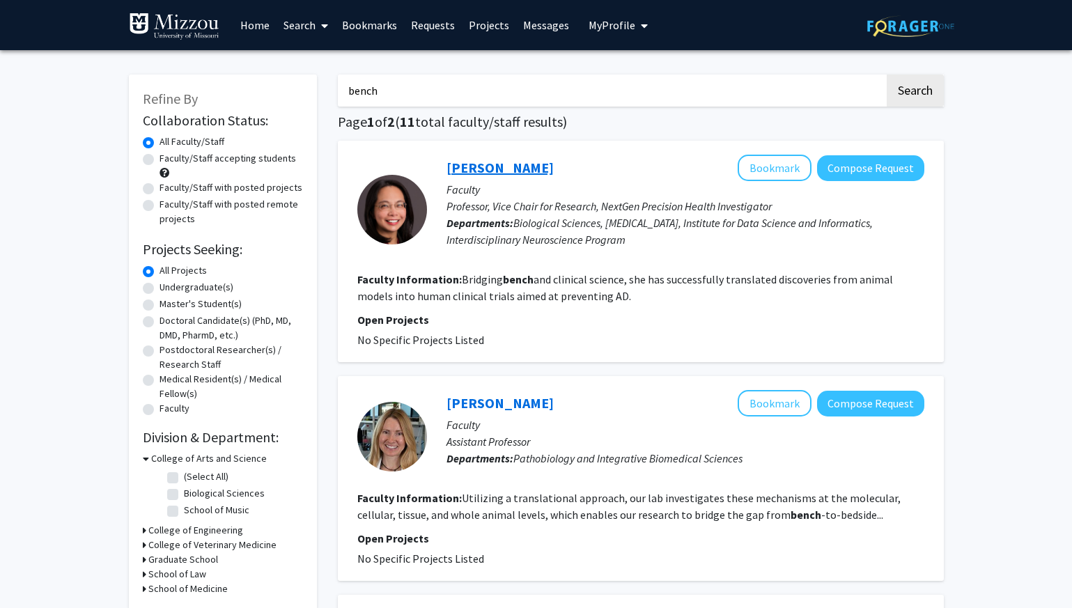
click at [499, 169] on link "[PERSON_NAME]" at bounding box center [500, 167] width 107 height 17
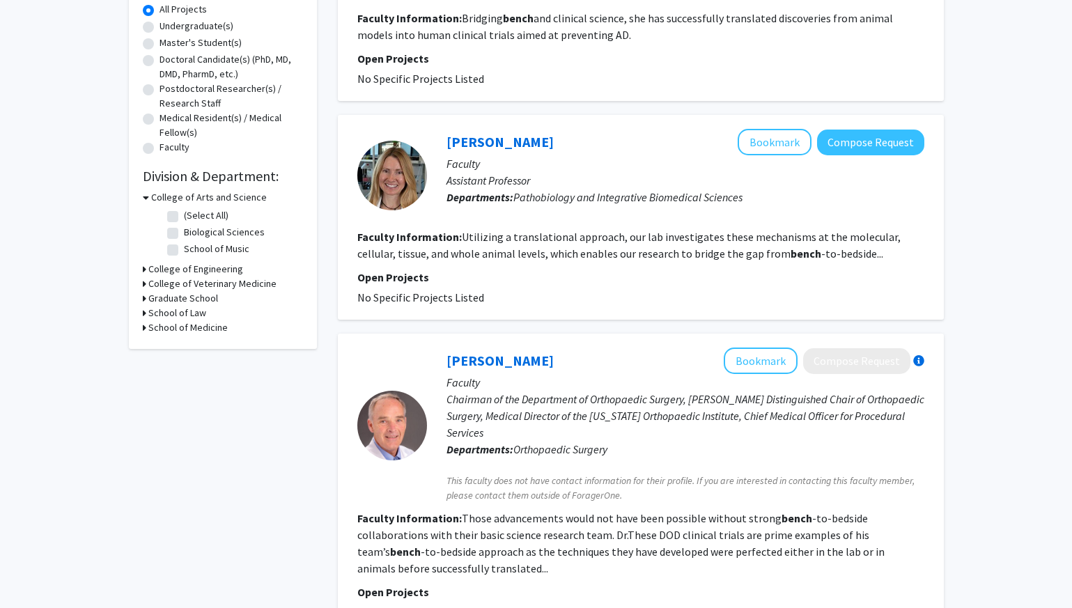
scroll to position [261, 0]
click at [499, 139] on link "Darla Tharp" at bounding box center [500, 142] width 107 height 17
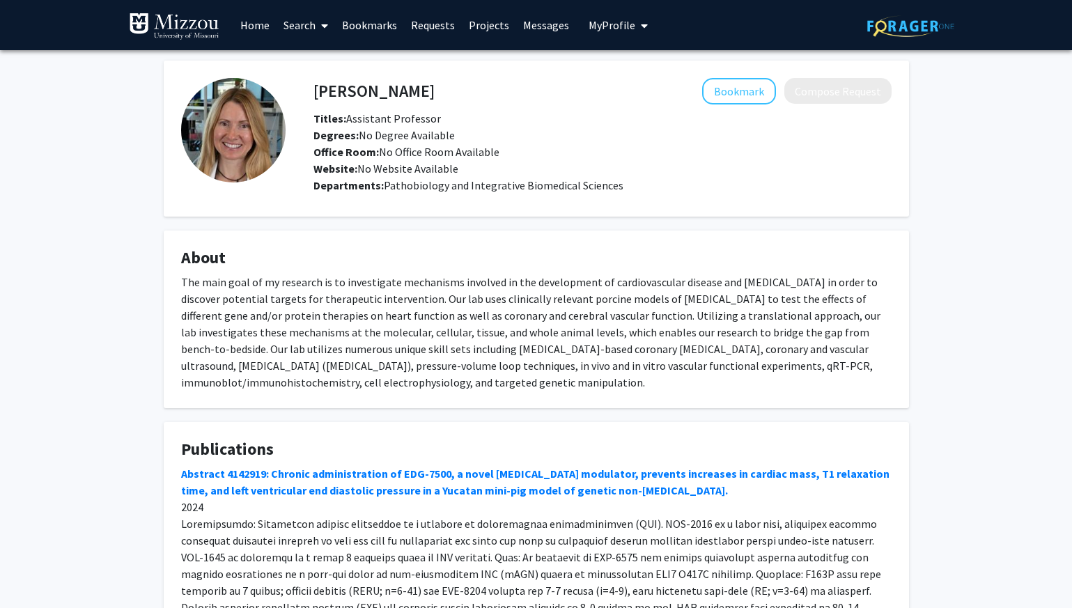
click at [450, 192] on div "Departments: Pathobiology and Integrative Biomedical Sciences" at bounding box center [602, 185] width 578 height 17
click at [377, 332] on div "The main goal of my research is to investigate mechanisms involved in the devel…" at bounding box center [536, 332] width 711 height 117
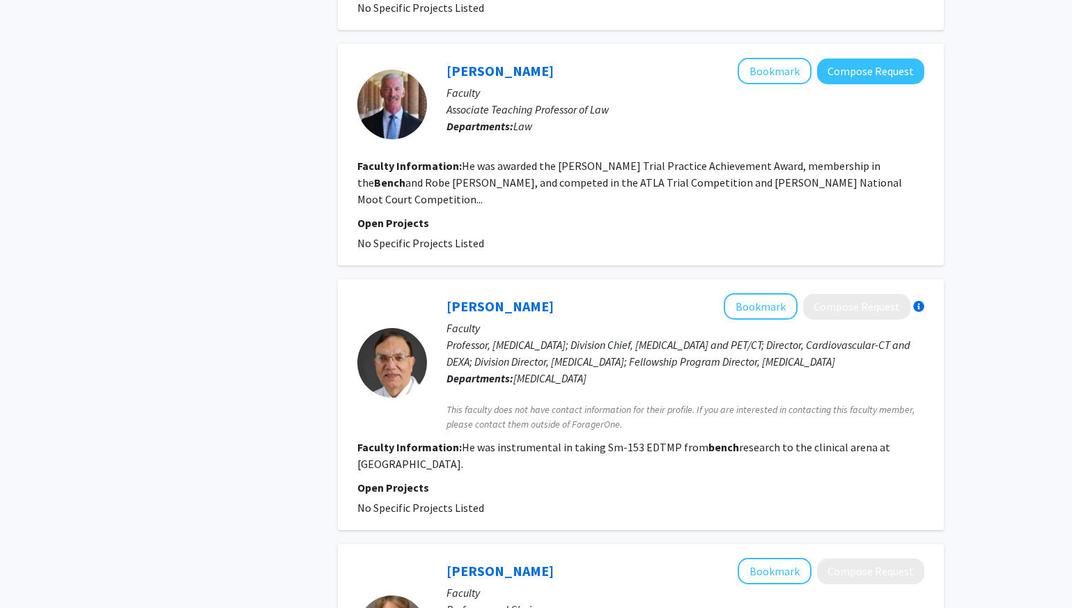
scroll to position [867, 0]
click at [502, 297] on link "Amolak Singh" at bounding box center [500, 305] width 107 height 17
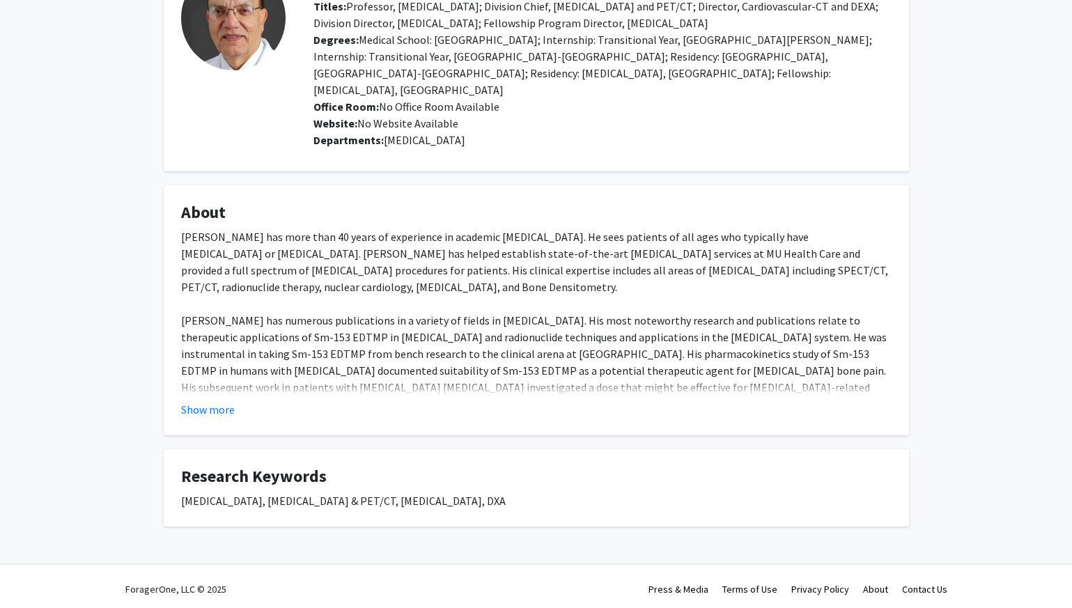
scroll to position [117, 0]
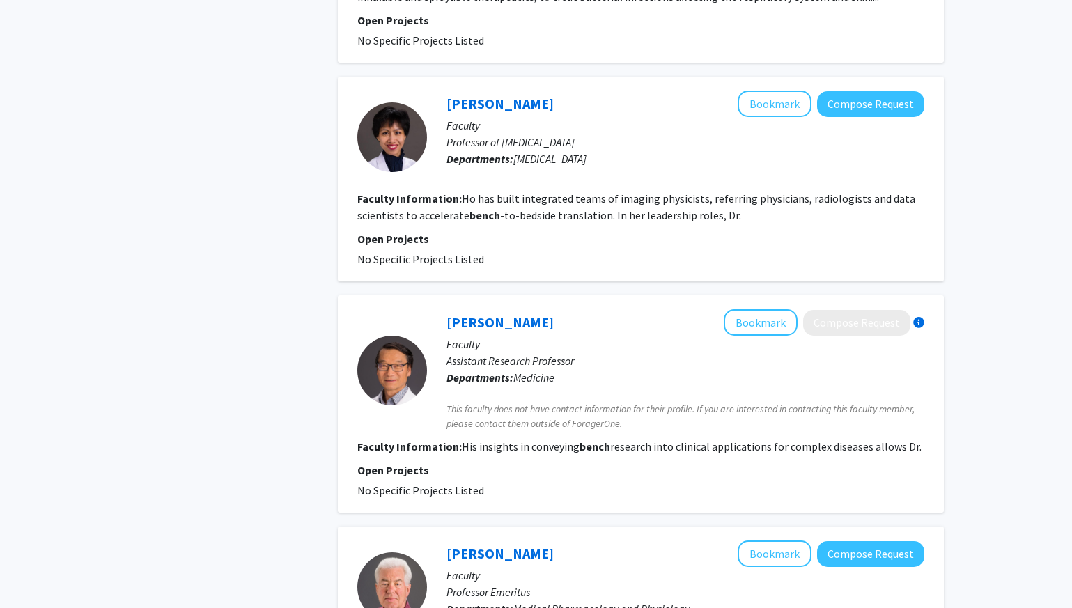
scroll to position [1596, 0]
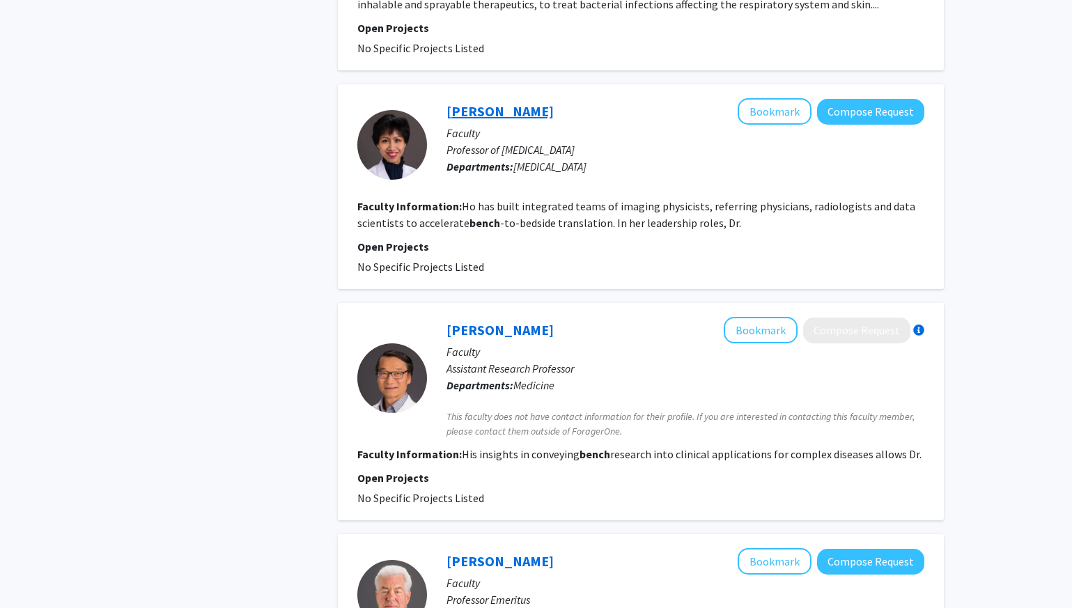
click at [495, 102] on link "Mai-Lan Ho" at bounding box center [500, 110] width 107 height 17
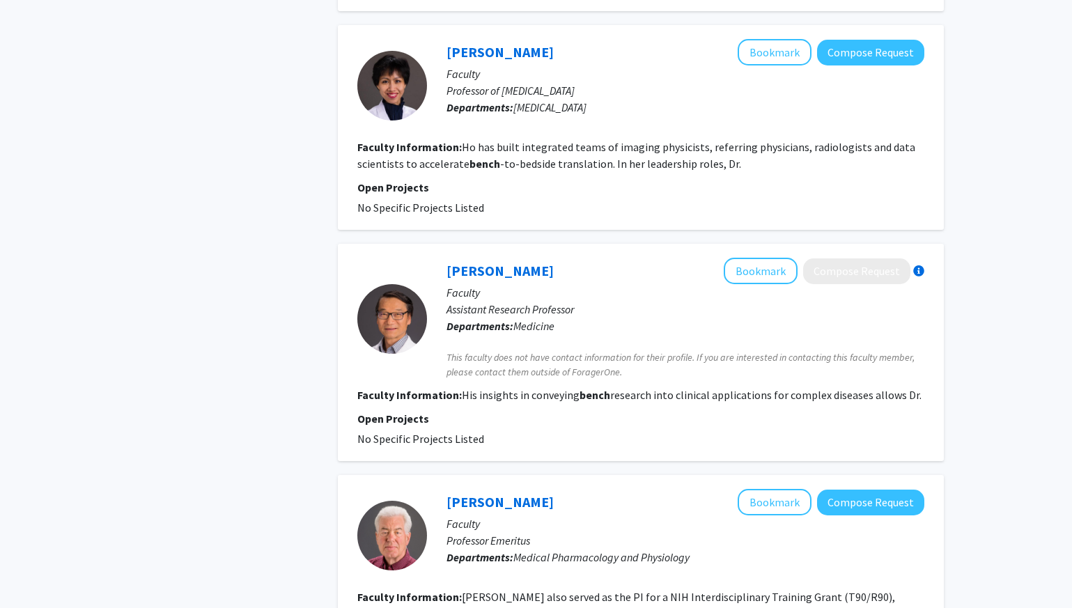
scroll to position [1654, 0]
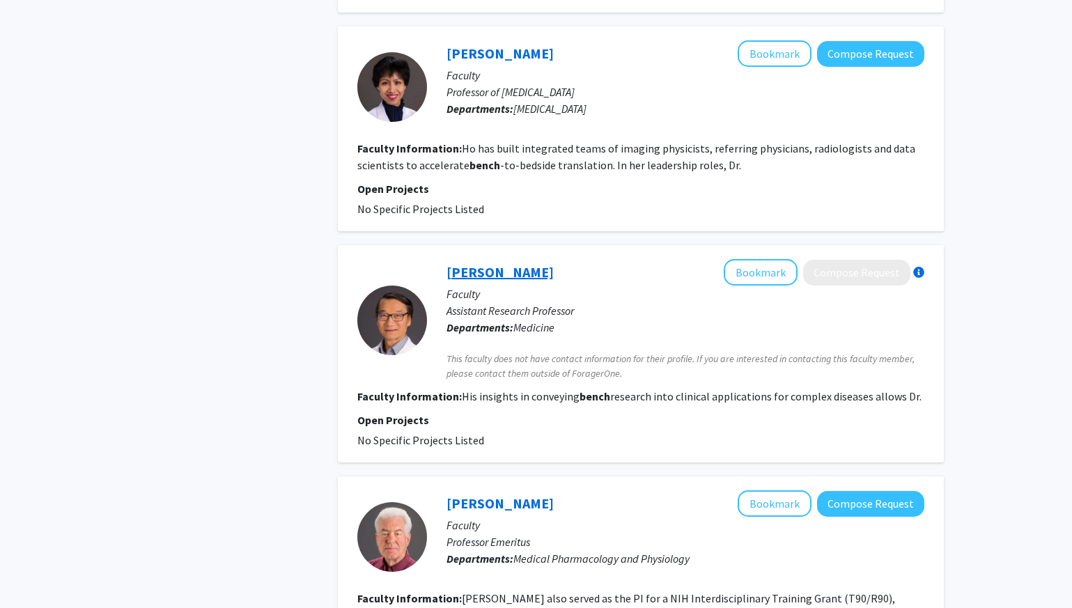
click at [514, 263] on link "Jingxiong Wang" at bounding box center [500, 271] width 107 height 17
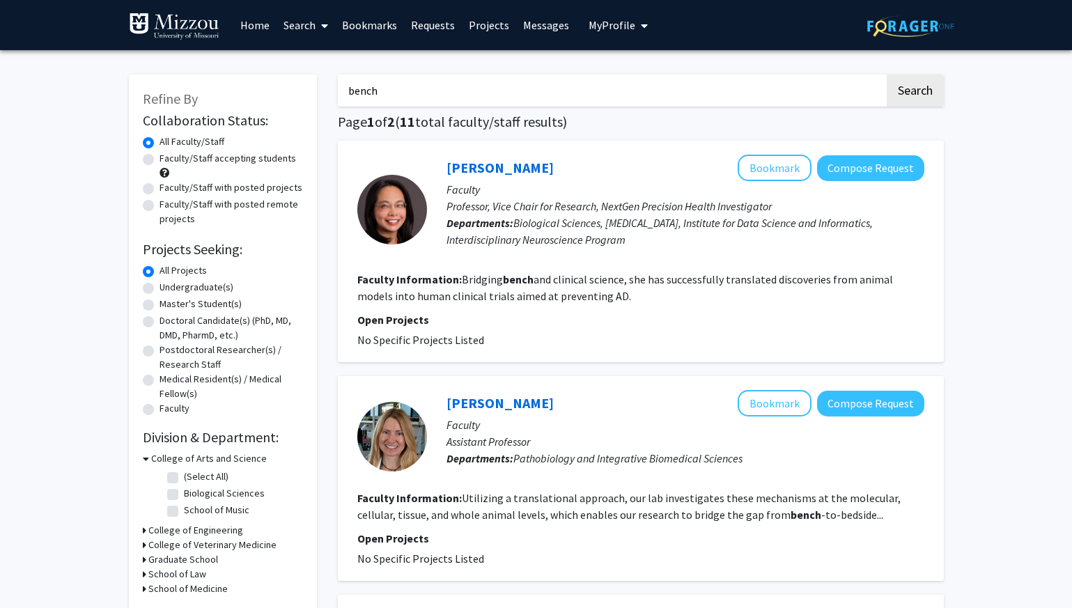
click at [442, 92] on input "bench" at bounding box center [611, 91] width 547 height 32
type input "b"
type input "autism"
click at [887, 75] on button "Search" at bounding box center [915, 91] width 57 height 32
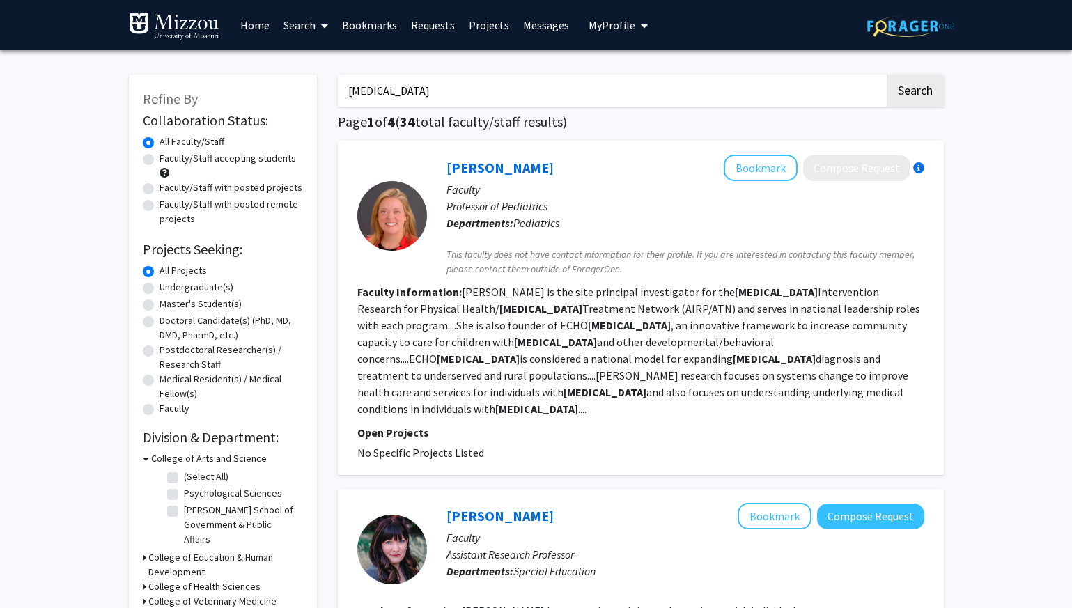
click at [896, 294] on section "Faculty Information: Sohl is the site principal investigator for the Autism Int…" at bounding box center [640, 351] width 567 height 134
click at [160, 160] on label "Faculty/Staff accepting students" at bounding box center [228, 158] width 137 height 15
click at [160, 160] on input "Faculty/Staff accepting students" at bounding box center [164, 155] width 9 height 9
radio input "true"
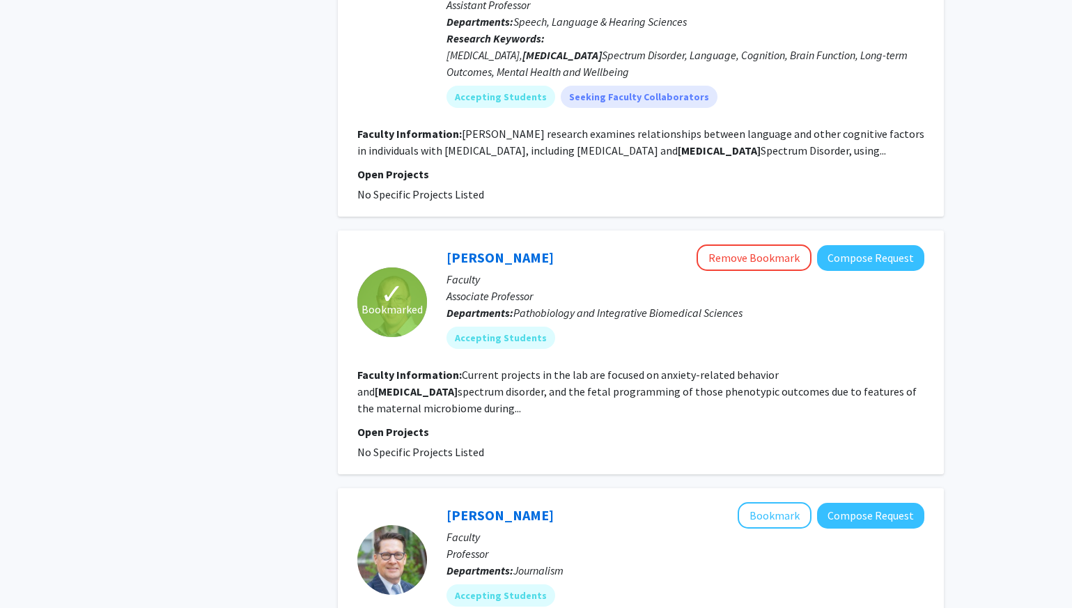
scroll to position [746, 0]
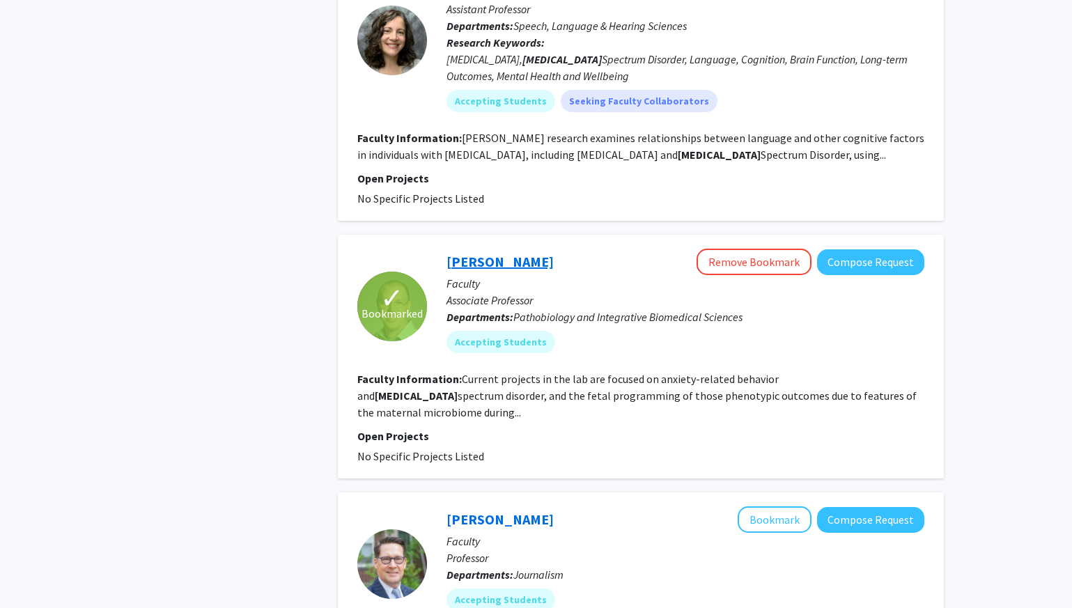
click at [523, 264] on link "[PERSON_NAME]" at bounding box center [500, 261] width 107 height 17
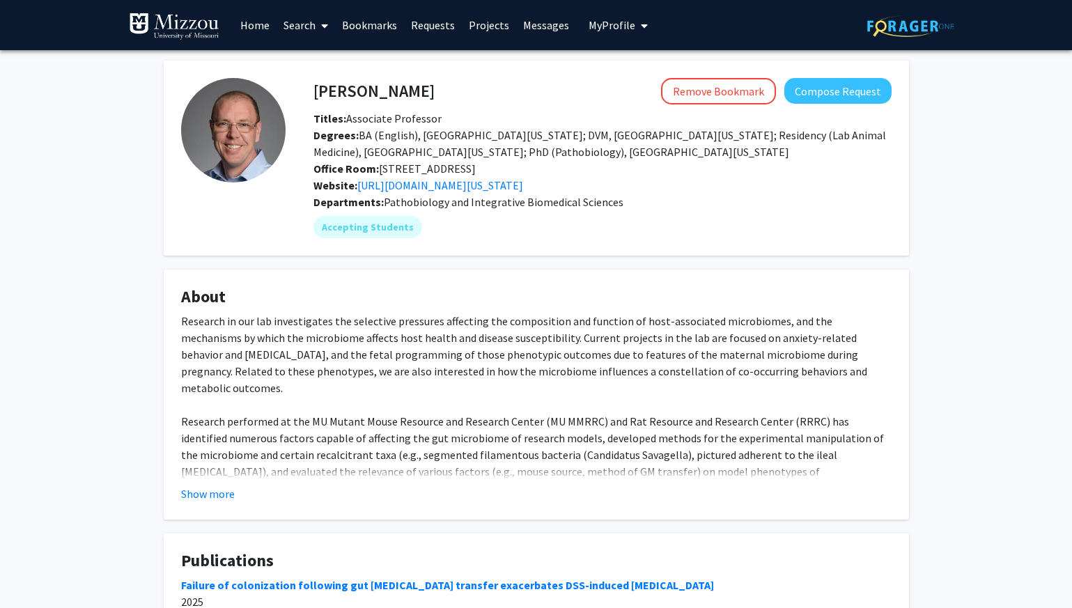
scroll to position [1, 0]
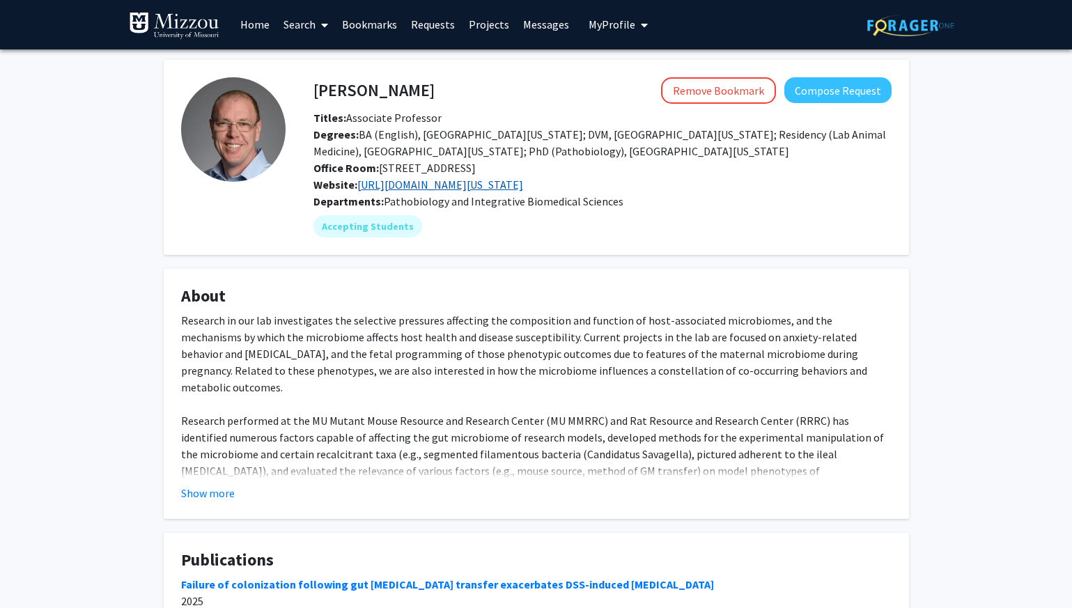
click at [459, 190] on link "[URL][DOMAIN_NAME][US_STATE]" at bounding box center [440, 185] width 166 height 14
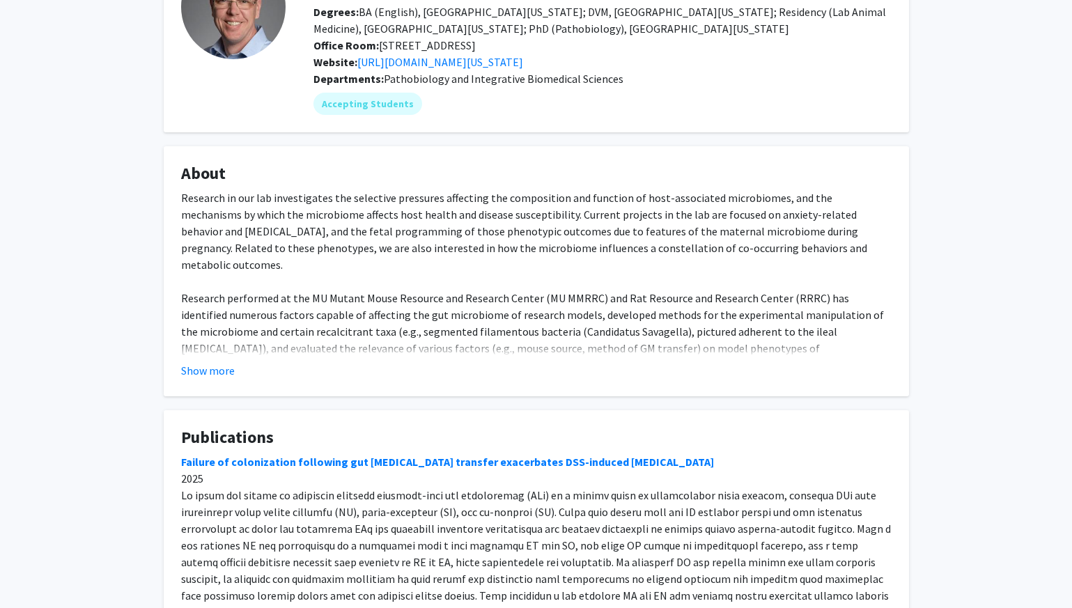
scroll to position [90, 0]
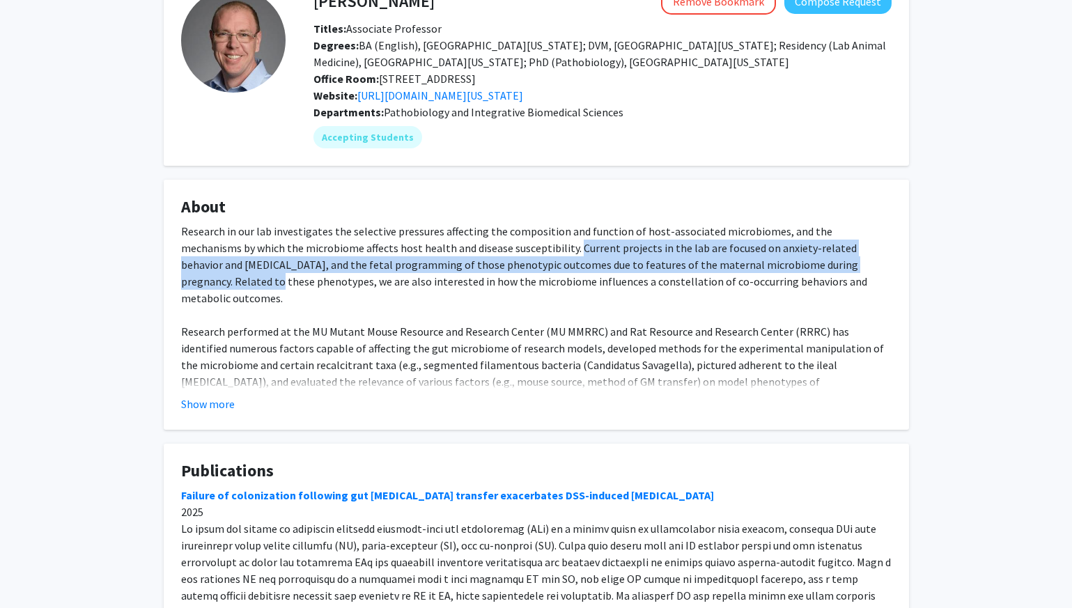
drag, startPoint x: 831, startPoint y: 268, endPoint x: 500, endPoint y: 247, distance: 331.6
click at [500, 247] on div "Research in our lab investigates the selective pressures affecting the composit…" at bounding box center [536, 373] width 711 height 301
copy div "Current projects in the lab are focused on anxiety-related behavior and autism …"
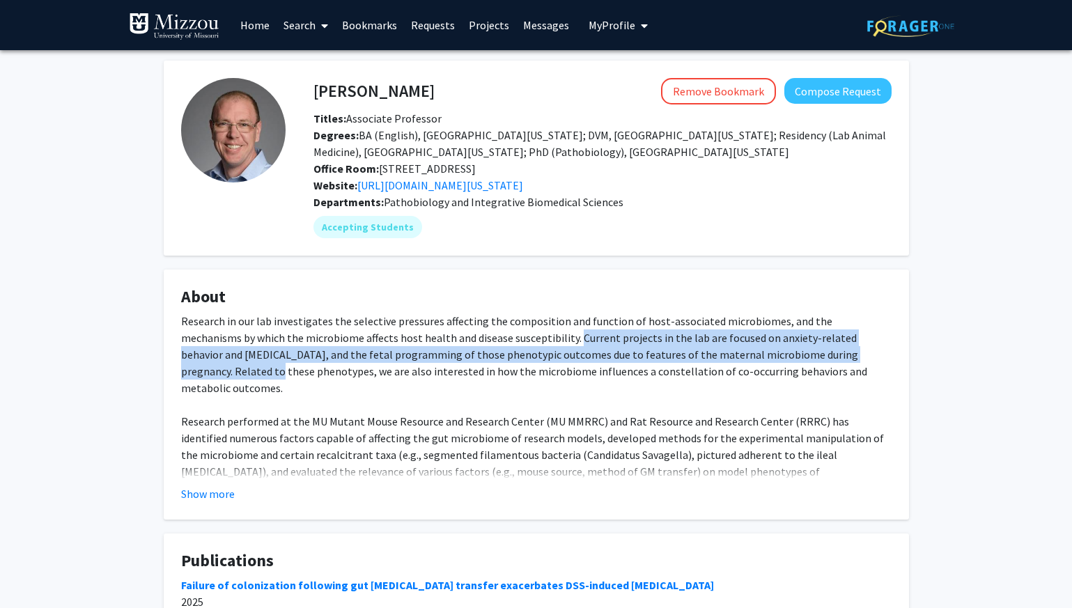
scroll to position [2, 0]
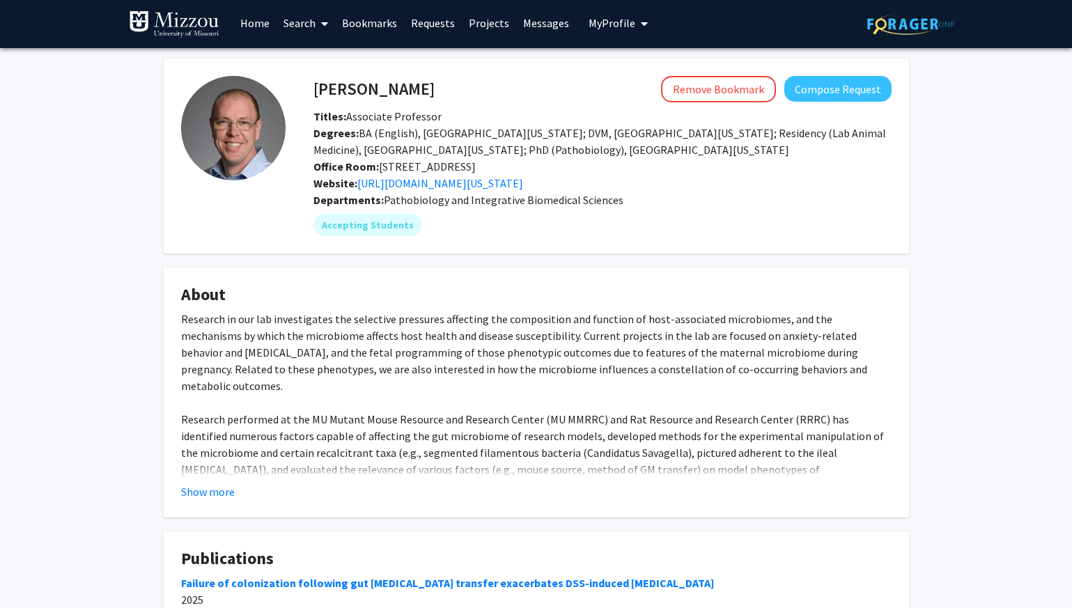
click at [602, 376] on div "Research in our lab investigates the selective pressures affecting the composit…" at bounding box center [536, 461] width 711 height 301
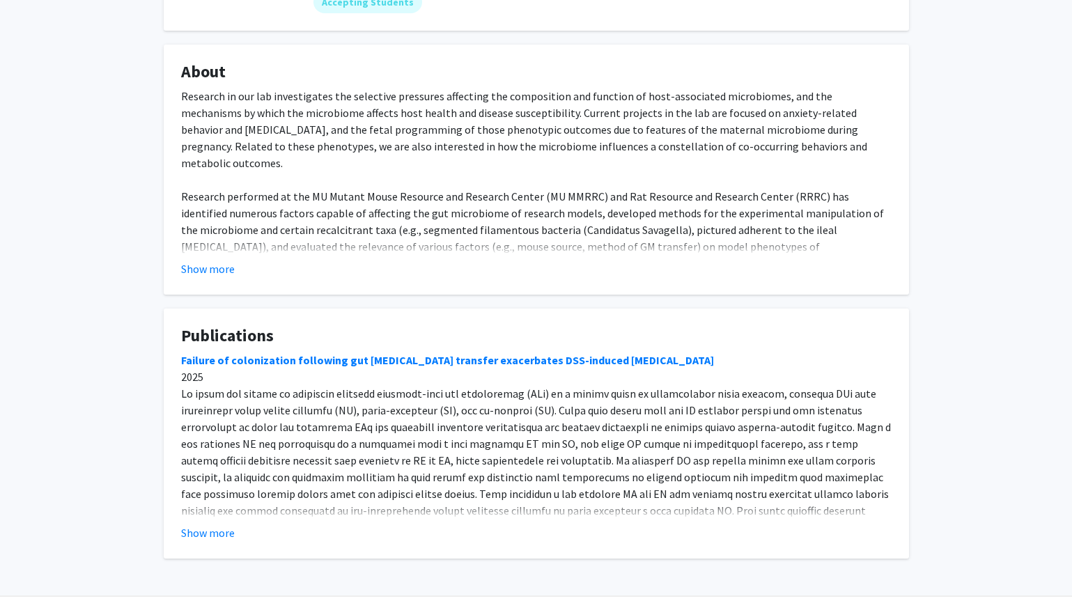
scroll to position [0, 0]
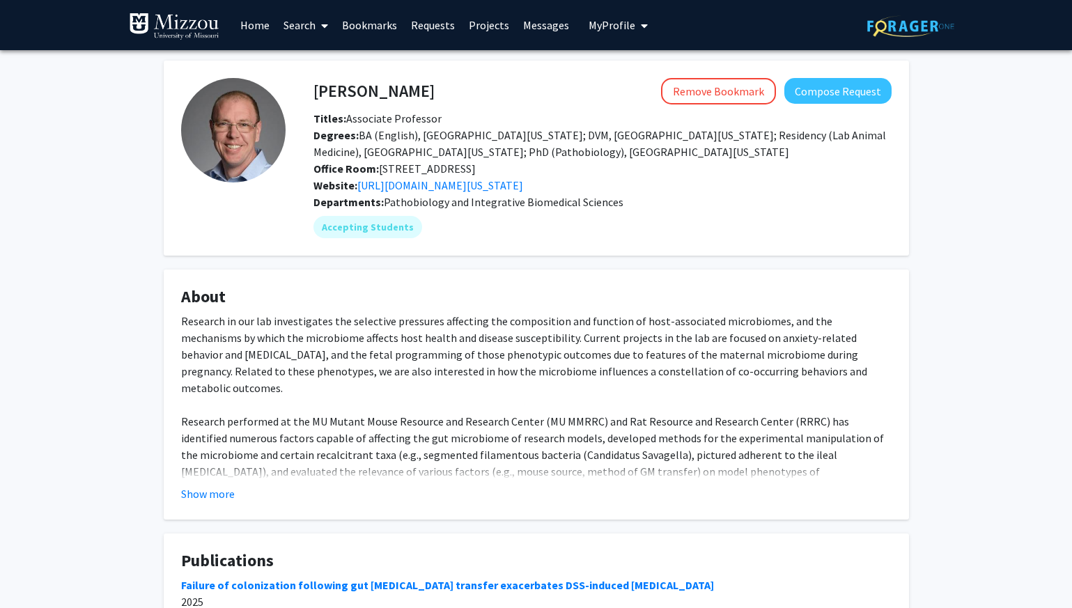
click at [385, 86] on h4 "[PERSON_NAME]" at bounding box center [373, 91] width 121 height 26
copy h4 "[PERSON_NAME]"
click at [378, 17] on link "Bookmarks" at bounding box center [369, 25] width 69 height 49
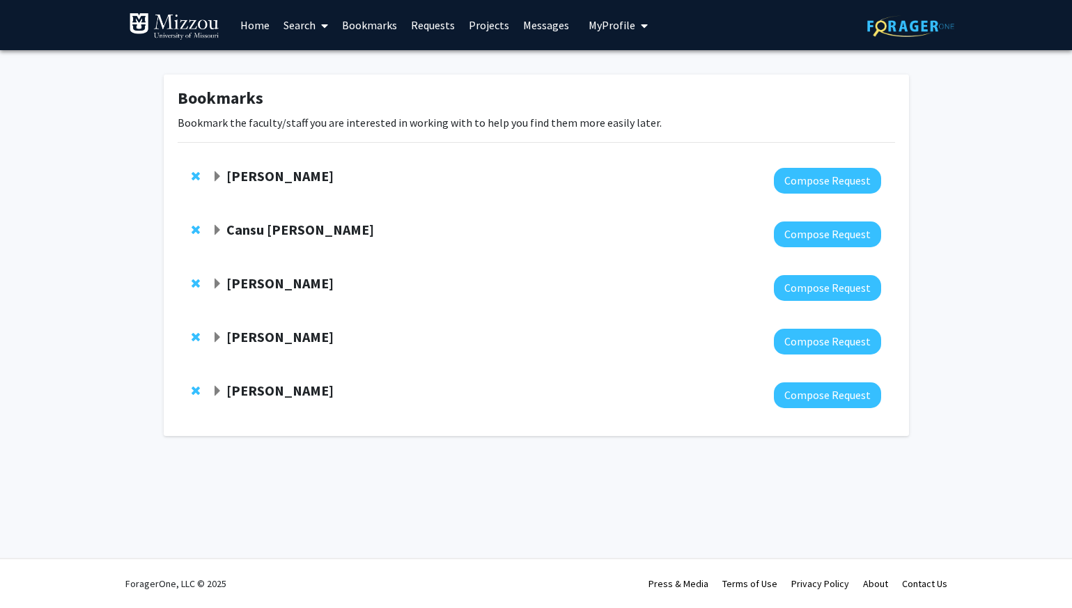
click at [299, 178] on strong "[PERSON_NAME]" at bounding box center [279, 175] width 107 height 17
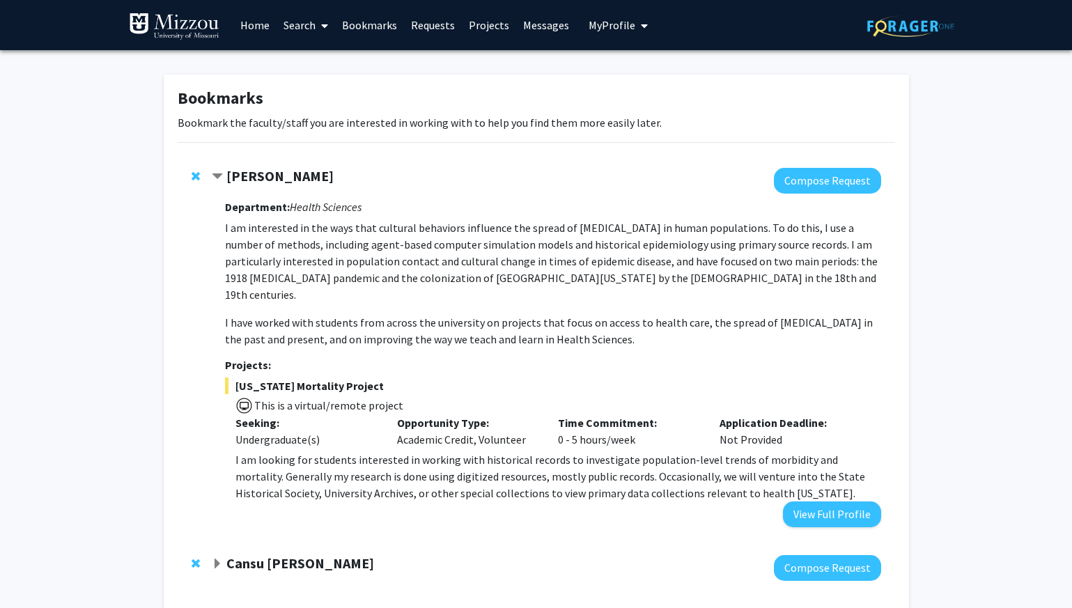
click at [241, 177] on strong "[PERSON_NAME]" at bounding box center [279, 175] width 107 height 17
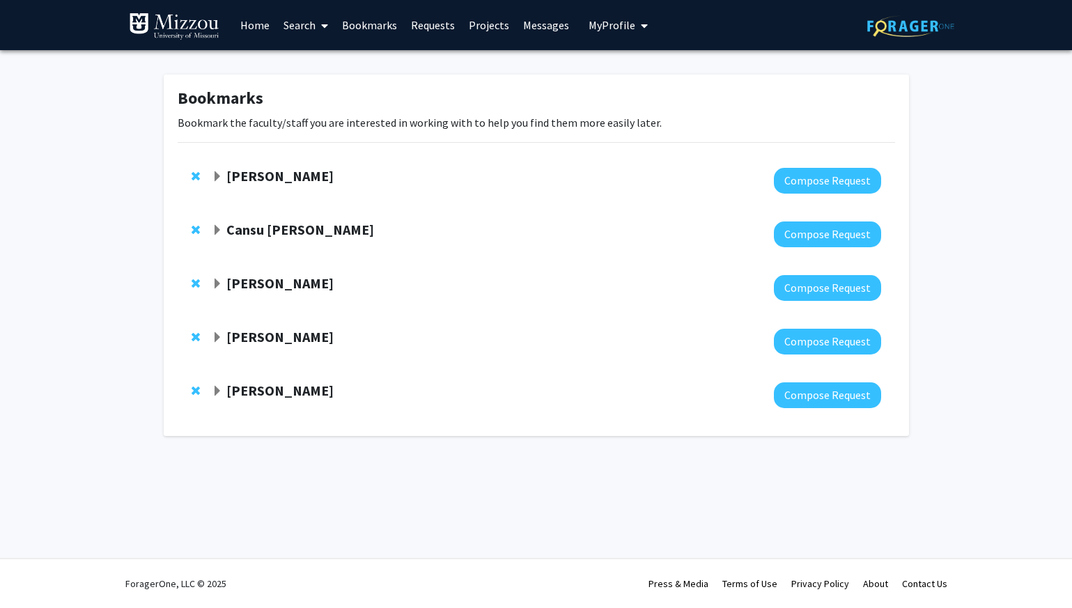
click at [223, 231] on div "Cansu [PERSON_NAME]" at bounding box center [362, 230] width 301 height 17
click at [219, 227] on span "Expand Cansu Agca Bookmark" at bounding box center [217, 230] width 11 height 11
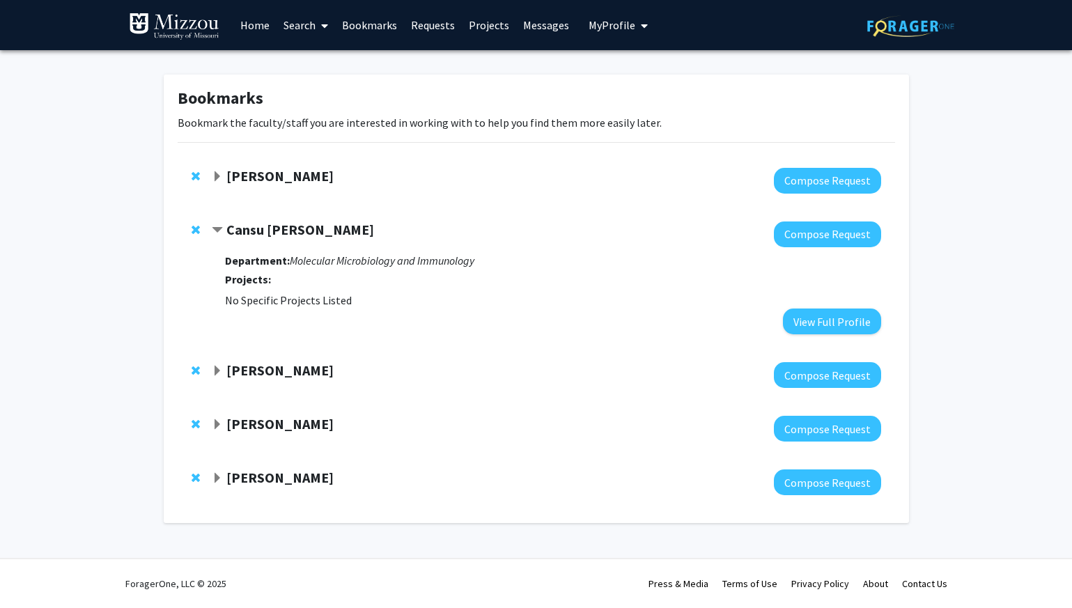
click at [219, 227] on span "Contract Cansu Agca Bookmark" at bounding box center [217, 230] width 11 height 11
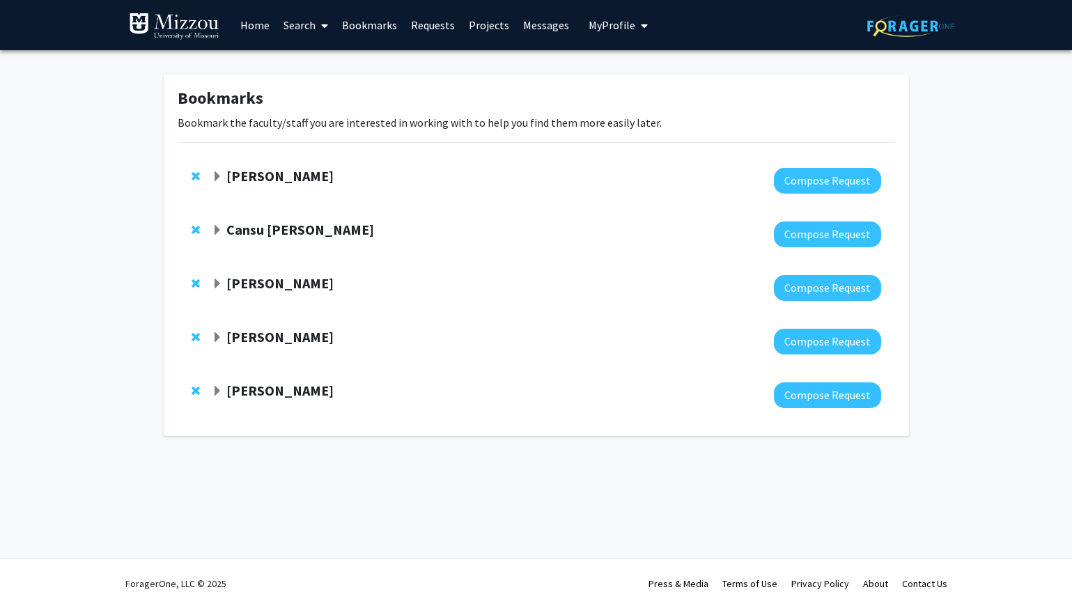
click at [227, 235] on strong "Cansu [PERSON_NAME]" at bounding box center [300, 229] width 148 height 17
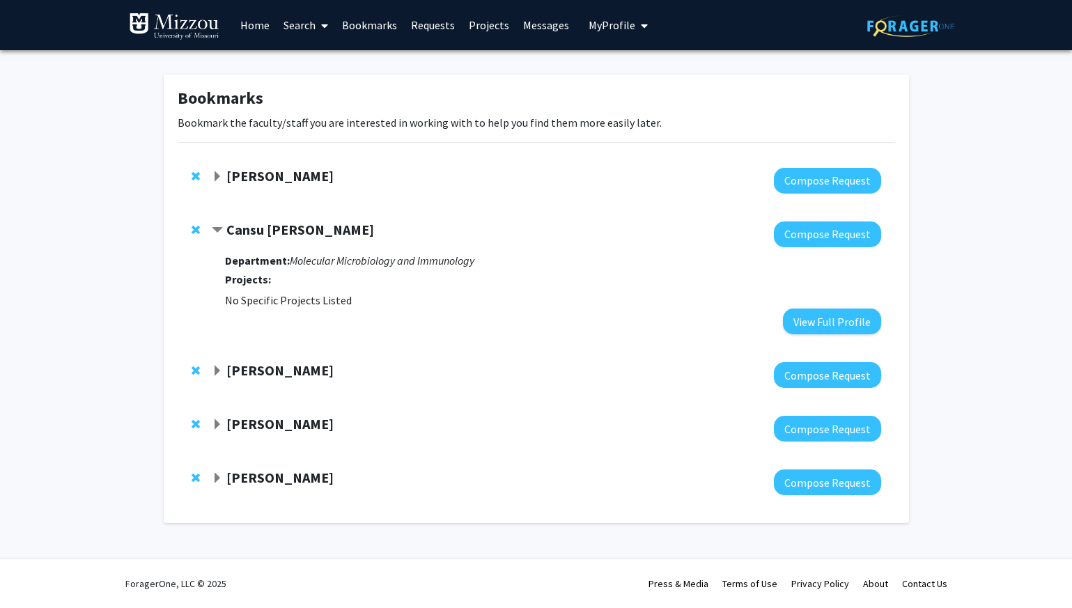
click at [221, 226] on span "Contract Cansu Agca Bookmark" at bounding box center [217, 230] width 11 height 11
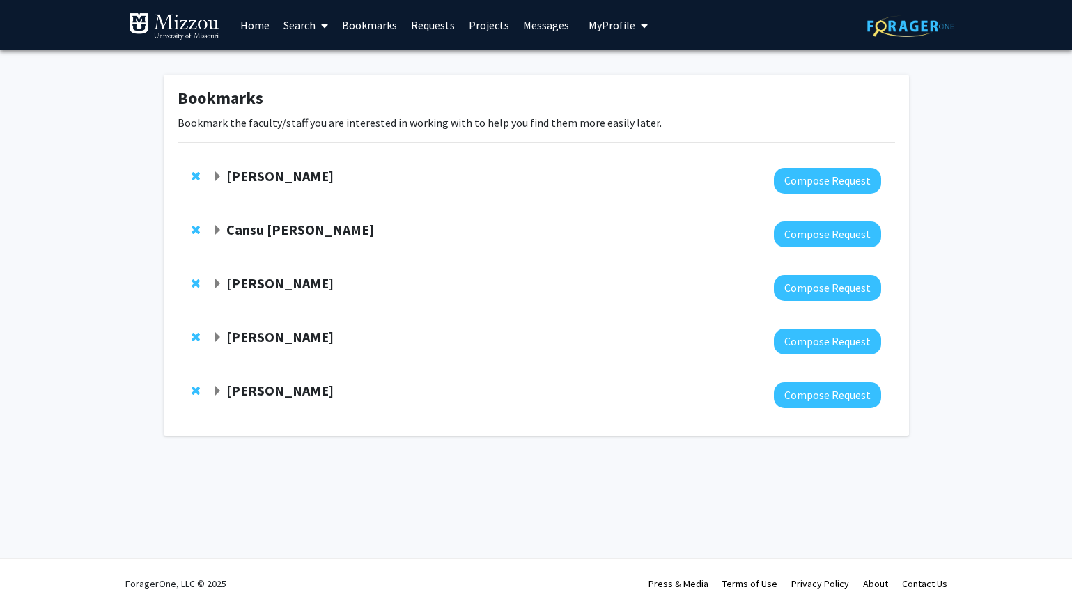
click at [224, 288] on div "[PERSON_NAME]" at bounding box center [362, 283] width 301 height 17
click at [222, 282] on span "Expand Peter Cornish Bookmark" at bounding box center [217, 284] width 11 height 11
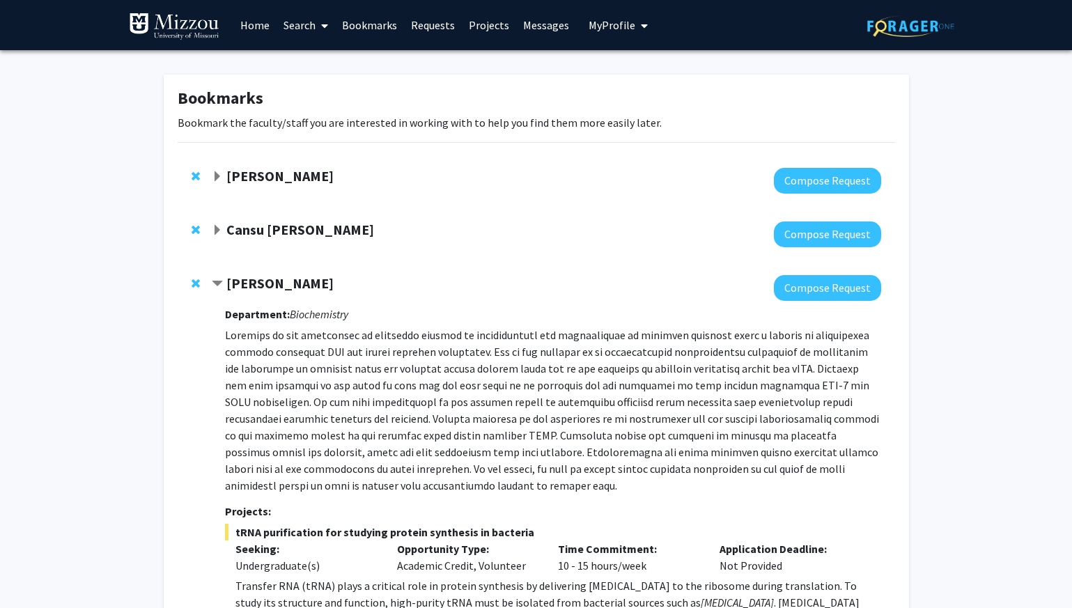
click at [222, 282] on span "Contract Peter Cornish Bookmark" at bounding box center [217, 284] width 11 height 11
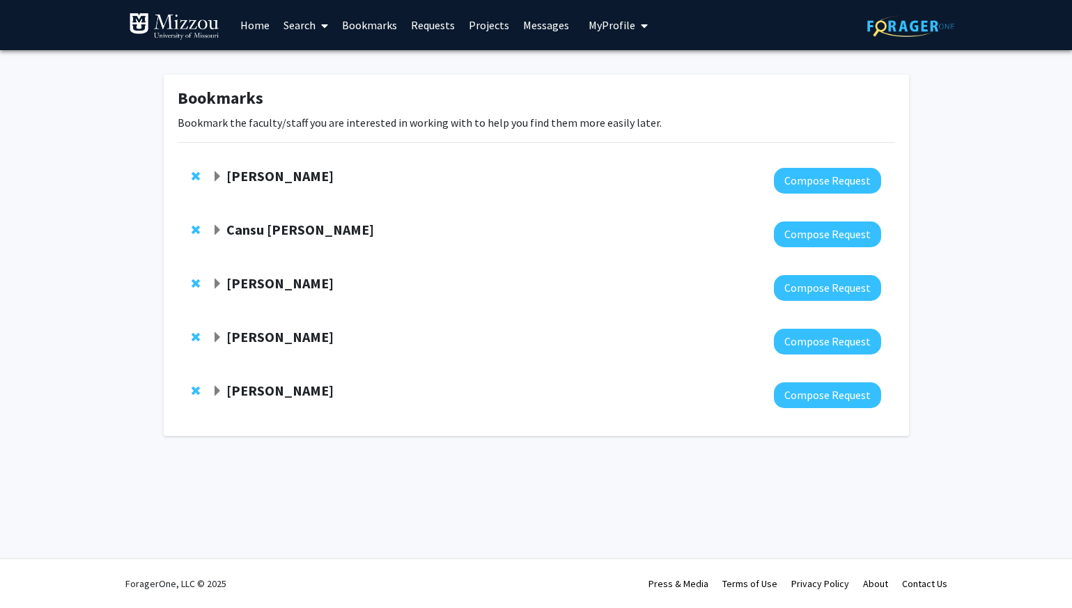
click at [224, 334] on div "[PERSON_NAME]" at bounding box center [362, 337] width 301 height 17
click at [226, 336] on strong "[PERSON_NAME]" at bounding box center [279, 336] width 107 height 17
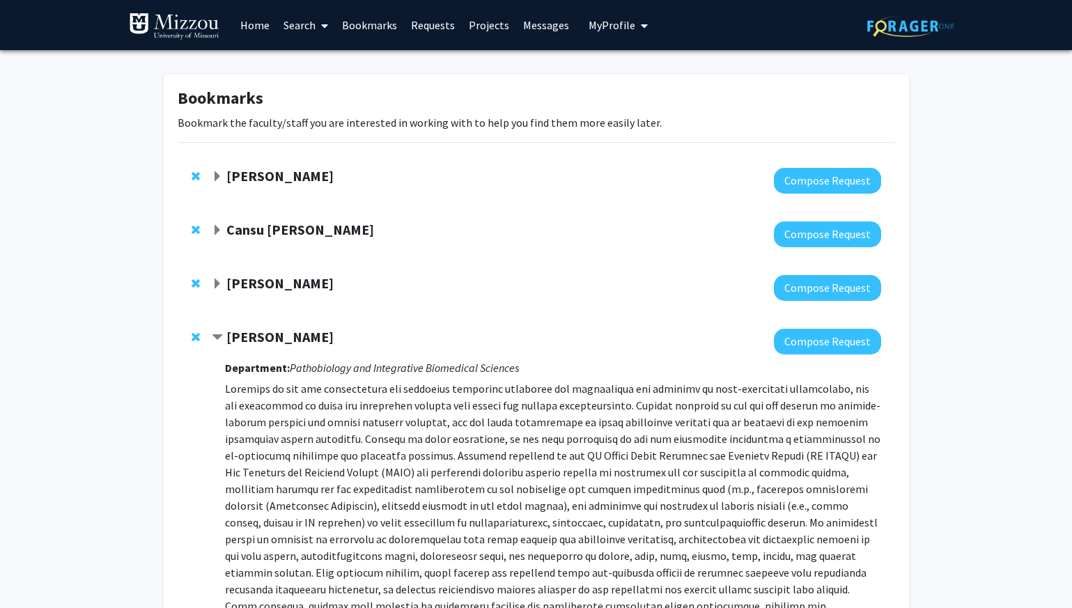
click at [229, 338] on strong "[PERSON_NAME]" at bounding box center [279, 336] width 107 height 17
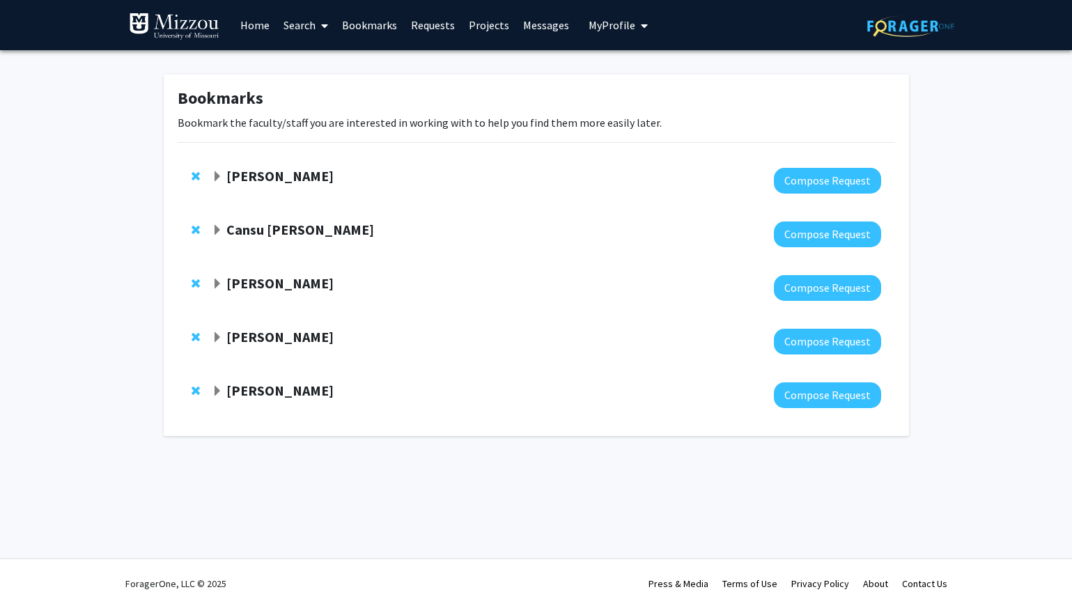
click at [212, 341] on span "Expand Aaron Ericsson Bookmark" at bounding box center [217, 337] width 11 height 11
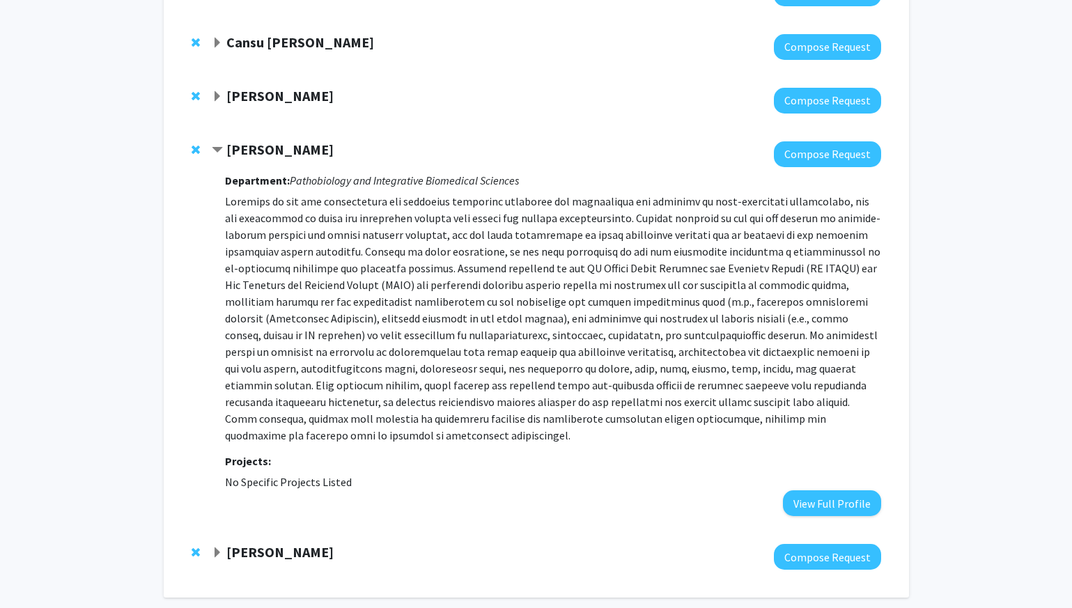
scroll to position [185, 0]
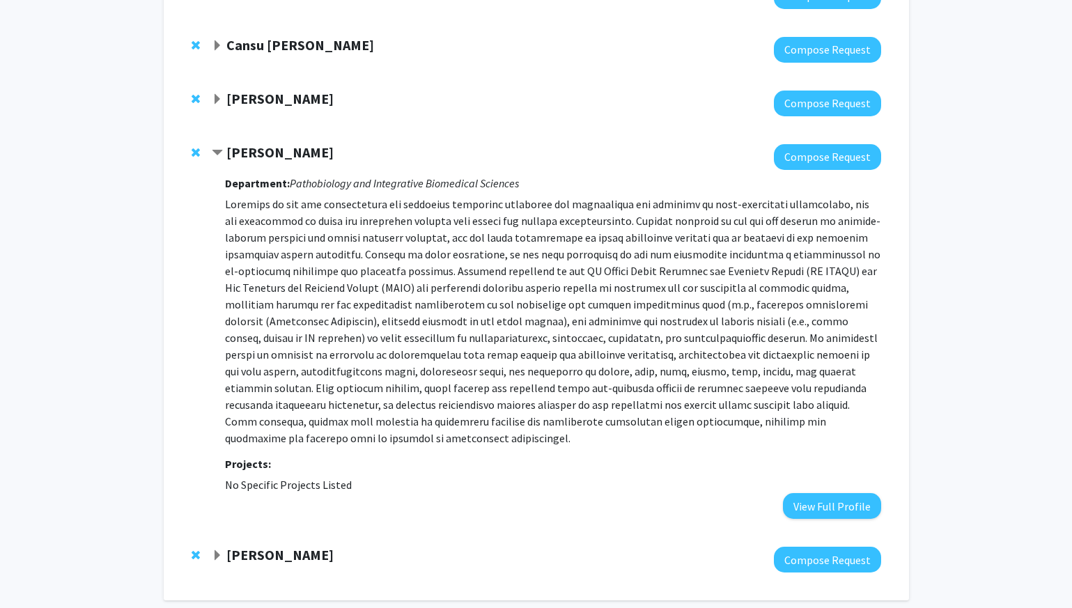
click at [406, 176] on icon "Pathobiology and Integrative Biomedical Sciences" at bounding box center [404, 183] width 229 height 14
click at [312, 185] on icon "Pathobiology and Integrative Biomedical Sciences" at bounding box center [404, 183] width 229 height 14
drag, startPoint x: 374, startPoint y: 185, endPoint x: 521, endPoint y: 187, distance: 147.0
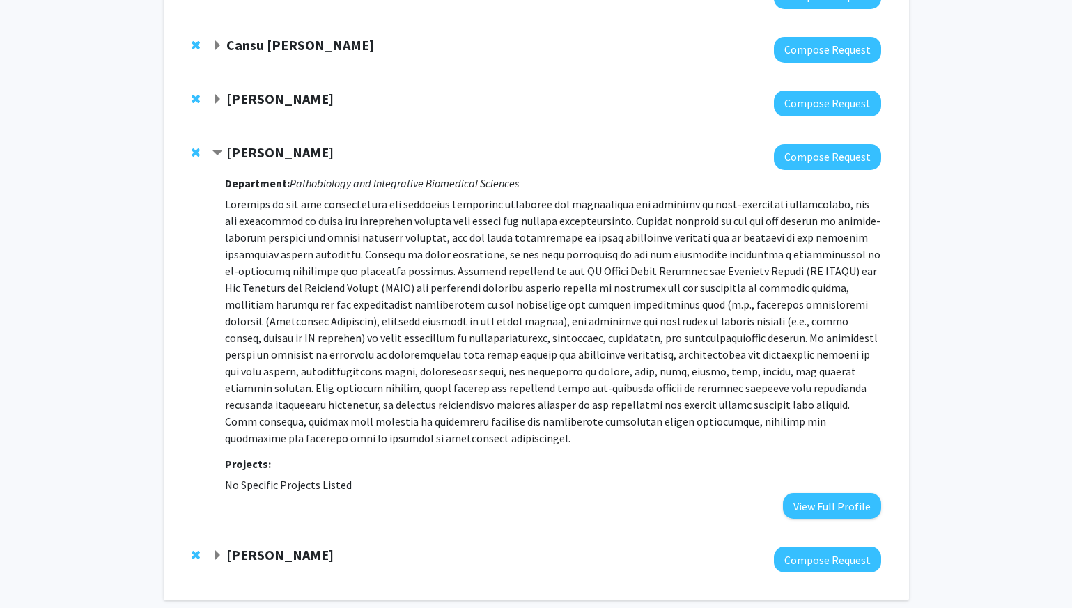
click at [521, 187] on h3 "Department: Pathobiology and Integrative Biomedical Sciences" at bounding box center [553, 183] width 656 height 13
copy icon "Integrative Biomedical Sciences"
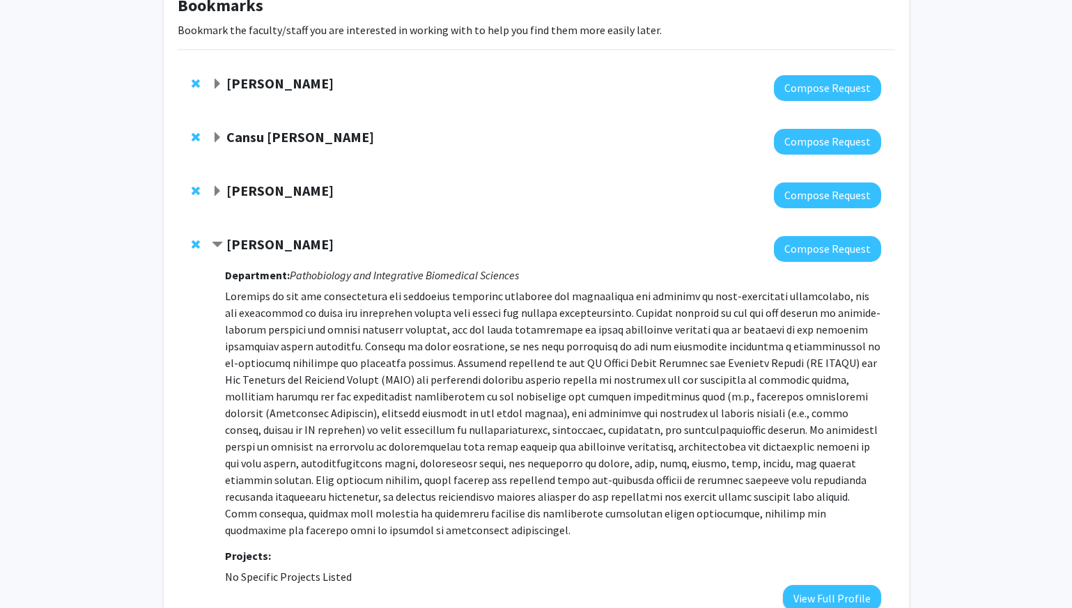
scroll to position [0, 0]
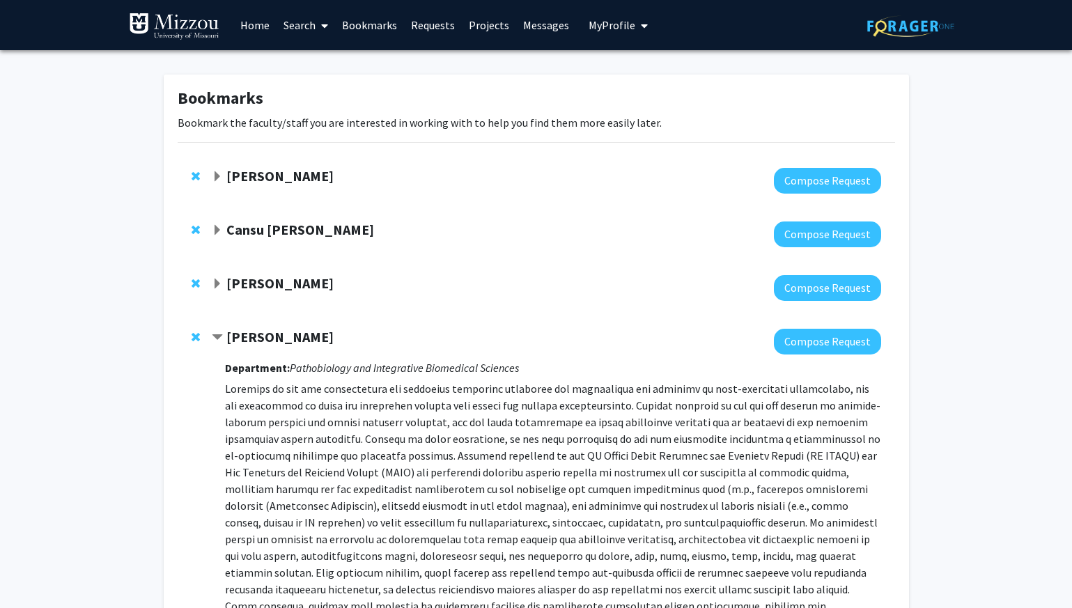
click at [300, 32] on link "Search" at bounding box center [306, 25] width 59 height 49
click at [337, 65] on span "Faculty/Staff" at bounding box center [328, 64] width 102 height 28
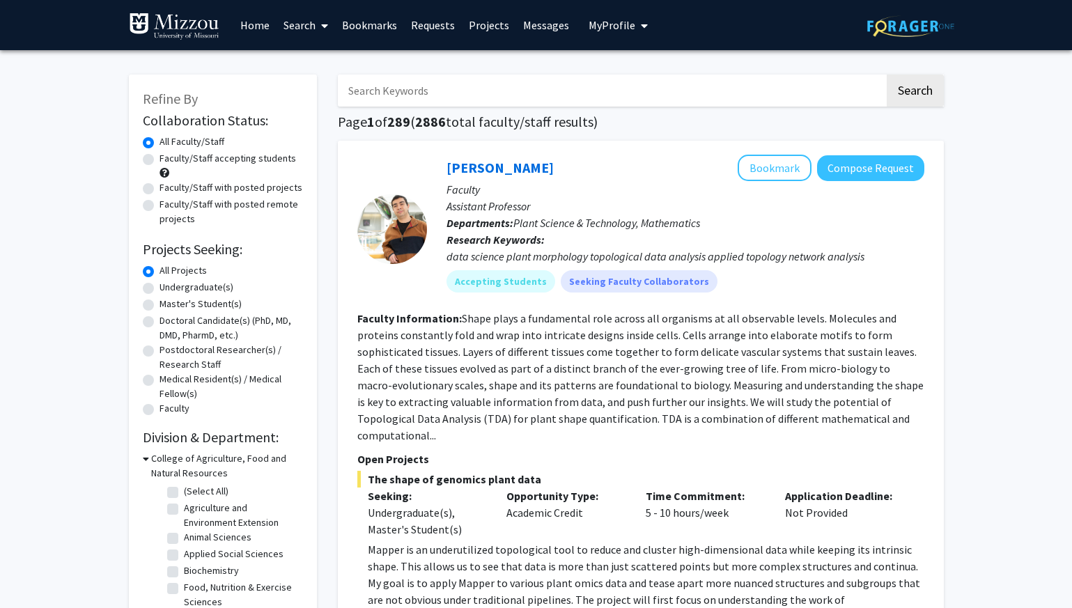
click at [382, 101] on input "Search Keywords" at bounding box center [611, 91] width 547 height 32
paste input "Integrative Biomedical Sciences"
type input "Integrative Biomedical Sciences"
click at [887, 75] on button "Search" at bounding box center [915, 91] width 57 height 32
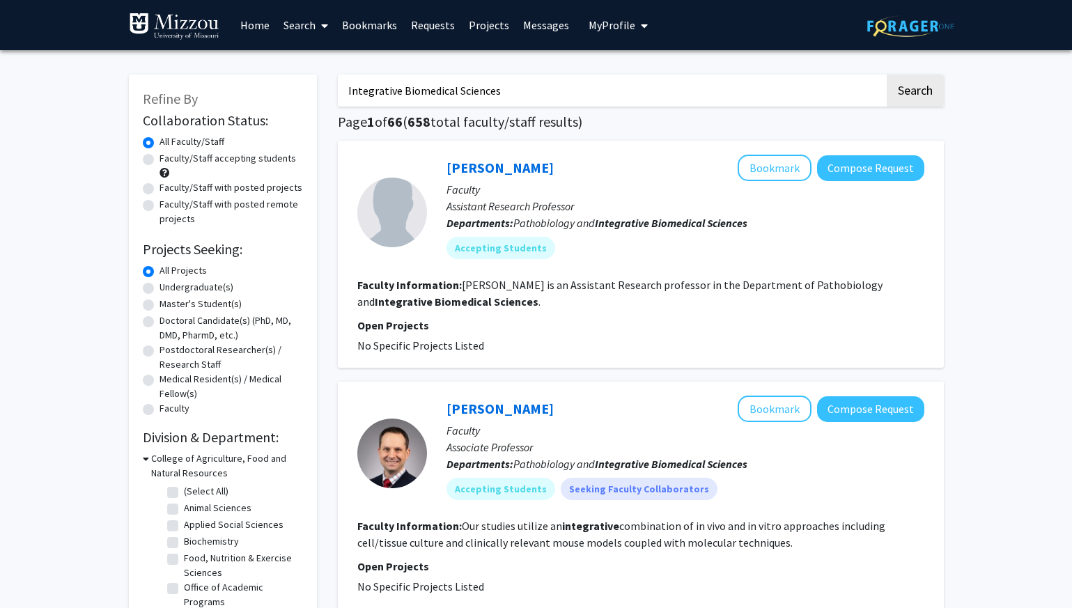
click at [160, 156] on label "Faculty/Staff accepting students" at bounding box center [228, 158] width 137 height 15
click at [160, 156] on input "Faculty/Staff accepting students" at bounding box center [164, 155] width 9 height 9
radio input "true"
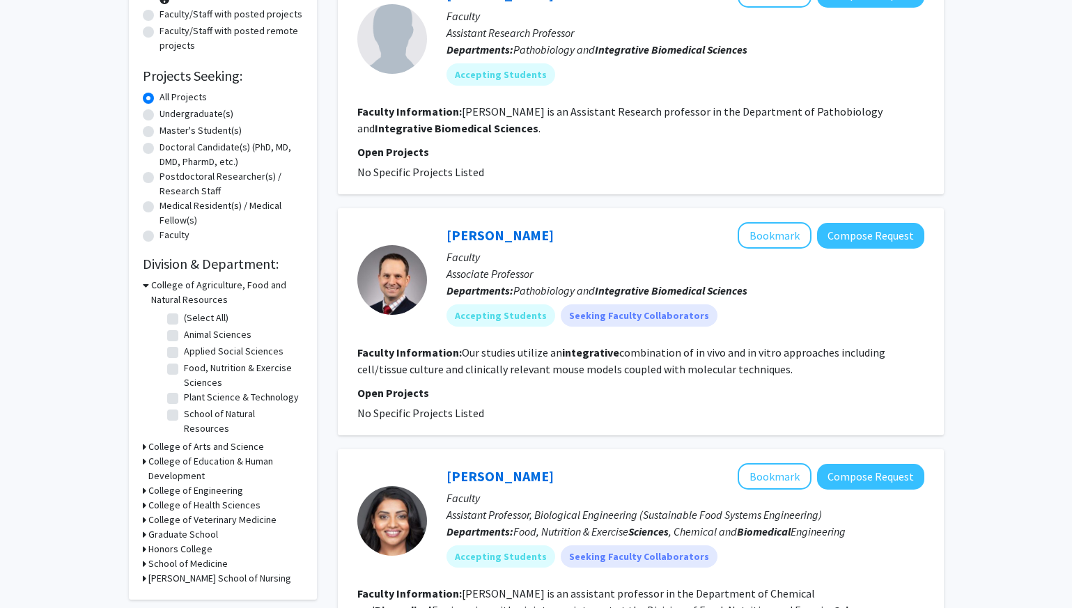
scroll to position [203, 0]
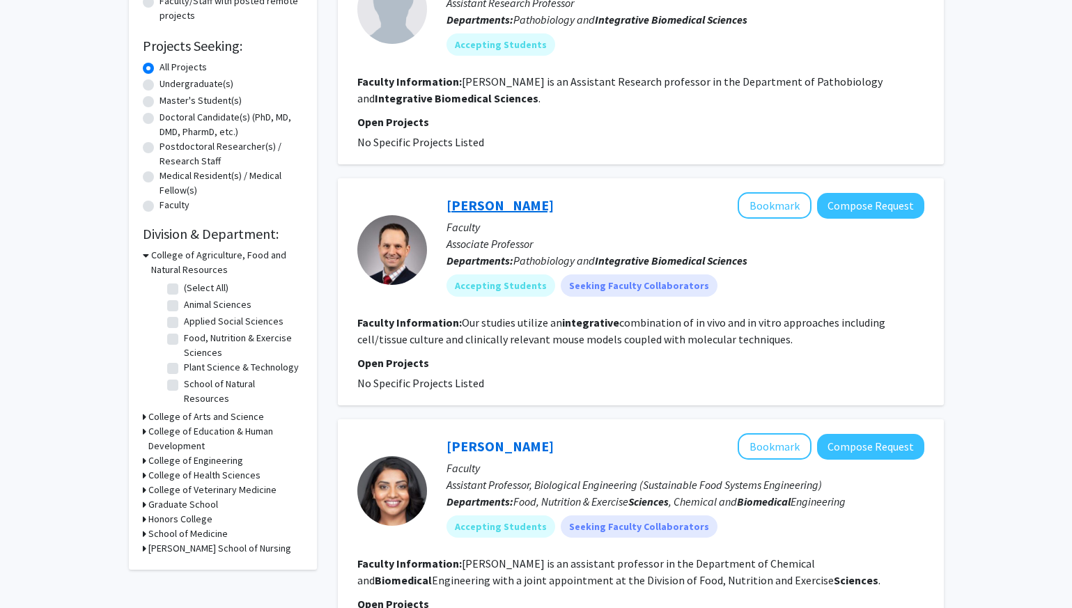
click at [500, 201] on link "Shawn Bender" at bounding box center [500, 204] width 107 height 17
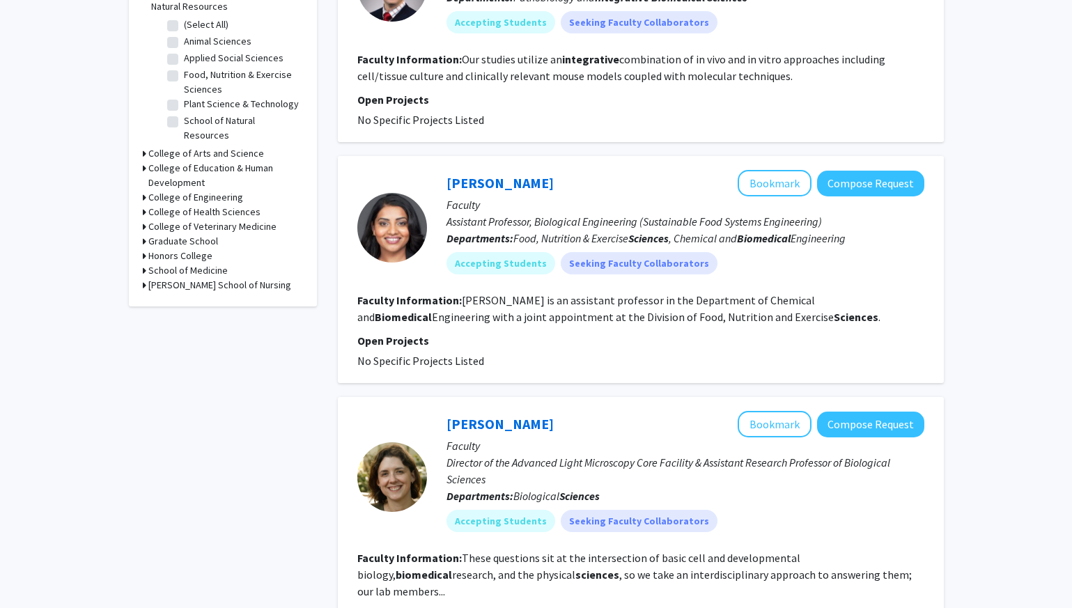
scroll to position [470, 0]
